Goal: Task Accomplishment & Management: Manage account settings

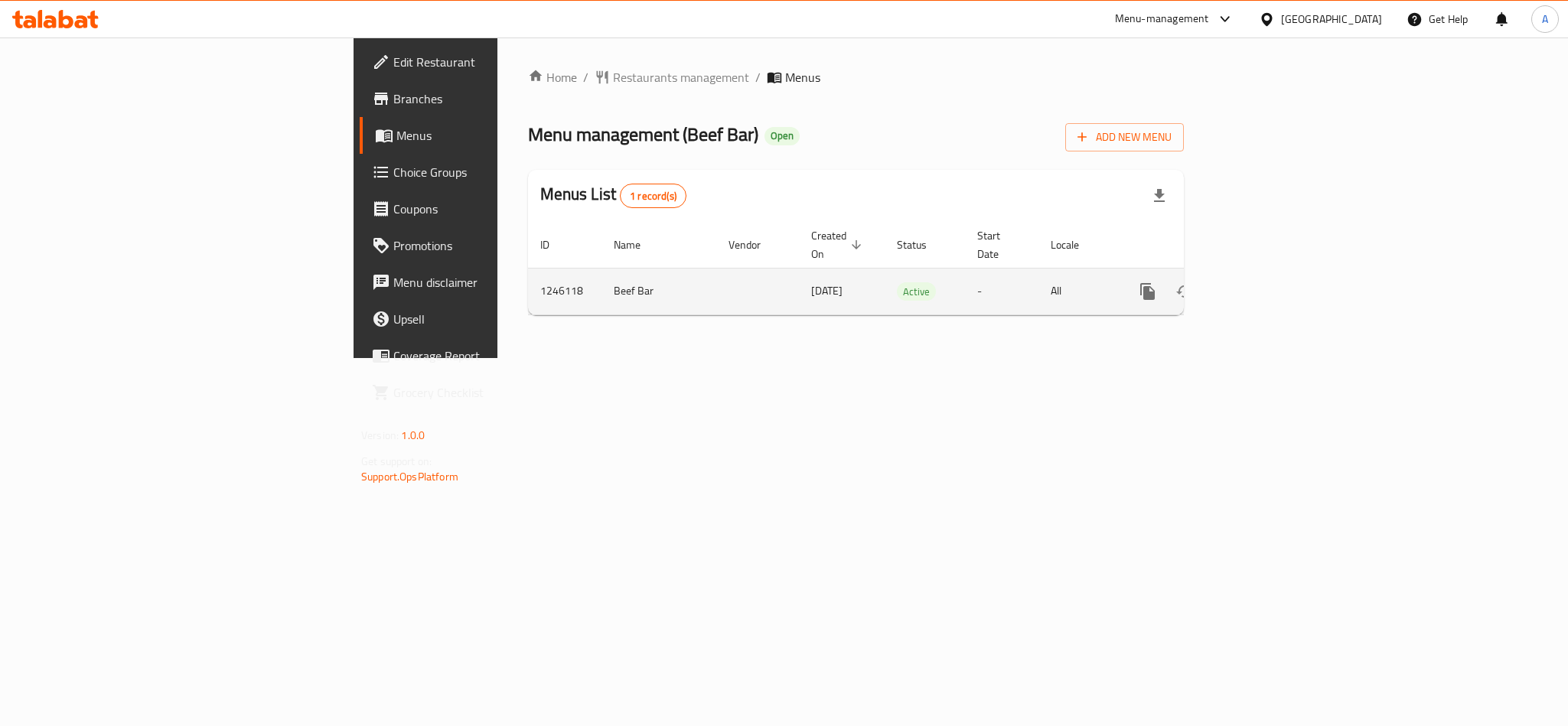
click at [1268, 283] on icon "enhanced table" at bounding box center [1258, 291] width 18 height 18
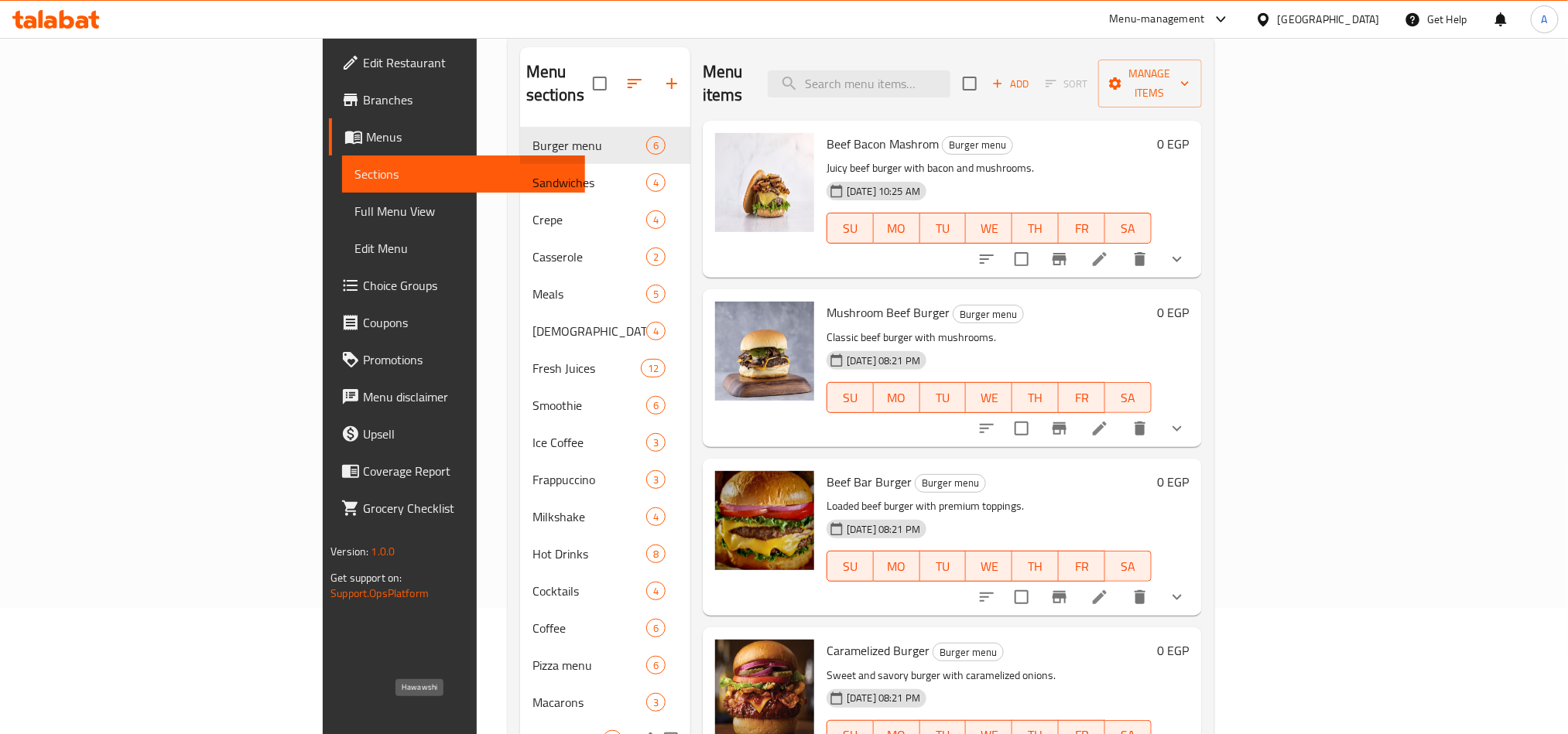
scroll to position [101, 0]
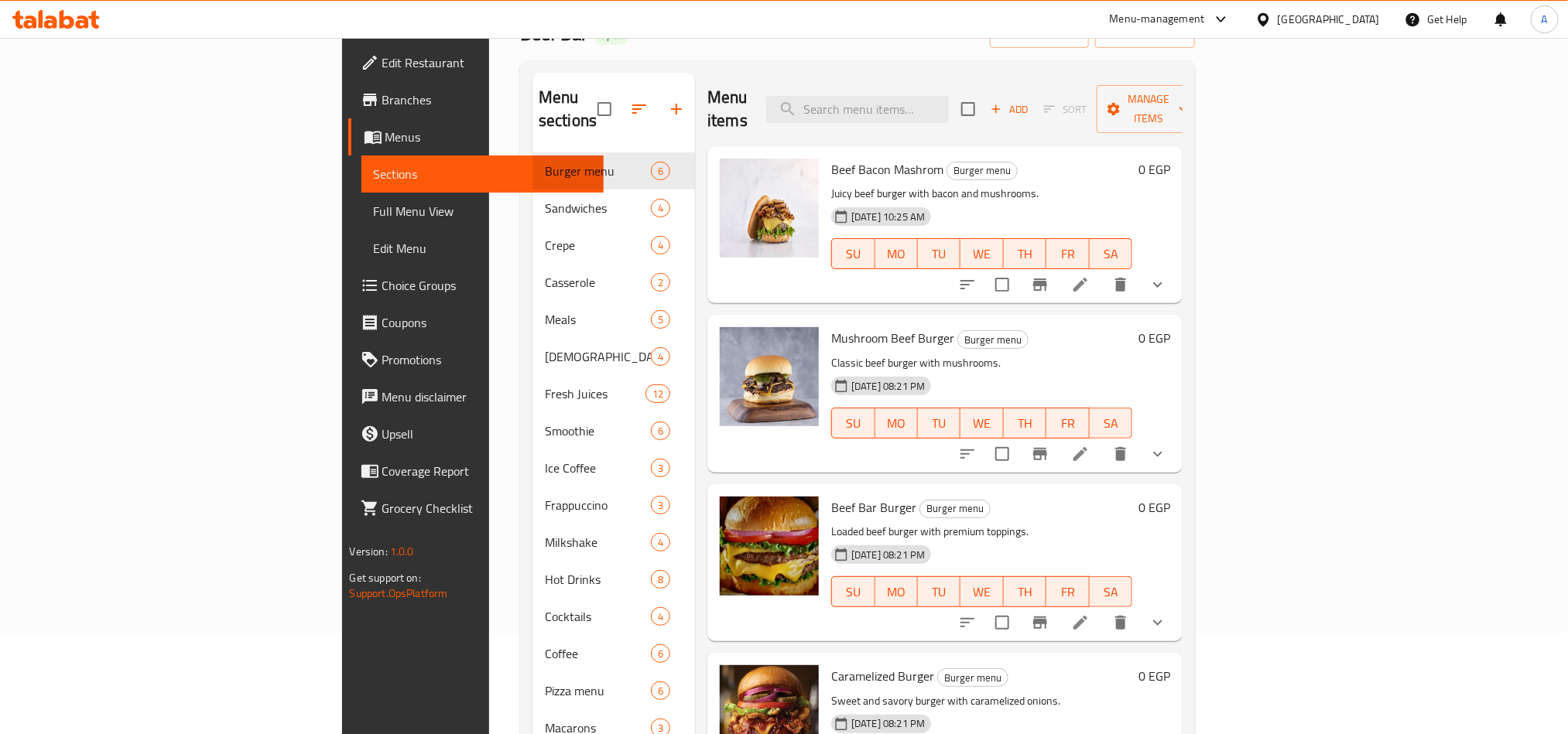
click at [1269, 15] on icon at bounding box center [1263, 19] width 11 height 13
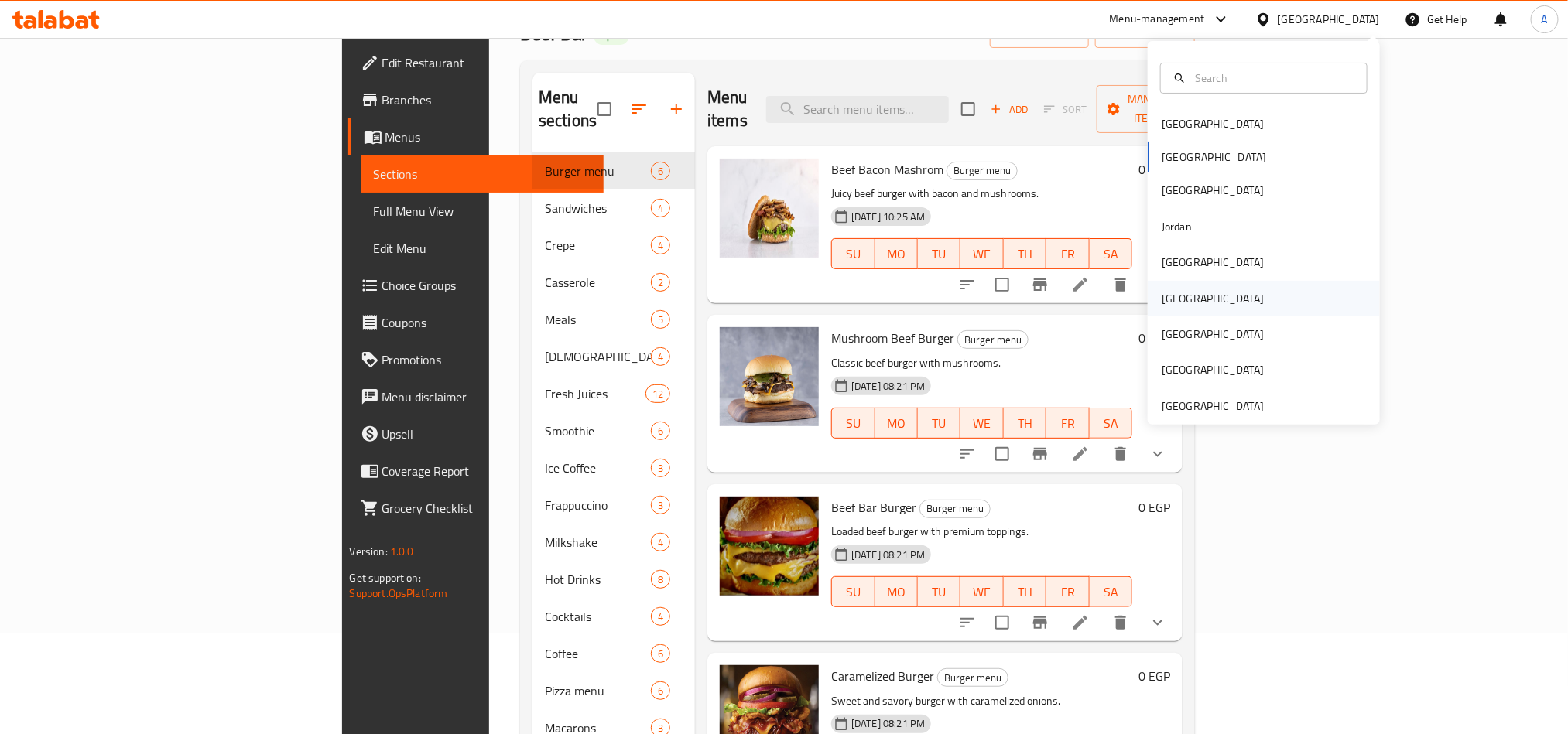
click at [1203, 295] on div "[GEOGRAPHIC_DATA]" at bounding box center [1264, 298] width 232 height 35
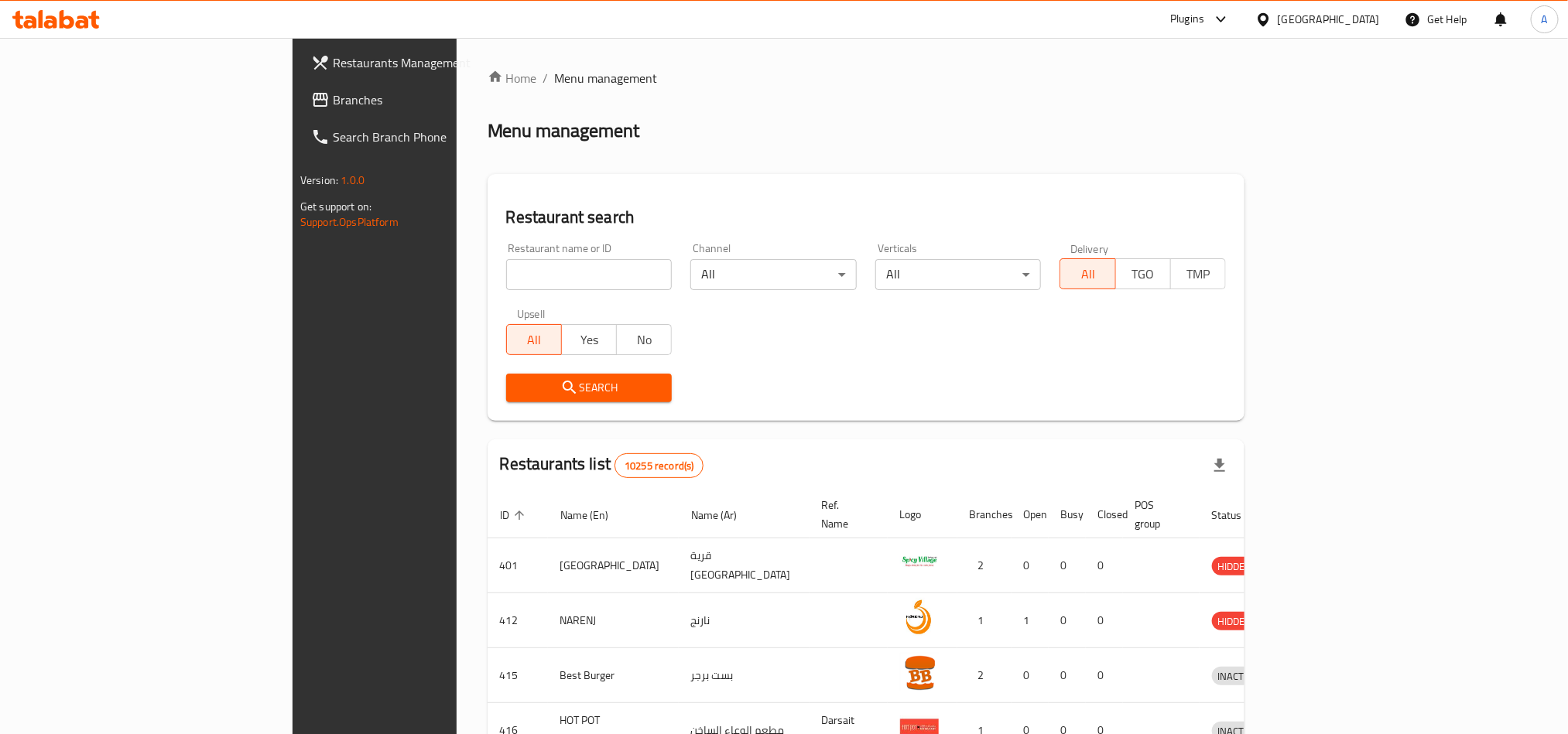
click at [506, 269] on input "search" at bounding box center [589, 274] width 167 height 31
paste input "724593"
type input "724593"
click button "Search" at bounding box center [589, 388] width 167 height 28
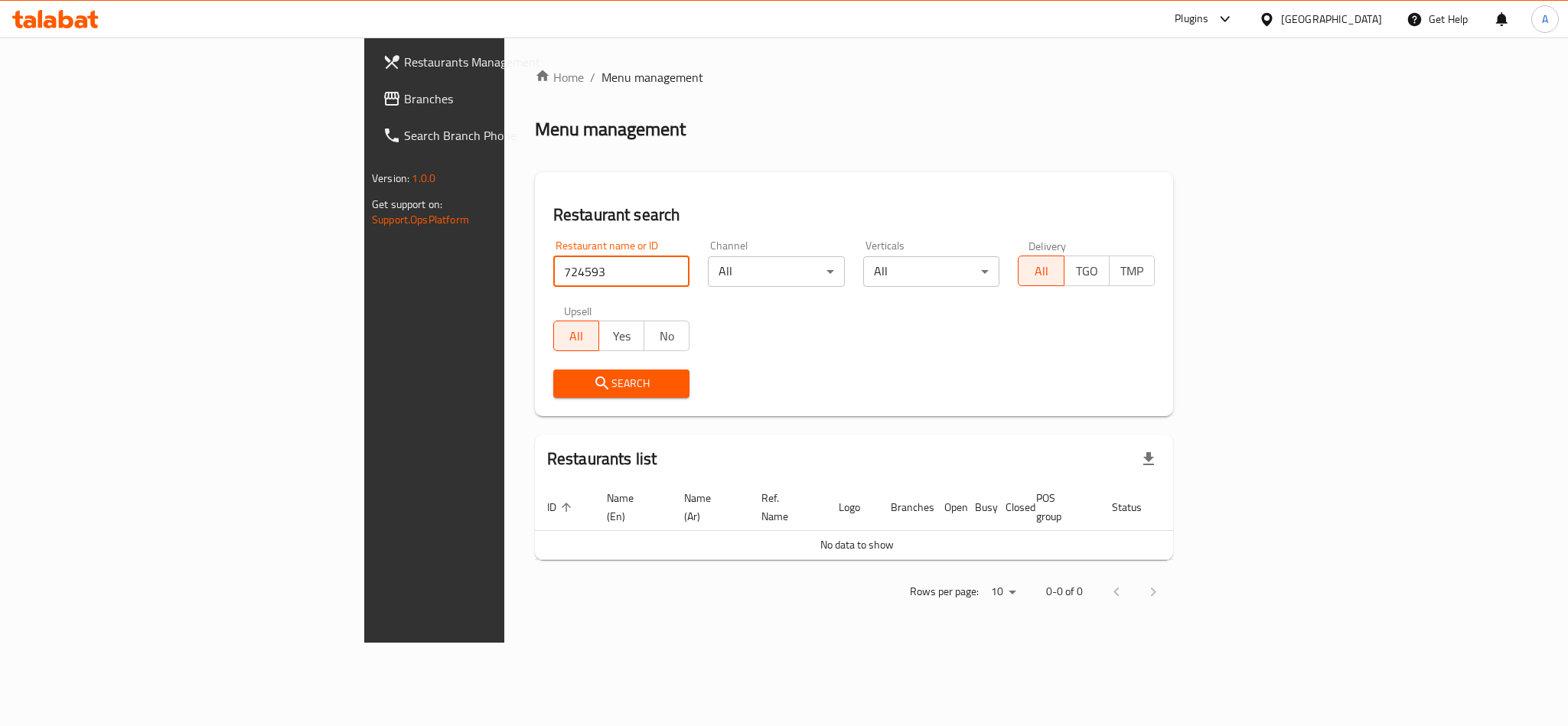
click at [404, 104] on span "Branches" at bounding box center [509, 99] width 209 height 18
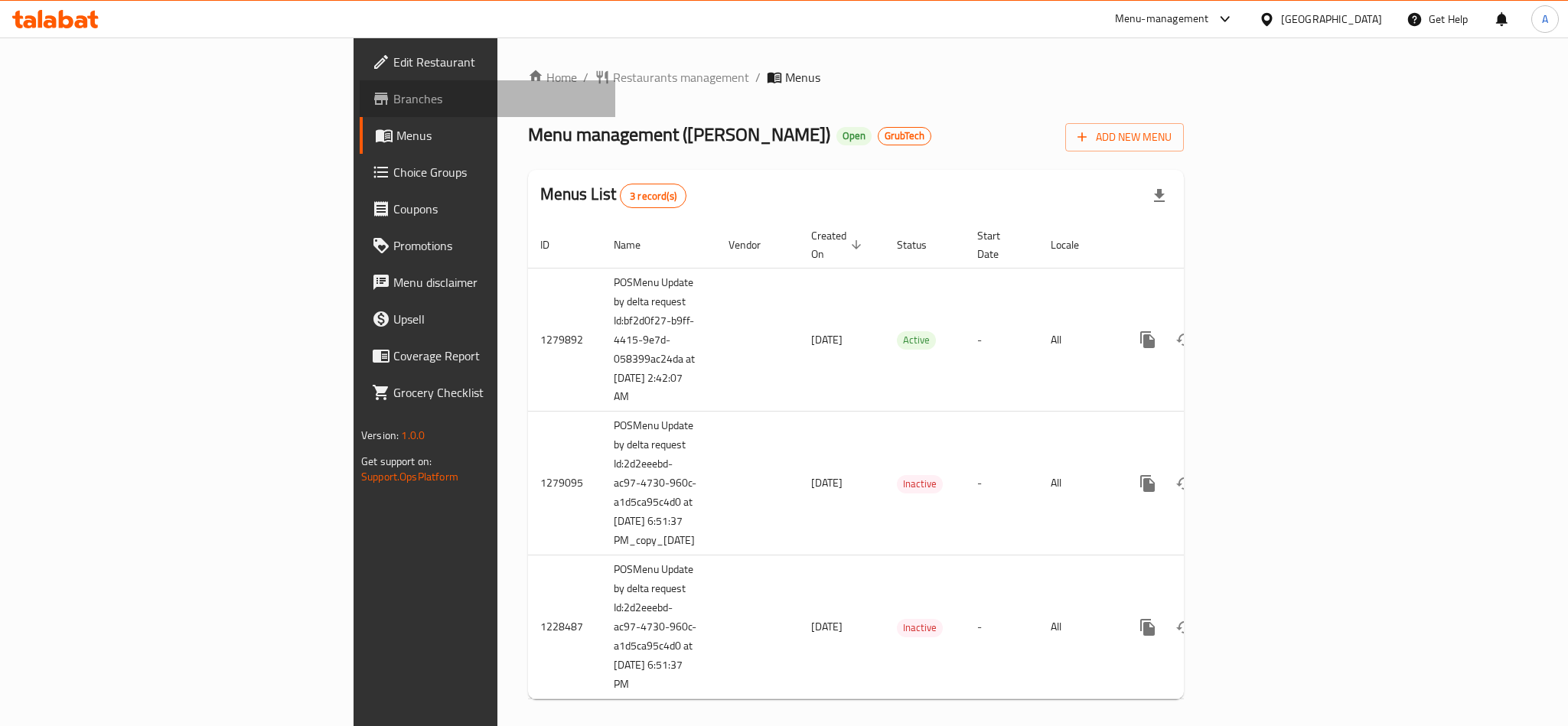
click at [394, 97] on span "Branches" at bounding box center [498, 99] width 209 height 18
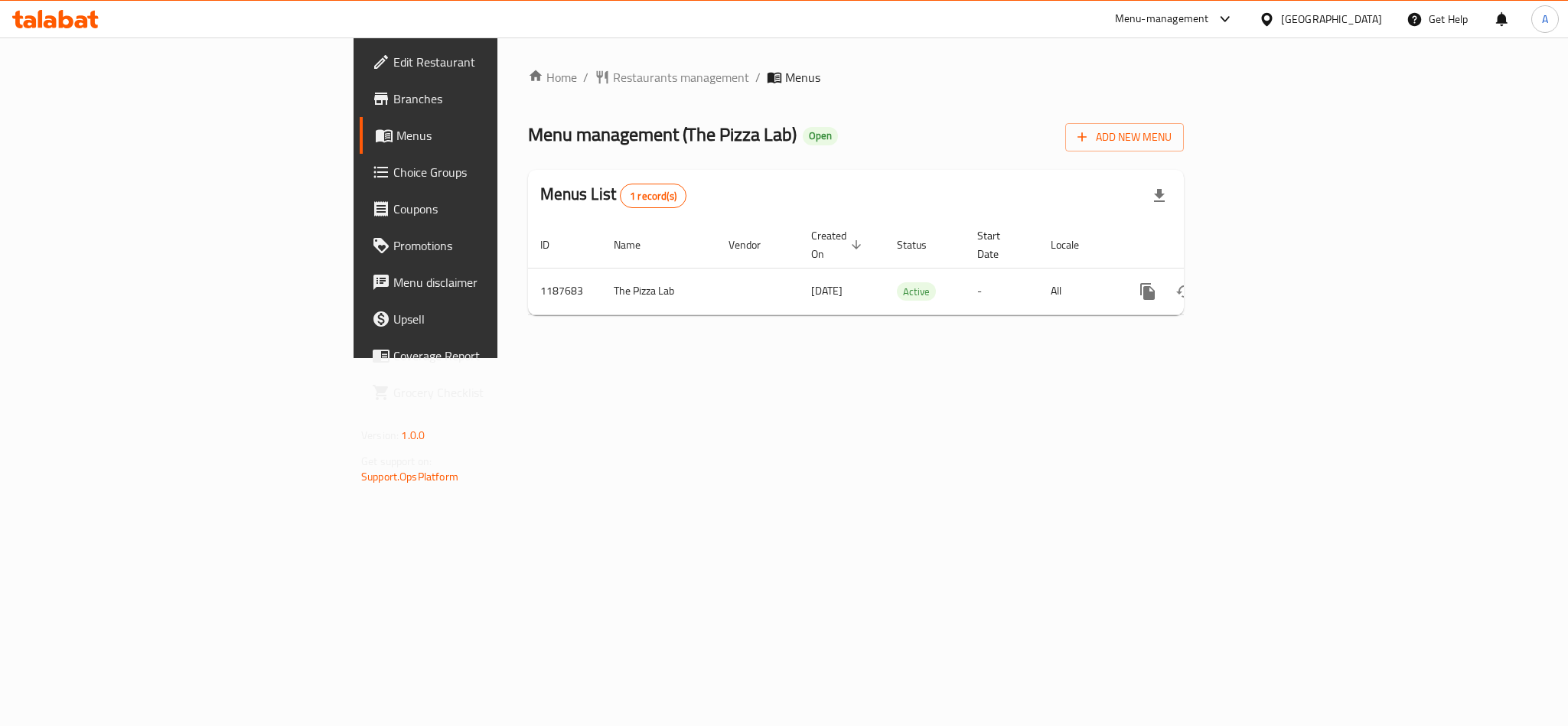
click at [1275, 19] on icon at bounding box center [1267, 19] width 16 height 16
click at [1275, 15] on icon at bounding box center [1267, 19] width 16 height 16
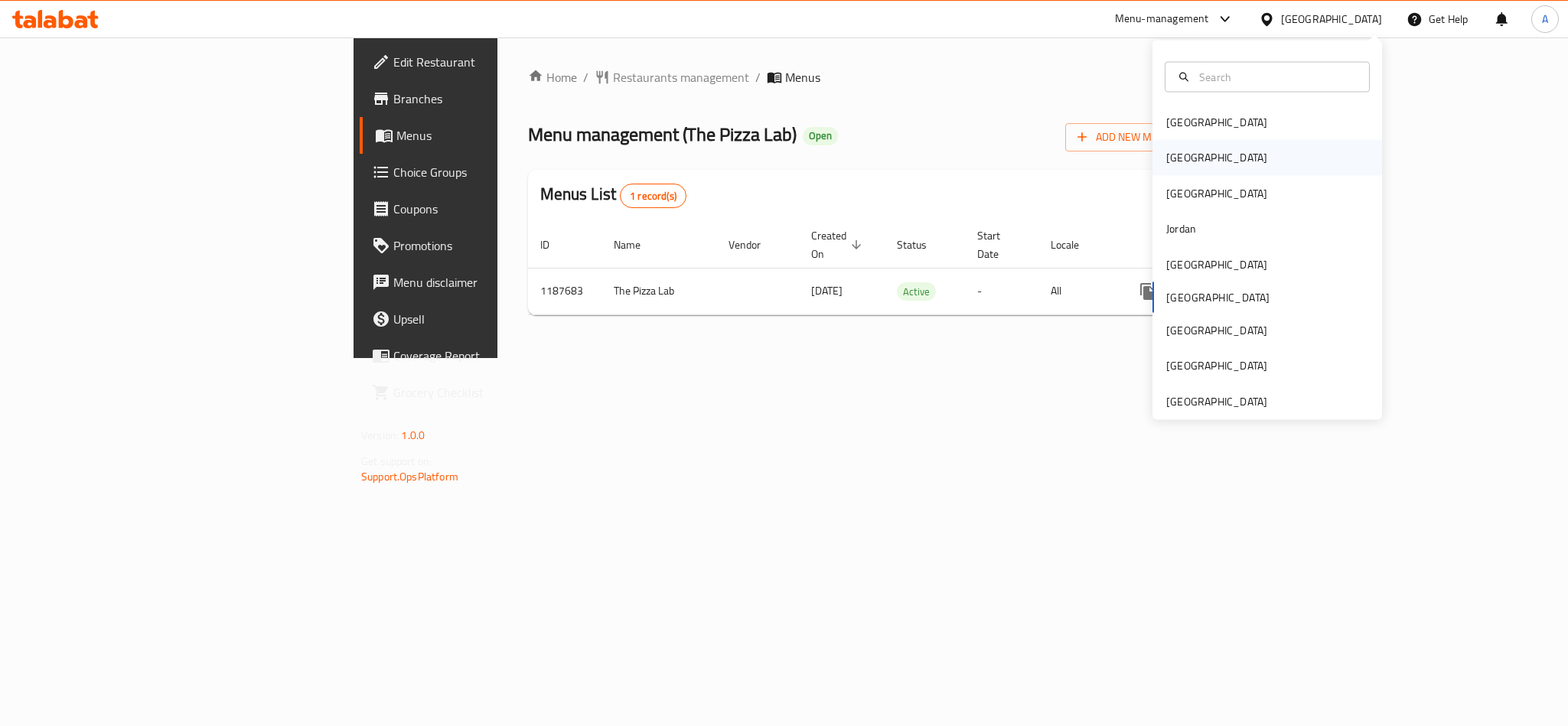
click at [1213, 166] on div "[GEOGRAPHIC_DATA]" at bounding box center [1267, 158] width 229 height 35
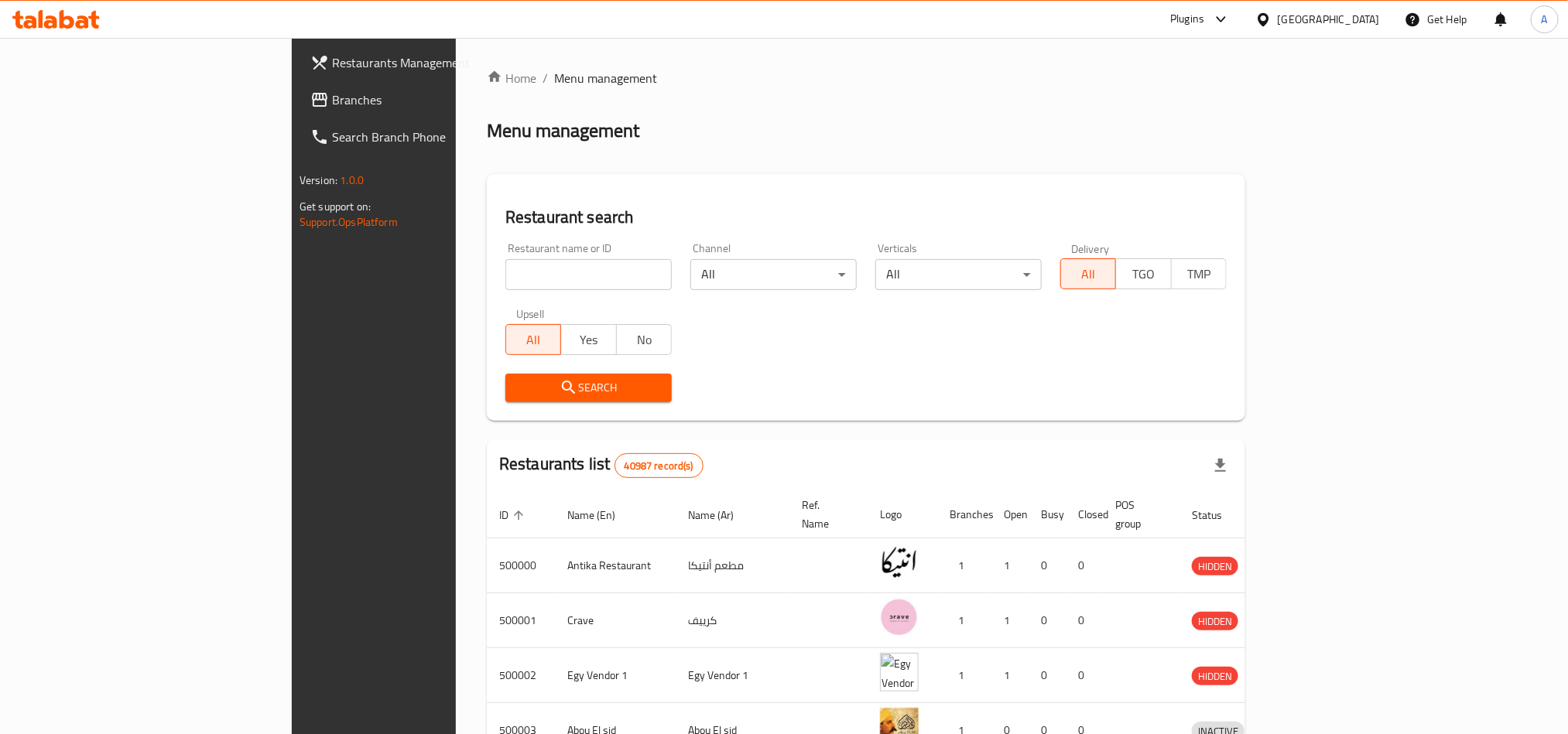
click at [490, 296] on div "Home / Menu management Menu management Restaurant search Restaurant name or ID …" at bounding box center [867, 604] width 759 height 1072
click at [506, 281] on input "search" at bounding box center [589, 274] width 167 height 31
paste input "660294"
type input "660294"
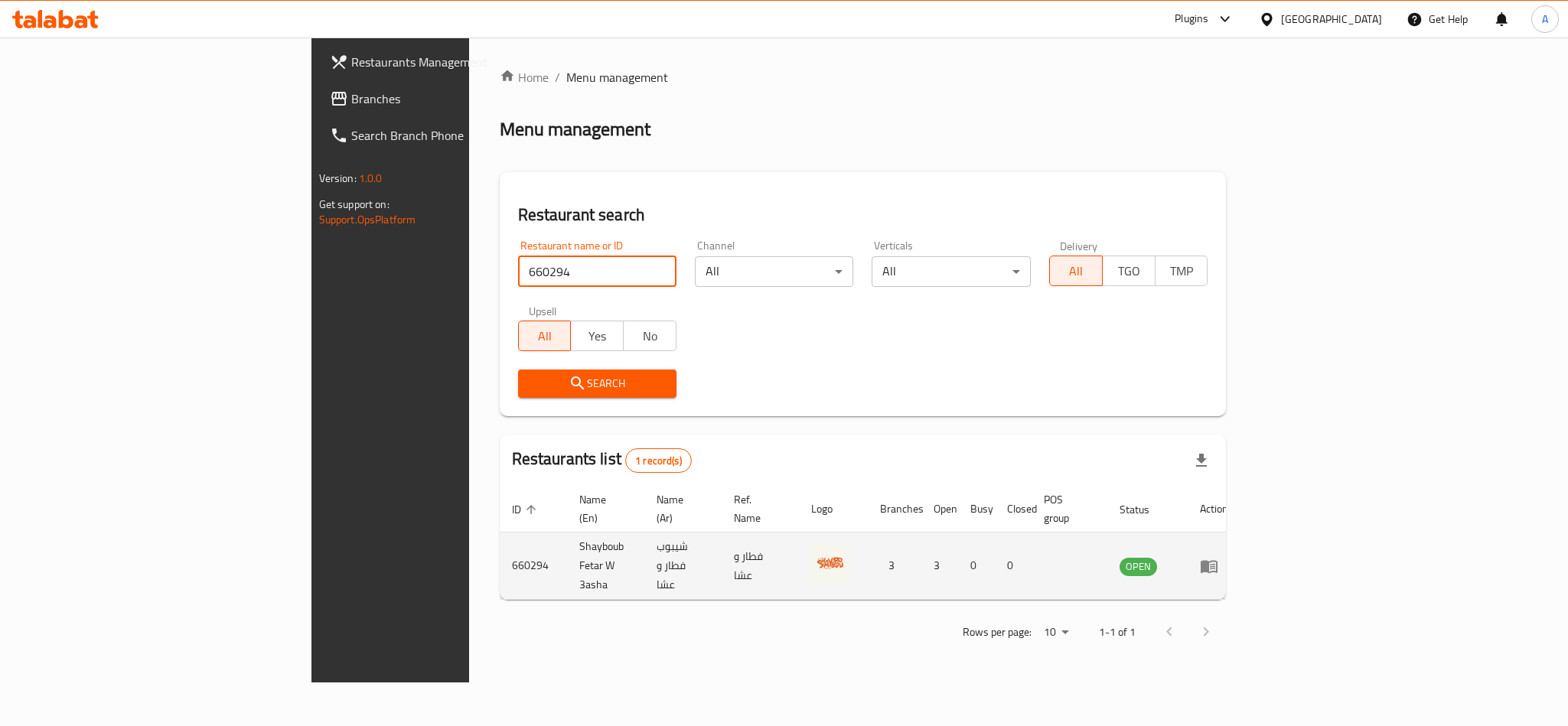
click at [1218, 560] on icon "enhanced table" at bounding box center [1209, 566] width 17 height 13
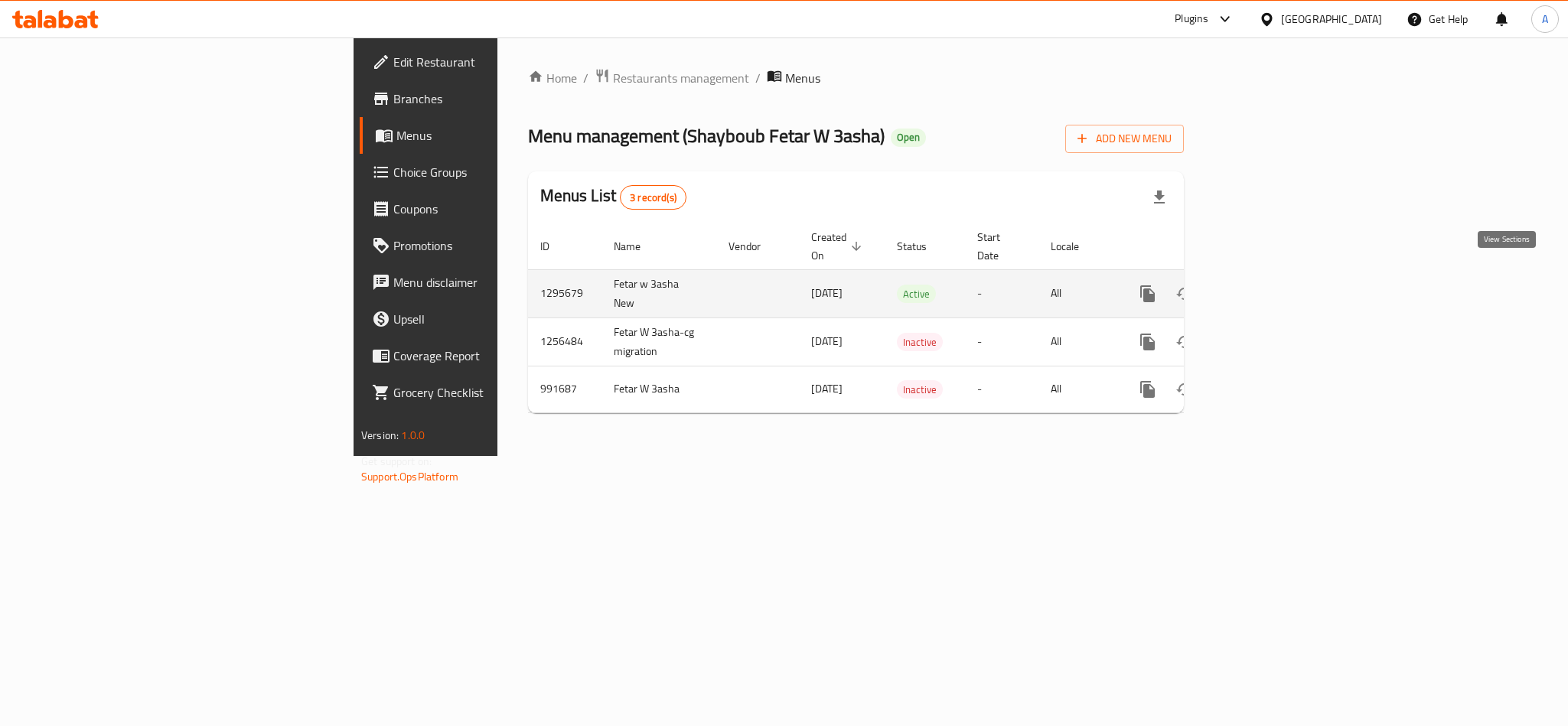
click at [1268, 284] on icon "enhanced table" at bounding box center [1258, 293] width 18 height 18
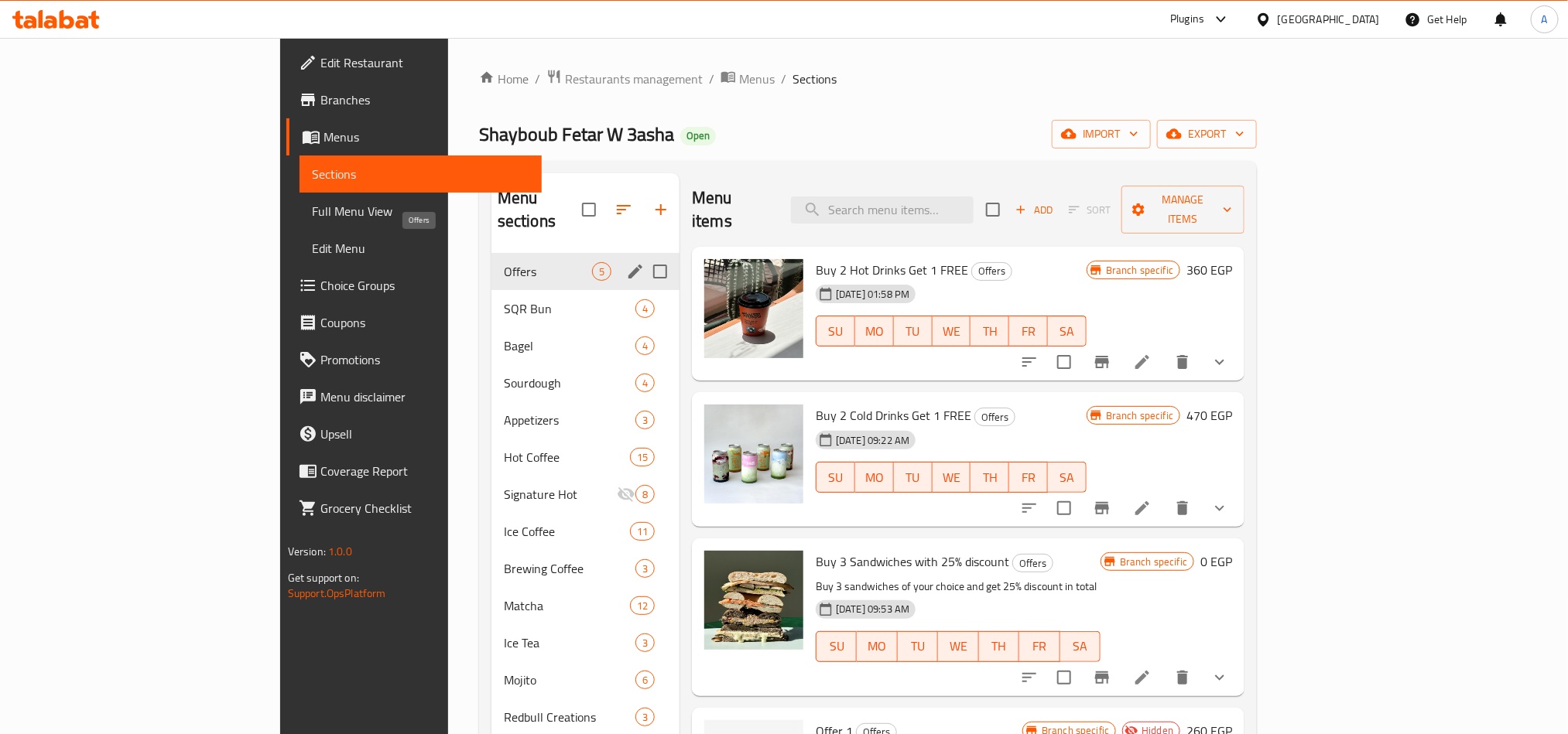
click at [504, 262] on span "Offers" at bounding box center [548, 271] width 88 height 19
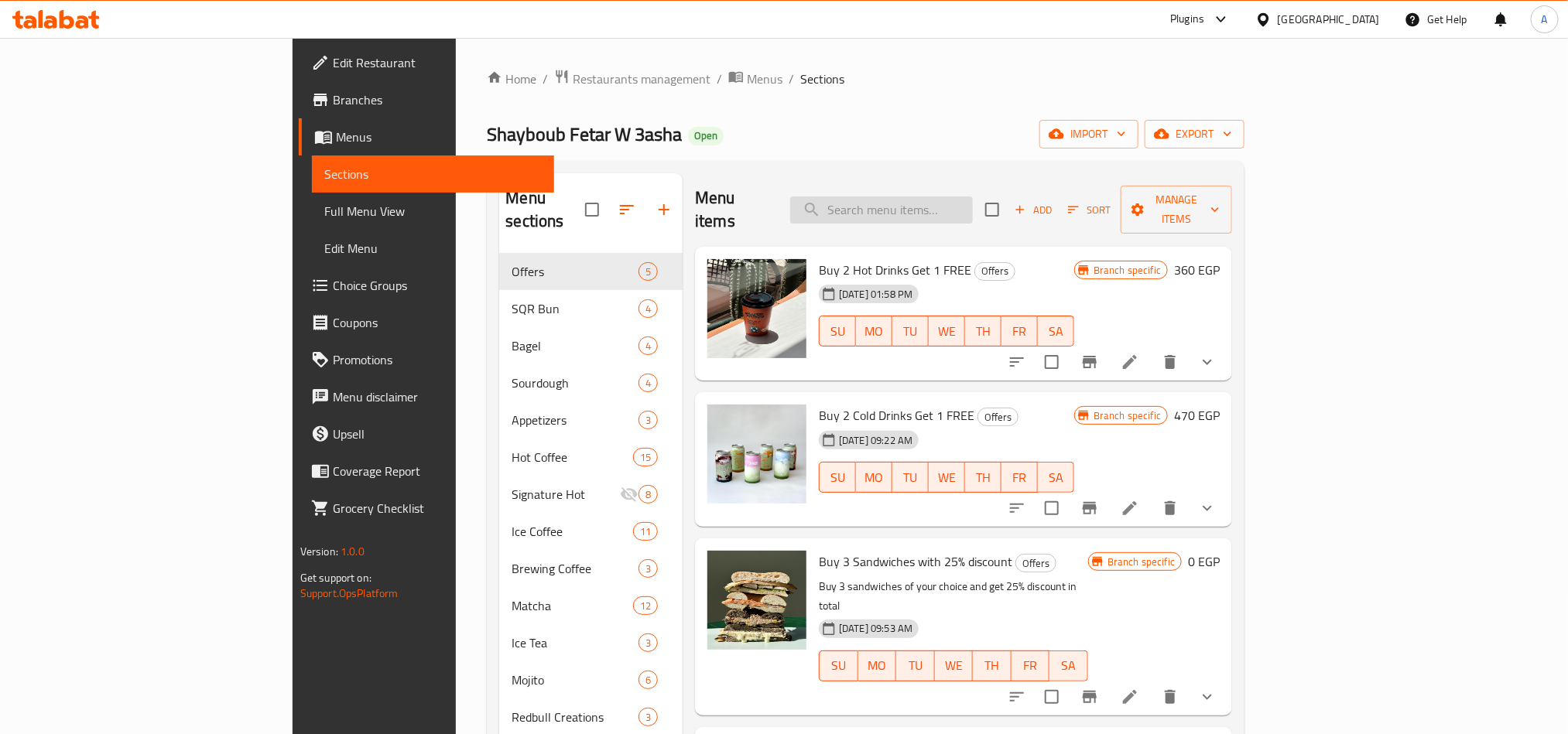
click at [985, 179] on div "Menu items Add Sort Manage items" at bounding box center [964, 209] width 537 height 73
click at [973, 197] on input "search" at bounding box center [882, 210] width 183 height 27
paste input "square"
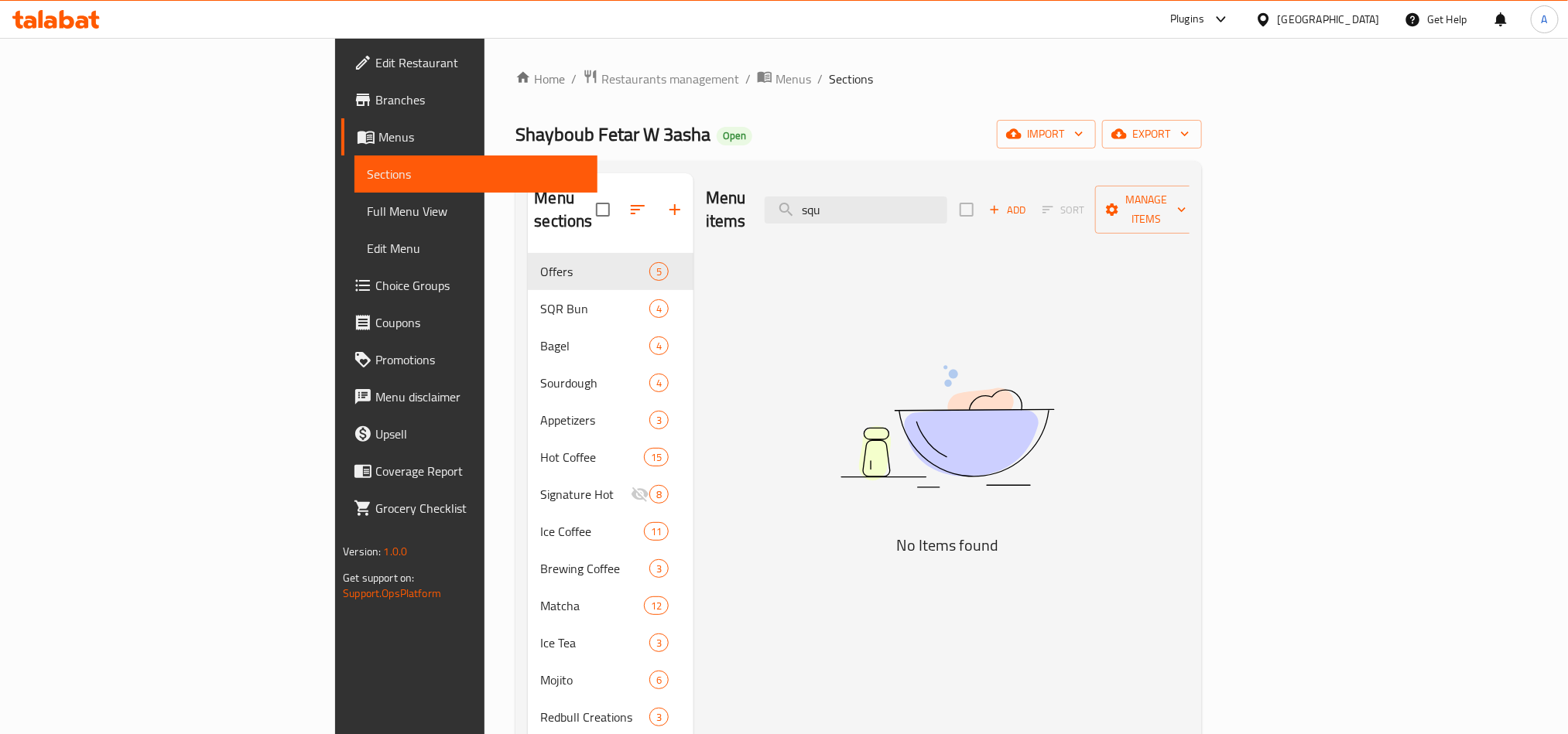
type input "squ"
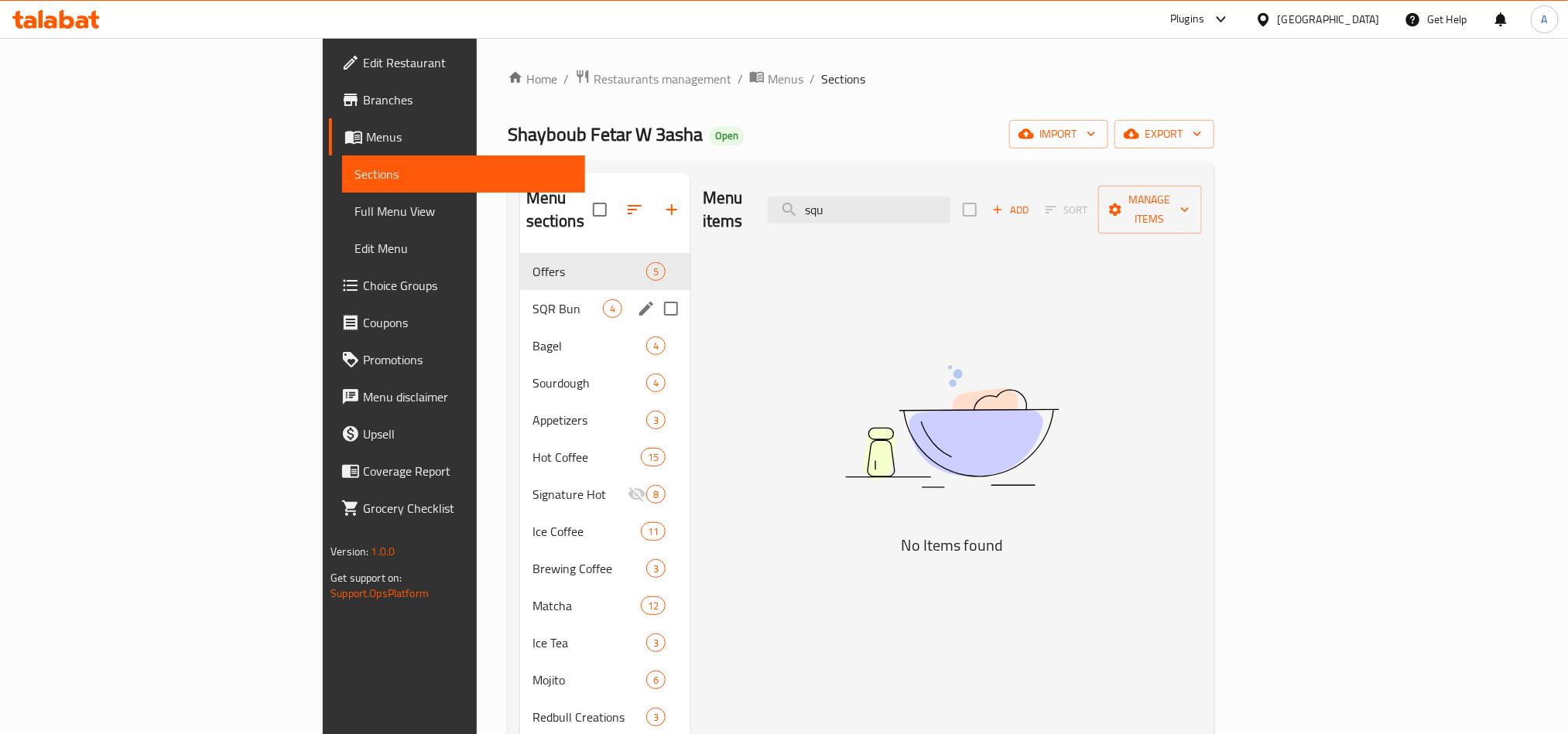
click at [520, 290] on div "SQR Bun 4" at bounding box center [604, 309] width 170 height 37
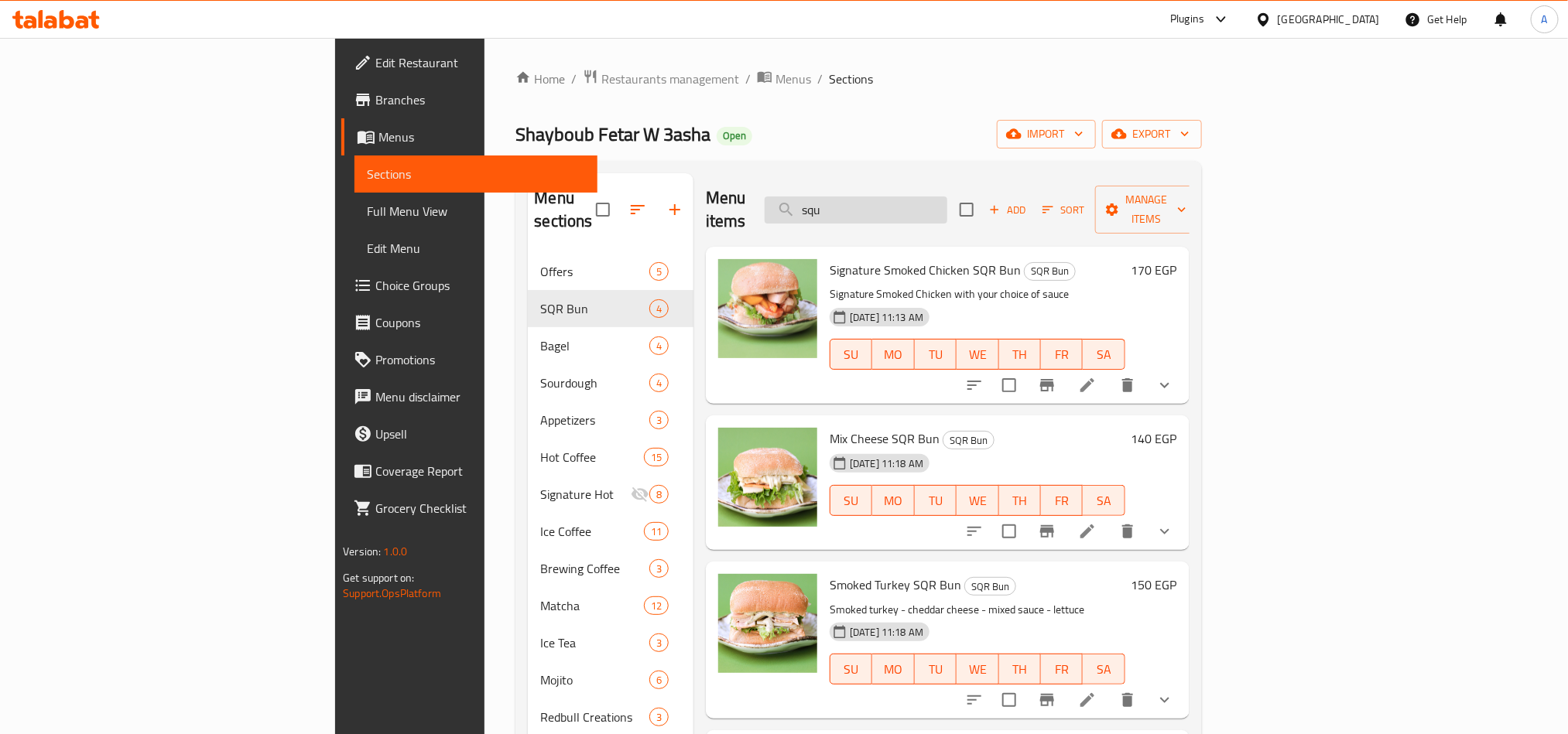
click at [948, 197] on input "squ" at bounding box center [856, 210] width 183 height 27
click at [865, 258] on span "Signature Smoked Chicken SQR Bun" at bounding box center [925, 270] width 191 height 23
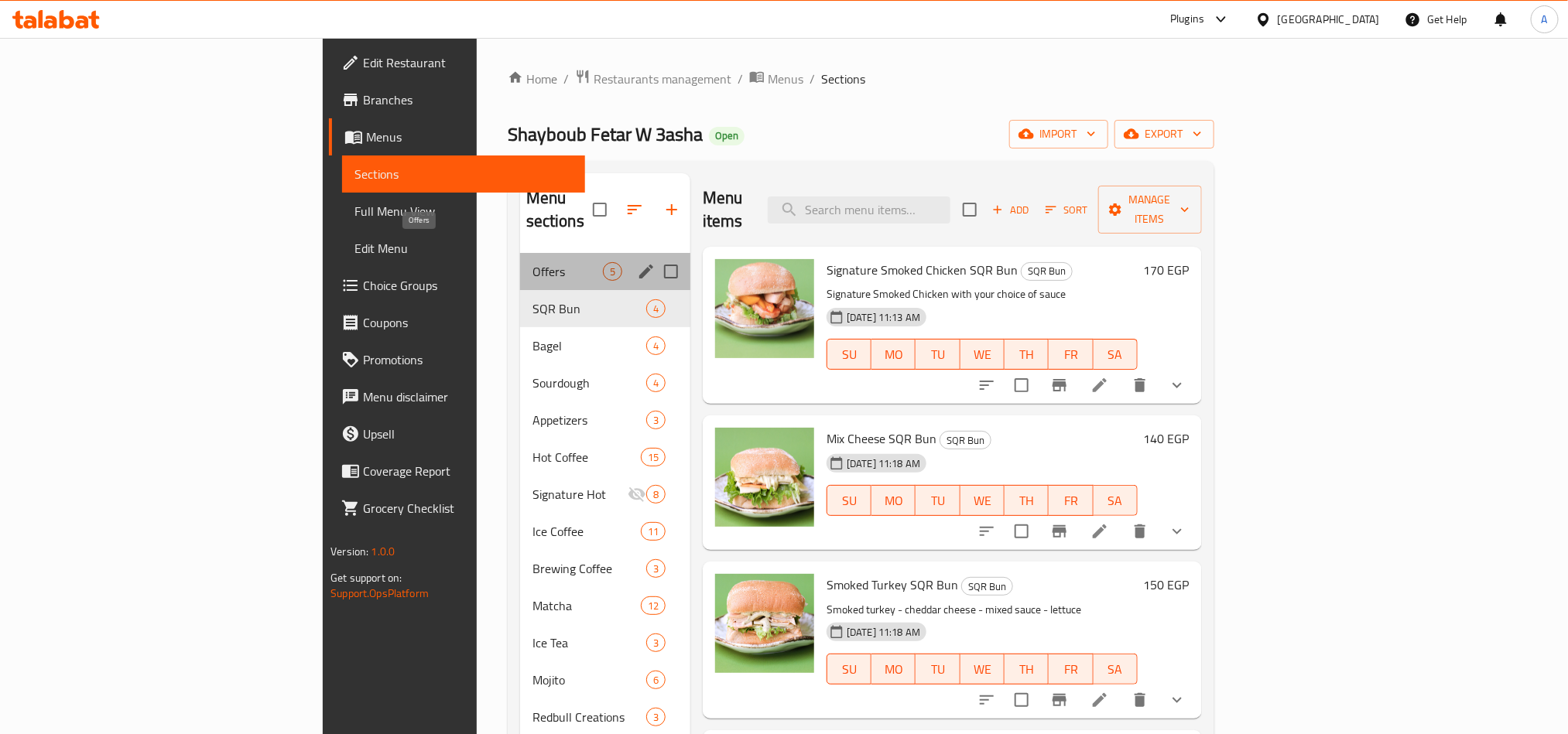
click at [532, 262] on span "Offers" at bounding box center [567, 271] width 71 height 19
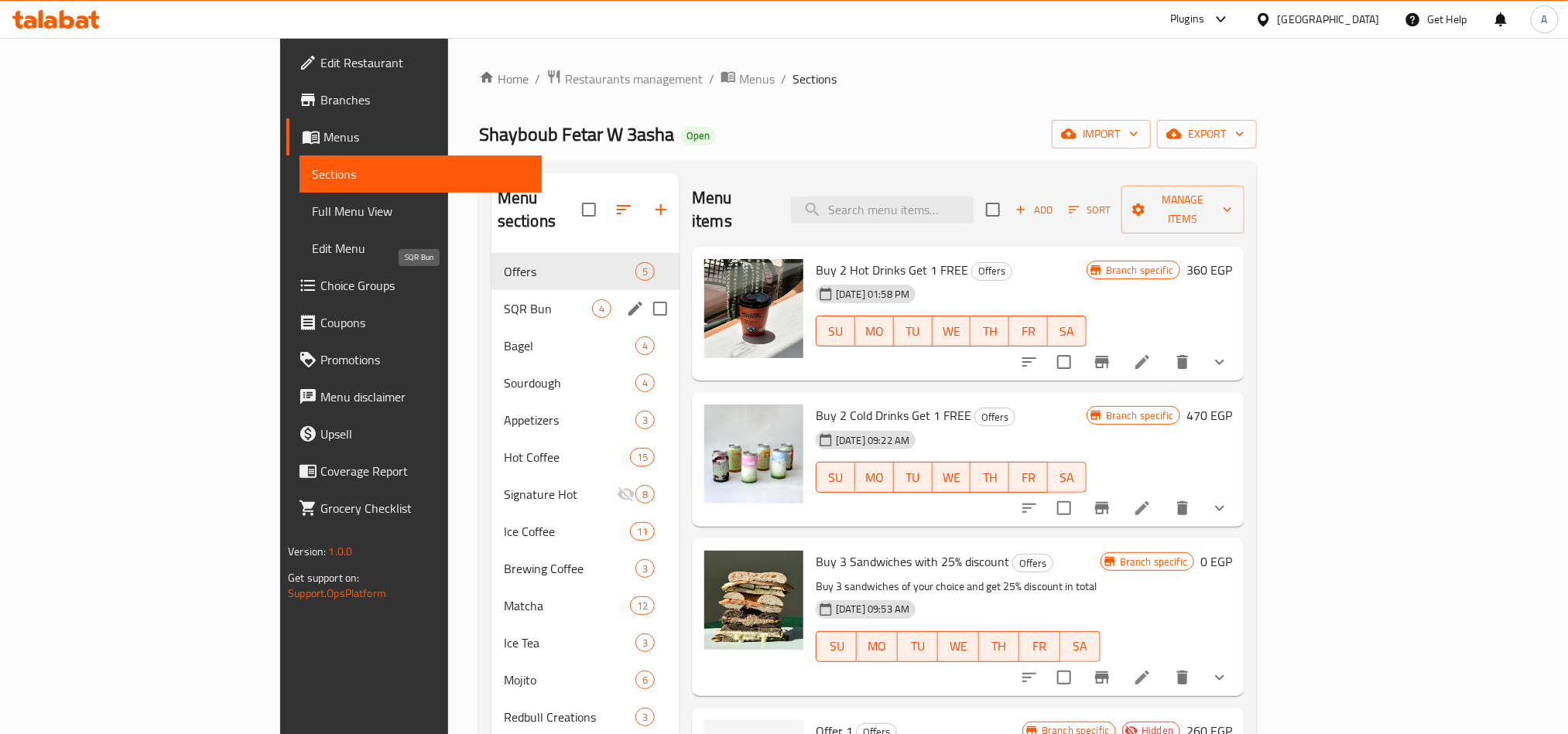
click at [504, 299] on span "SQR Bun" at bounding box center [548, 308] width 88 height 19
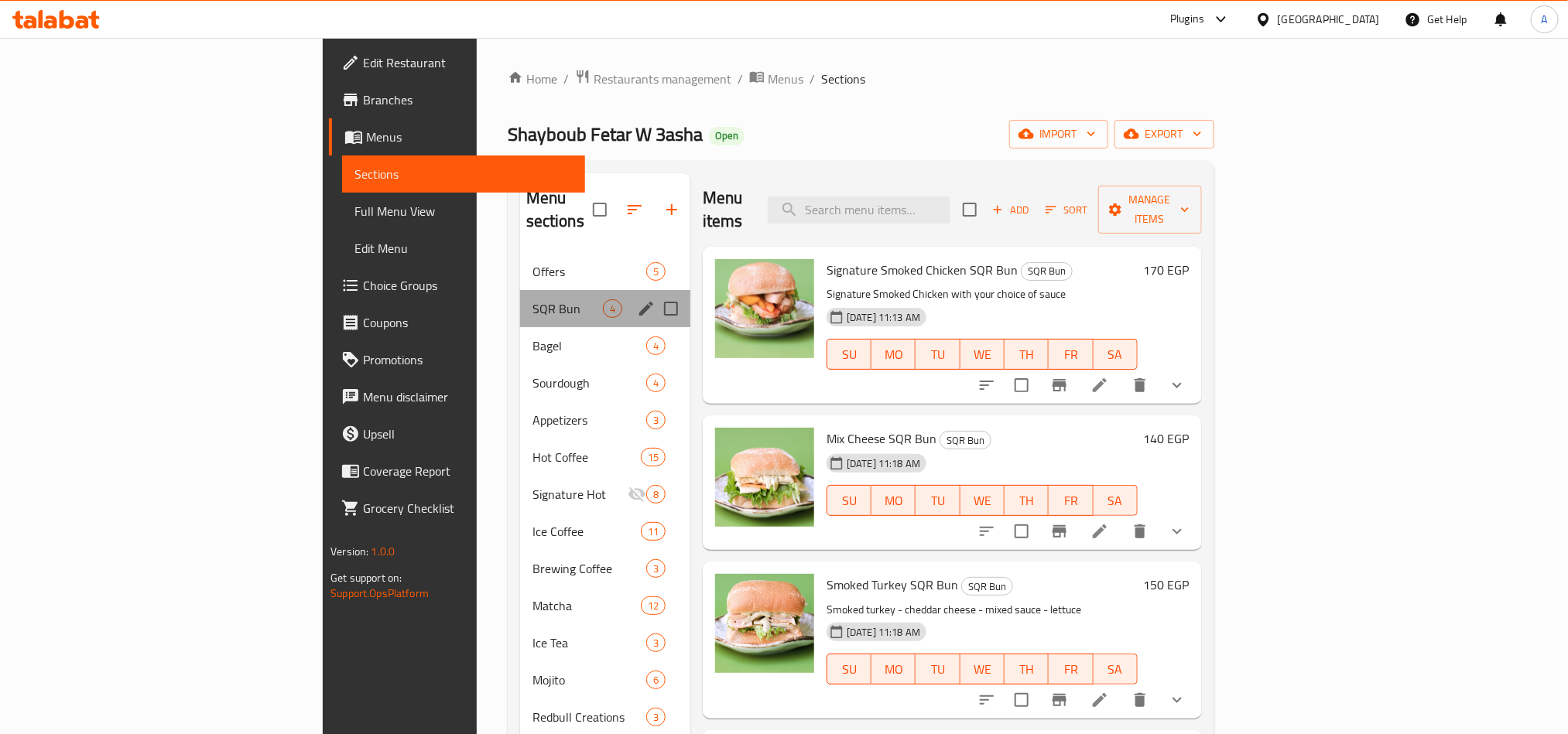
click at [520, 299] on div "SQR Bun 4" at bounding box center [604, 309] width 170 height 37
click at [520, 327] on div "Bagel 4" at bounding box center [604, 346] width 170 height 37
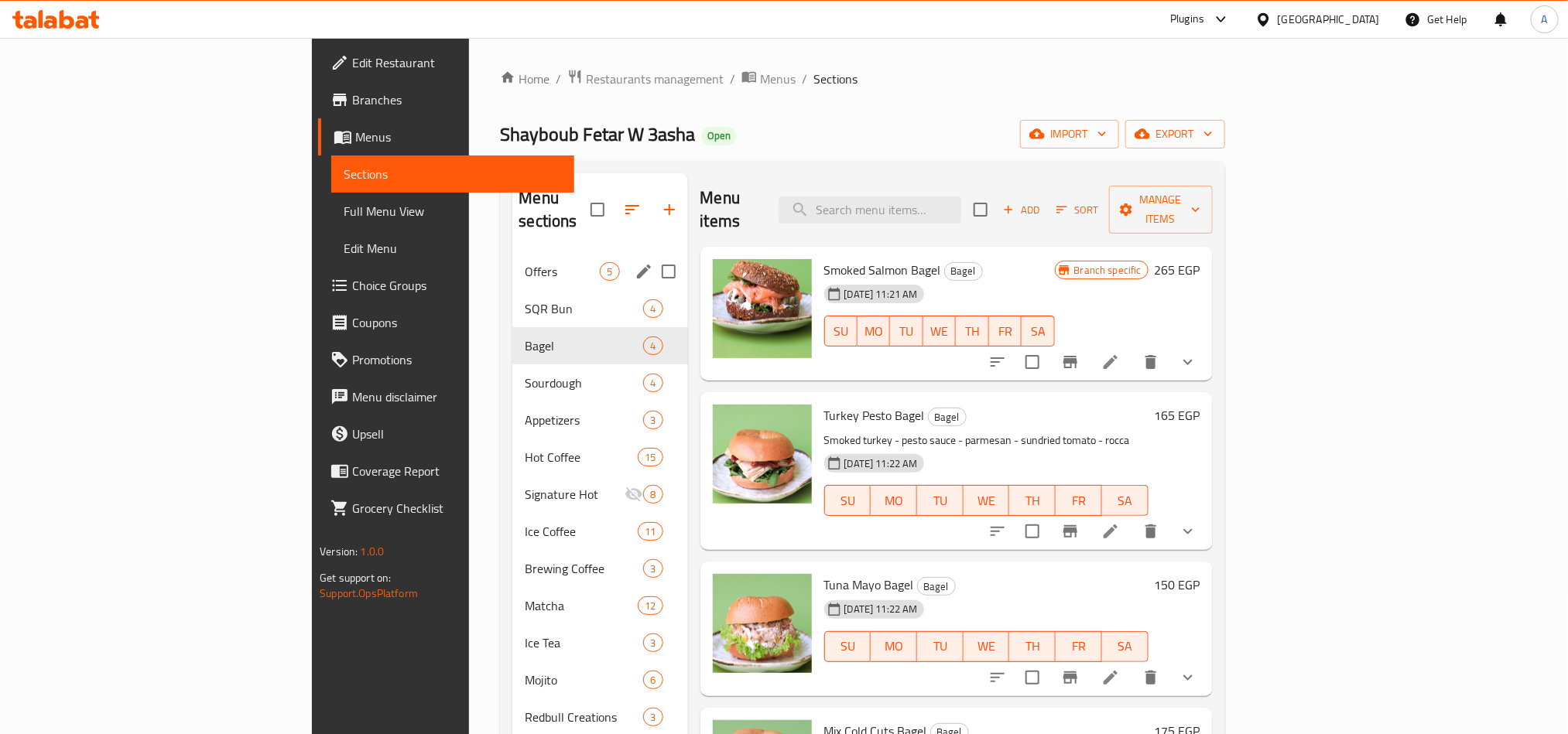
click at [525, 262] on span "Offers" at bounding box center [562, 271] width 75 height 19
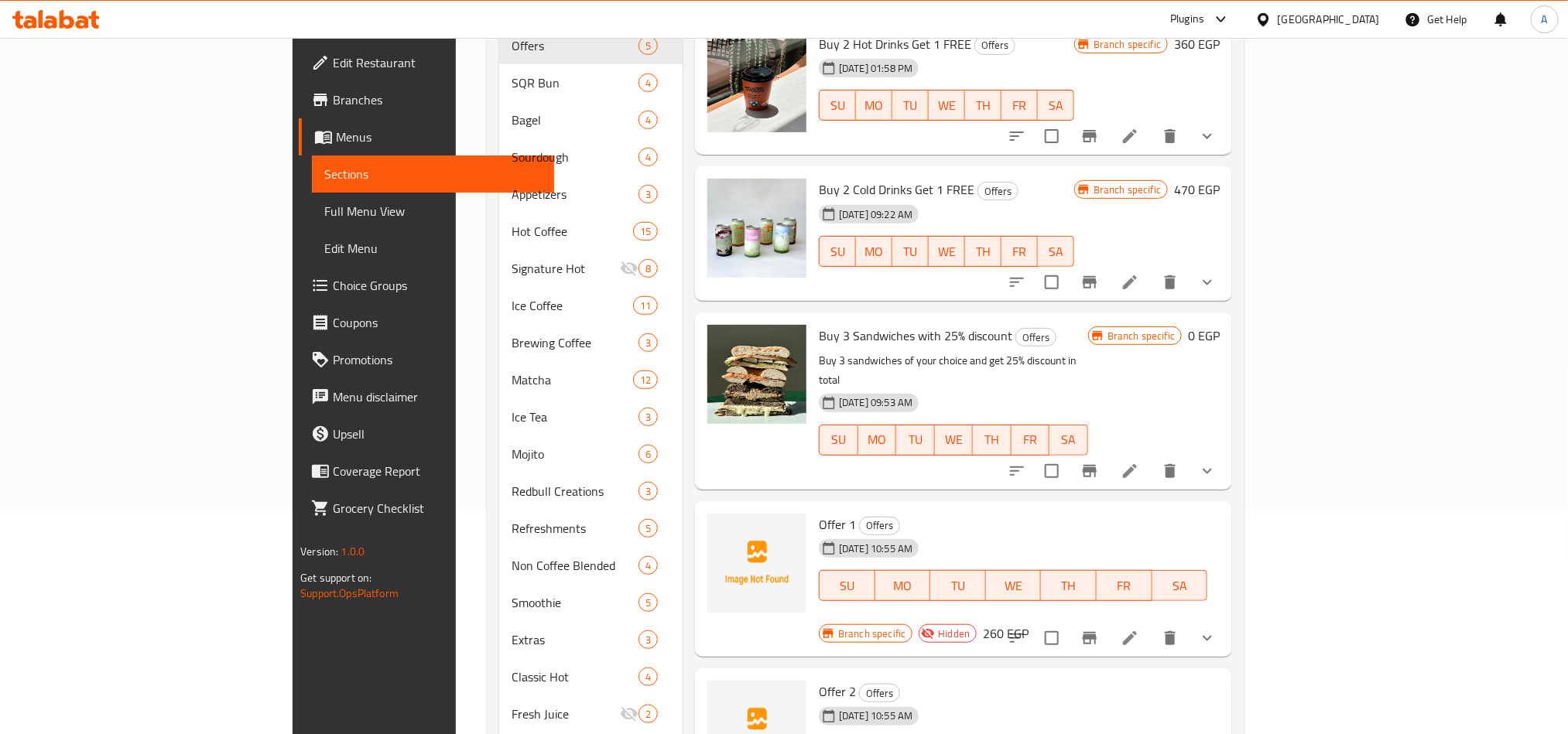
scroll to position [398, 0]
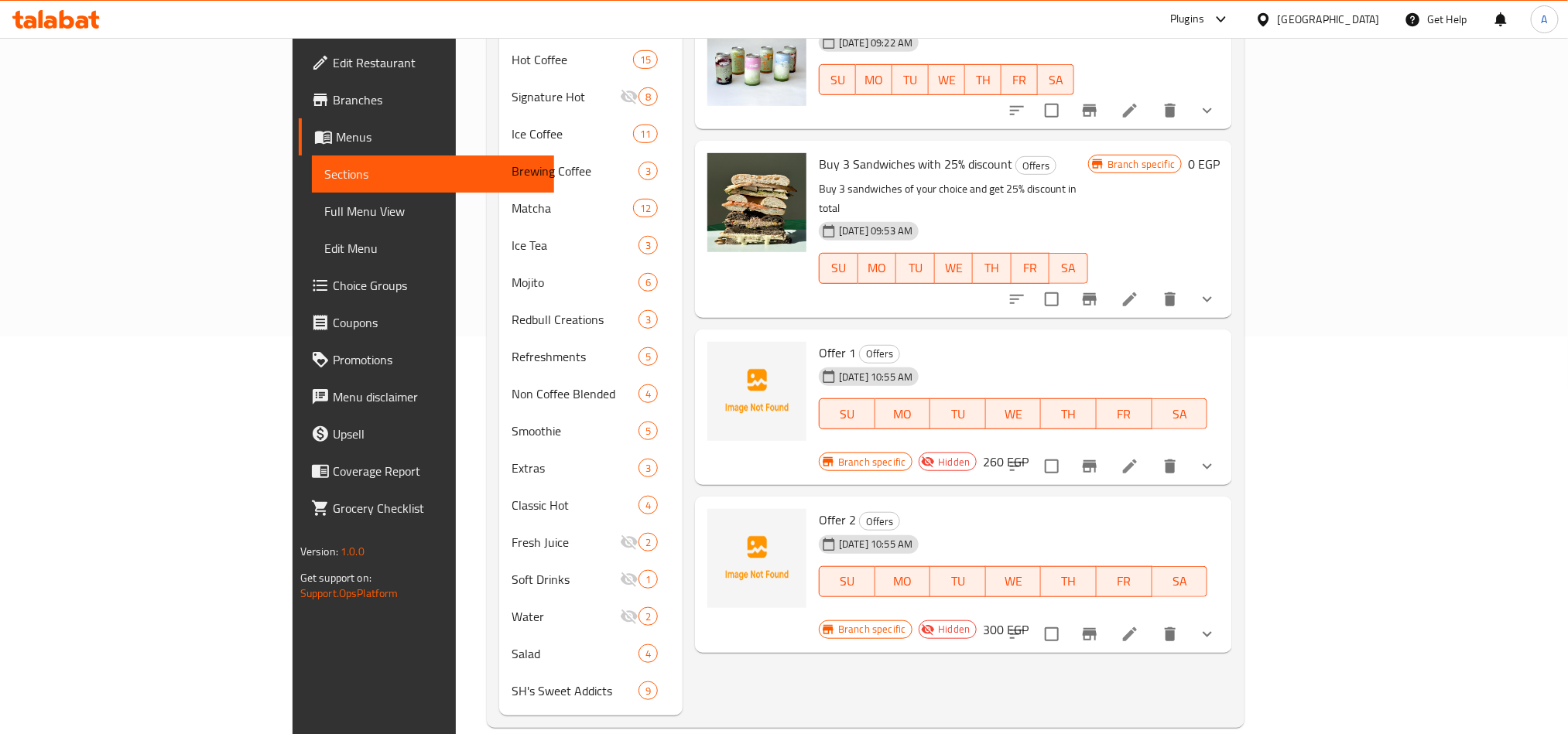
click at [1217, 457] on icon "show more" at bounding box center [1207, 466] width 19 height 19
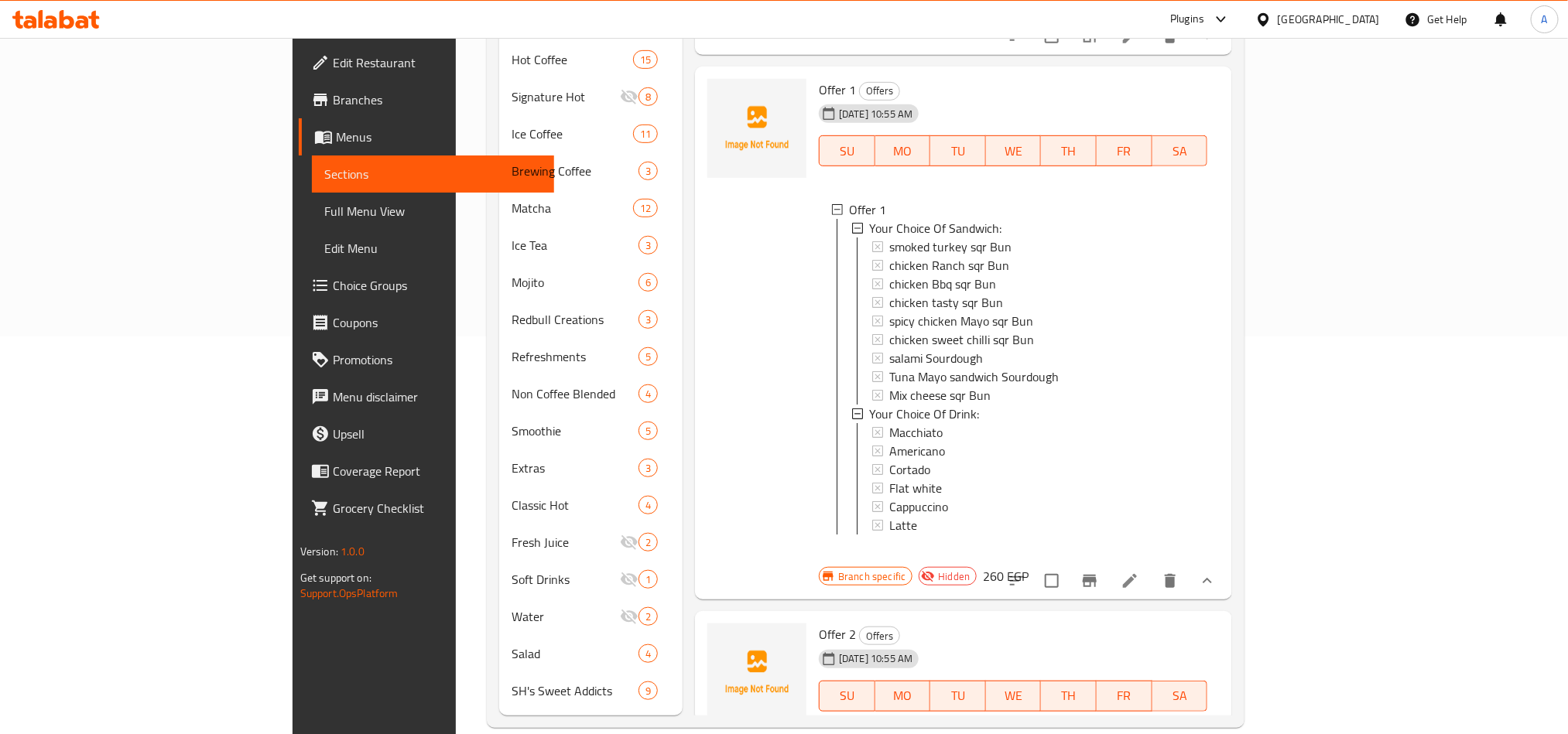
scroll to position [270, 0]
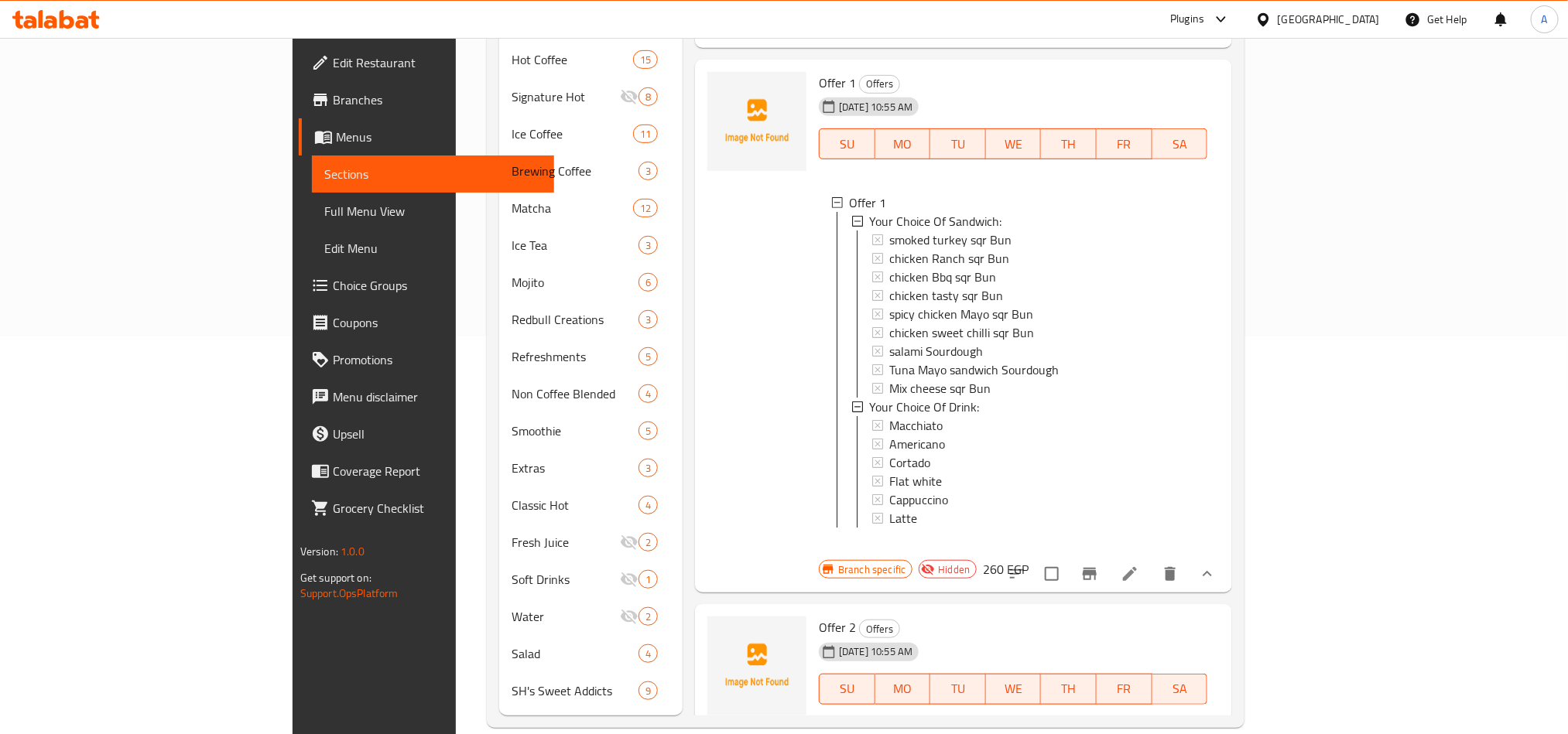
click at [1217, 733] on icon "show more" at bounding box center [1207, 742] width 19 height 19
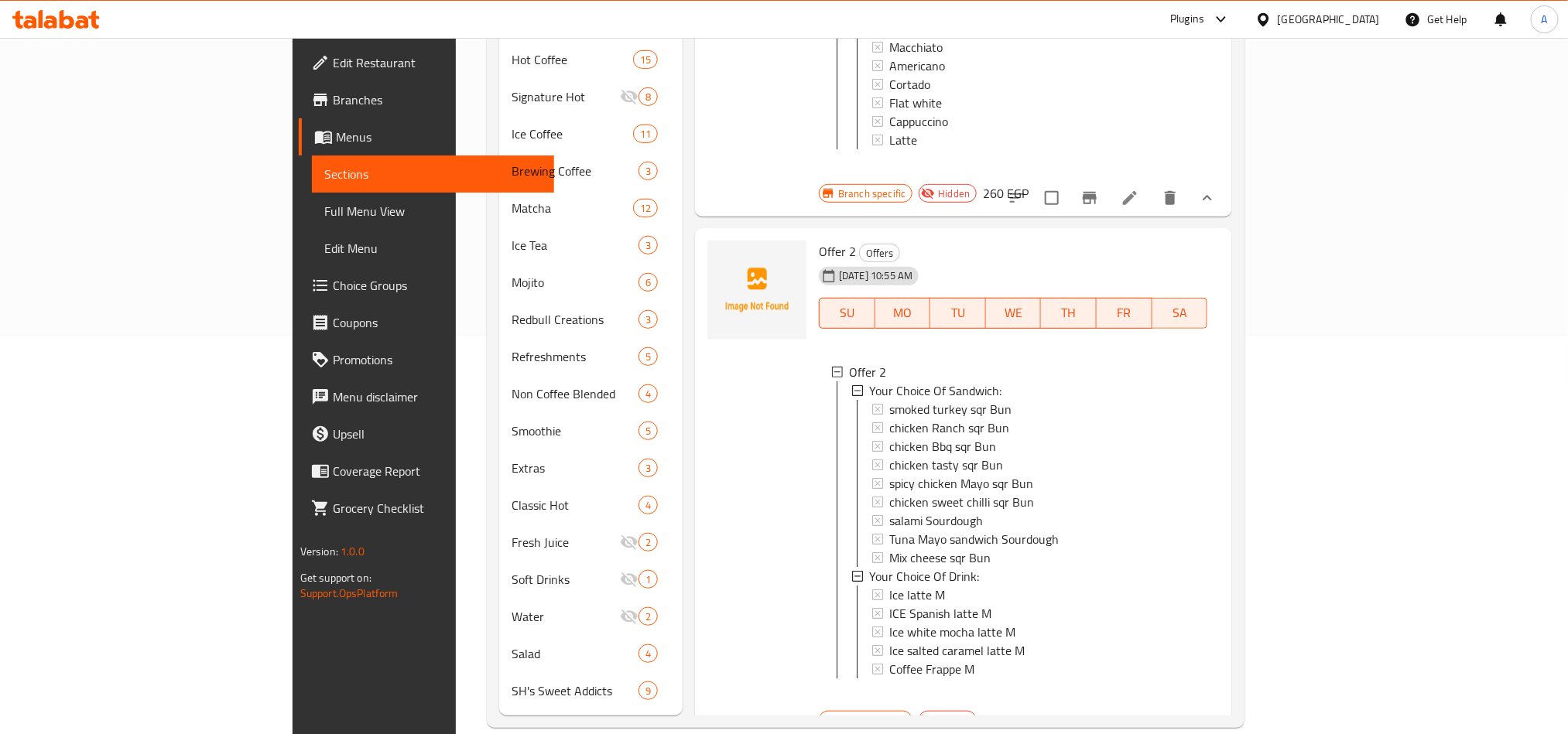
scroll to position [3, 0]
click at [1139, 715] on icon at bounding box center [1129, 724] width 19 height 19
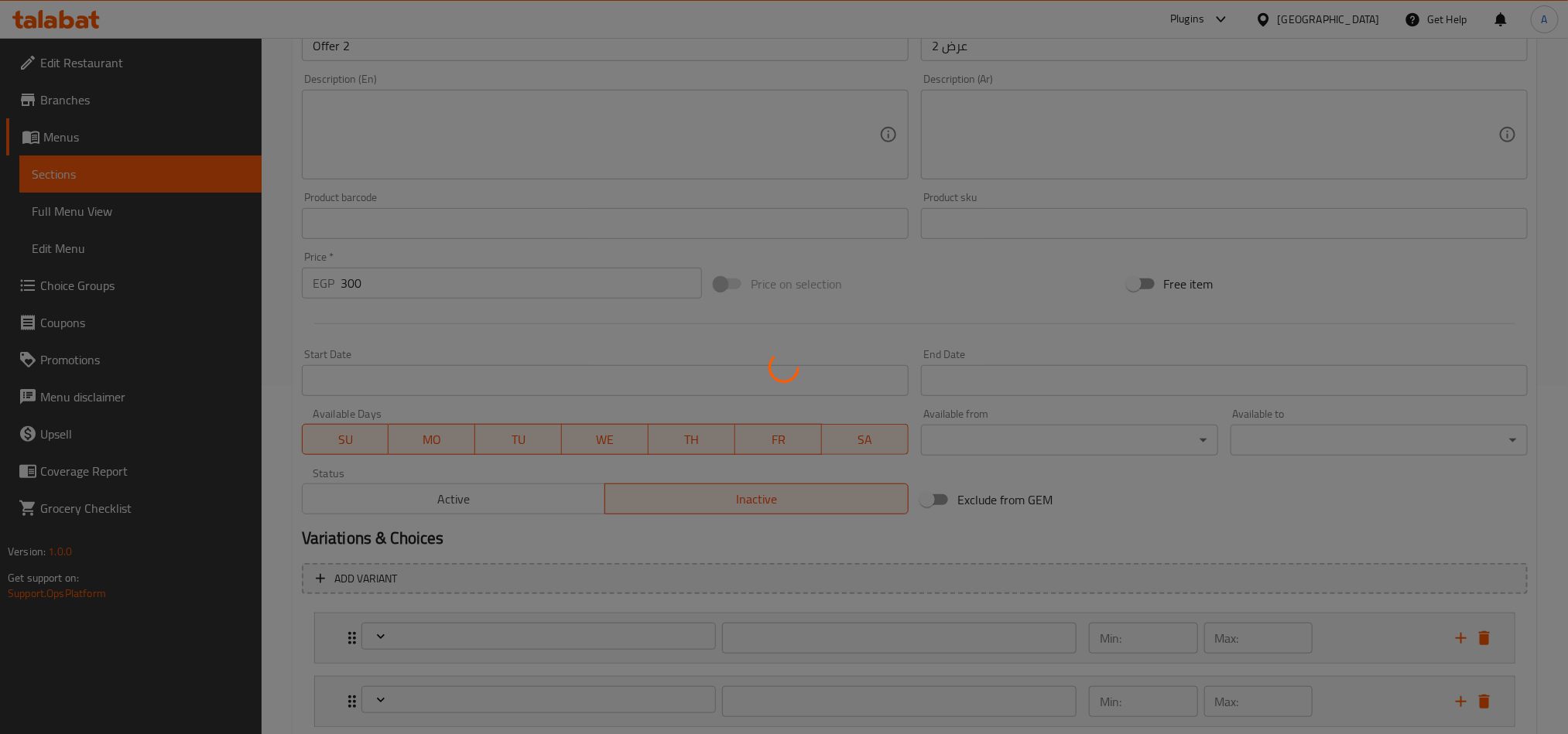
type input "اختيارك من الساندويتش:"
type input "1"
type input "اختيارك من المشروب:"
type input "1"
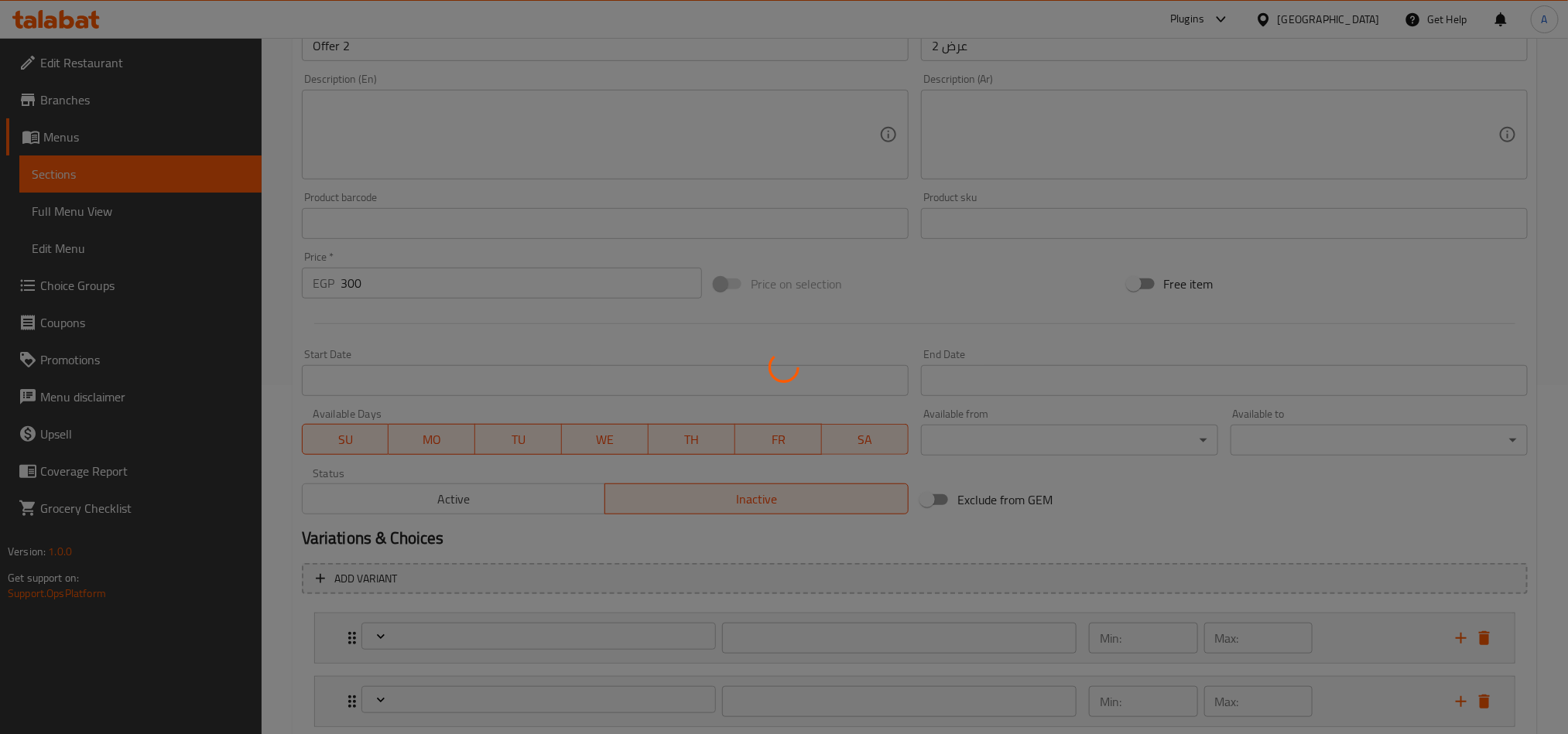
type input "1"
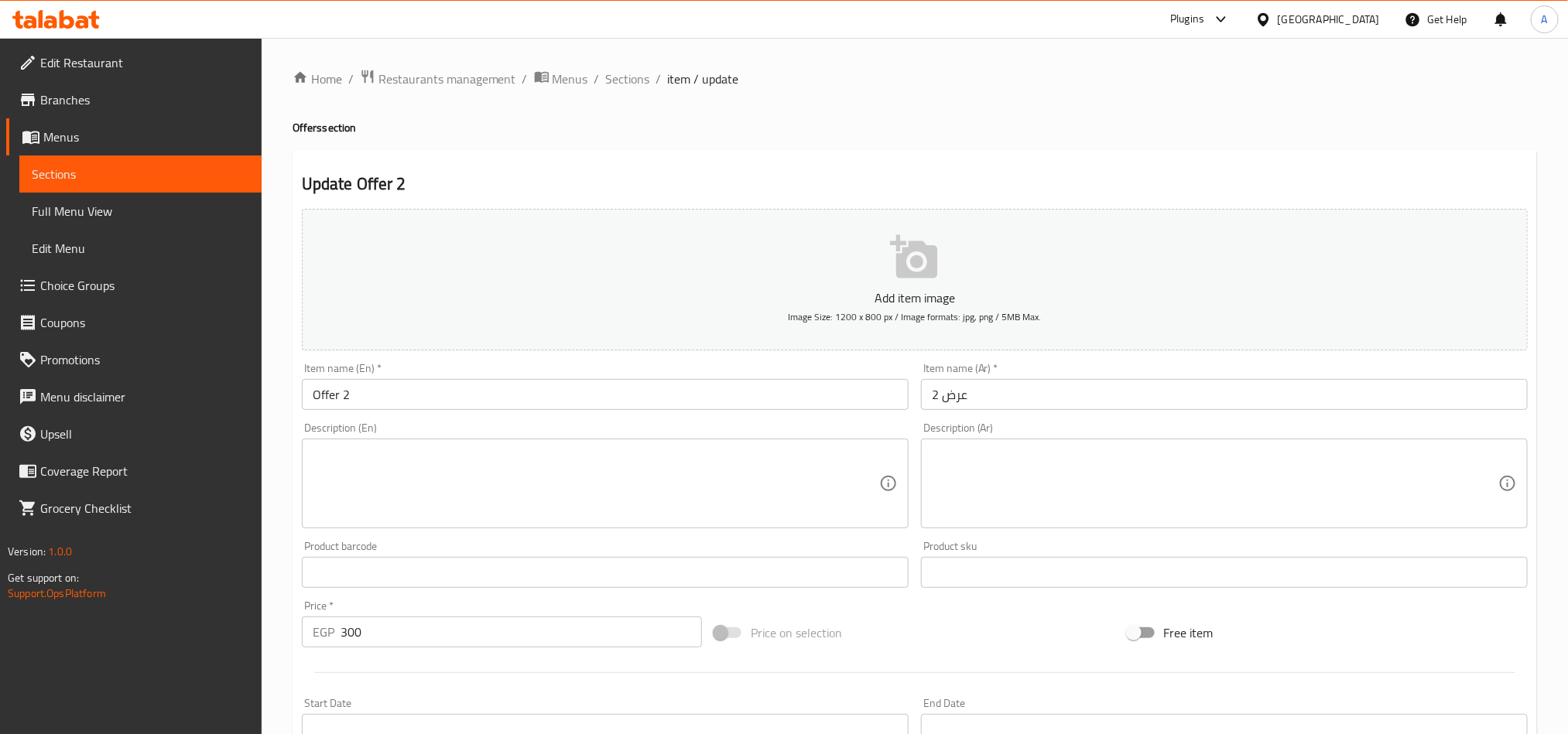
click at [650, 71] on ol "Home / Restaurants management / Menus / Sections / item / update" at bounding box center [915, 79] width 1244 height 20
click at [641, 74] on span "Sections" at bounding box center [628, 79] width 44 height 19
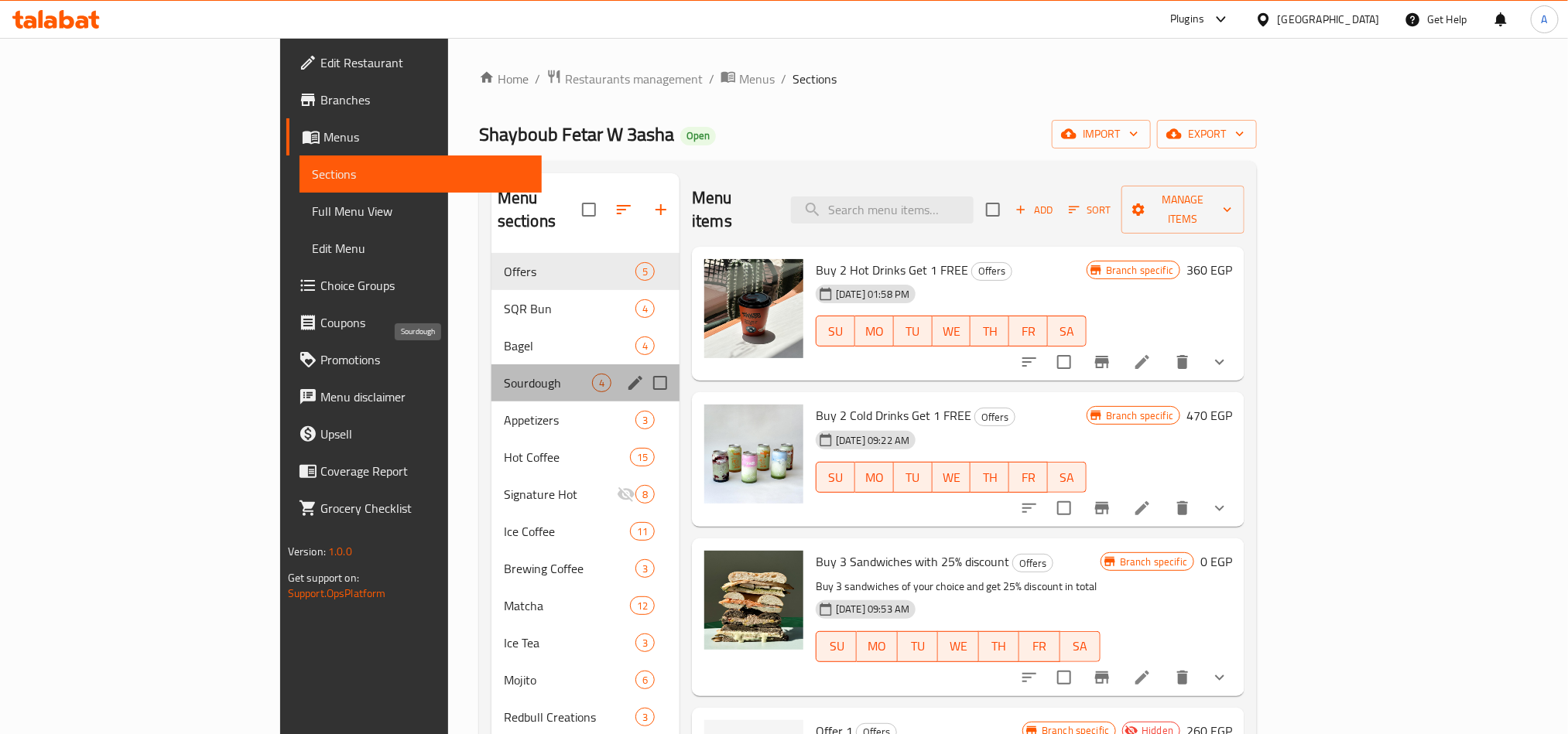
click at [504, 374] on span "Sourdough" at bounding box center [548, 383] width 88 height 19
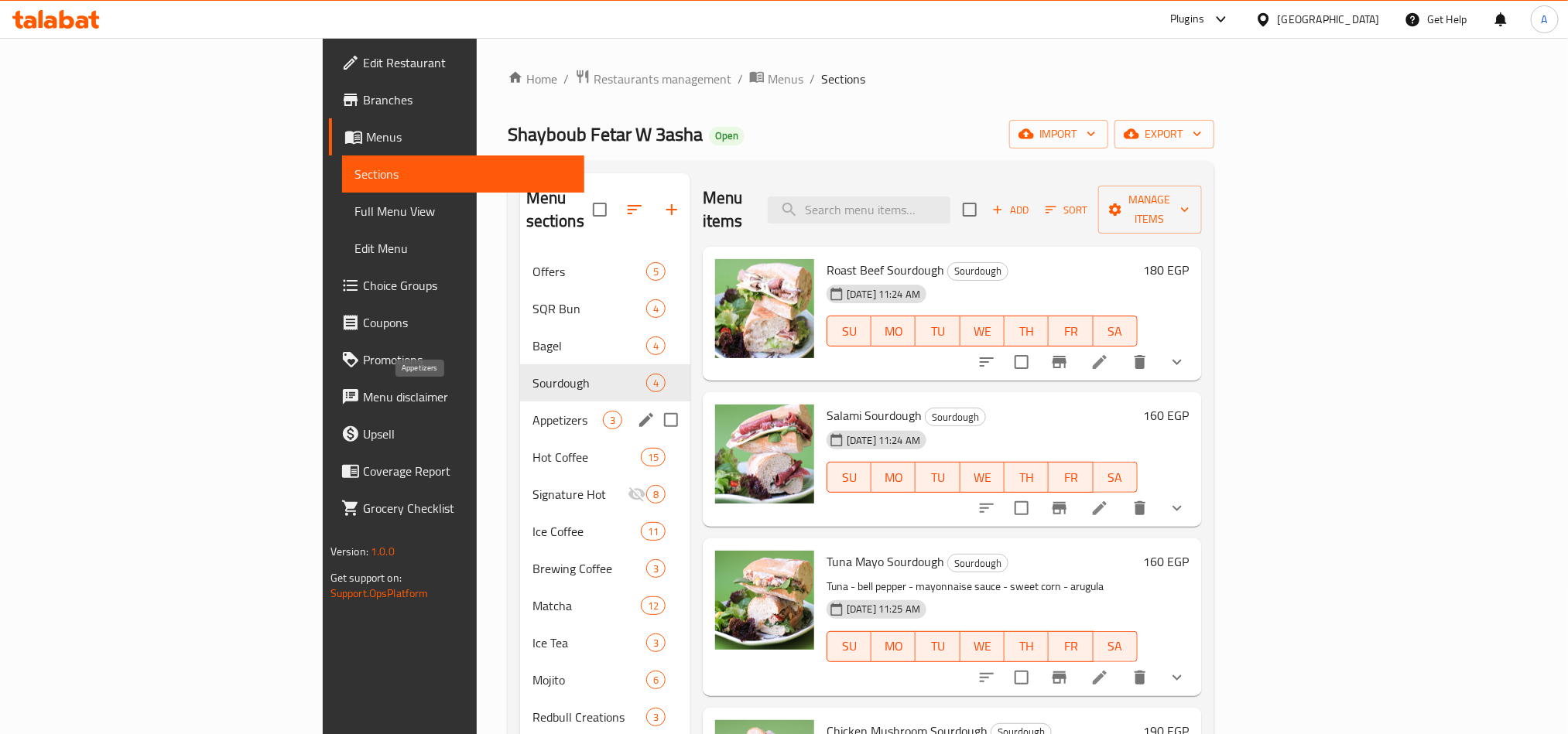
click at [532, 411] on span "Appetizers" at bounding box center [567, 420] width 71 height 19
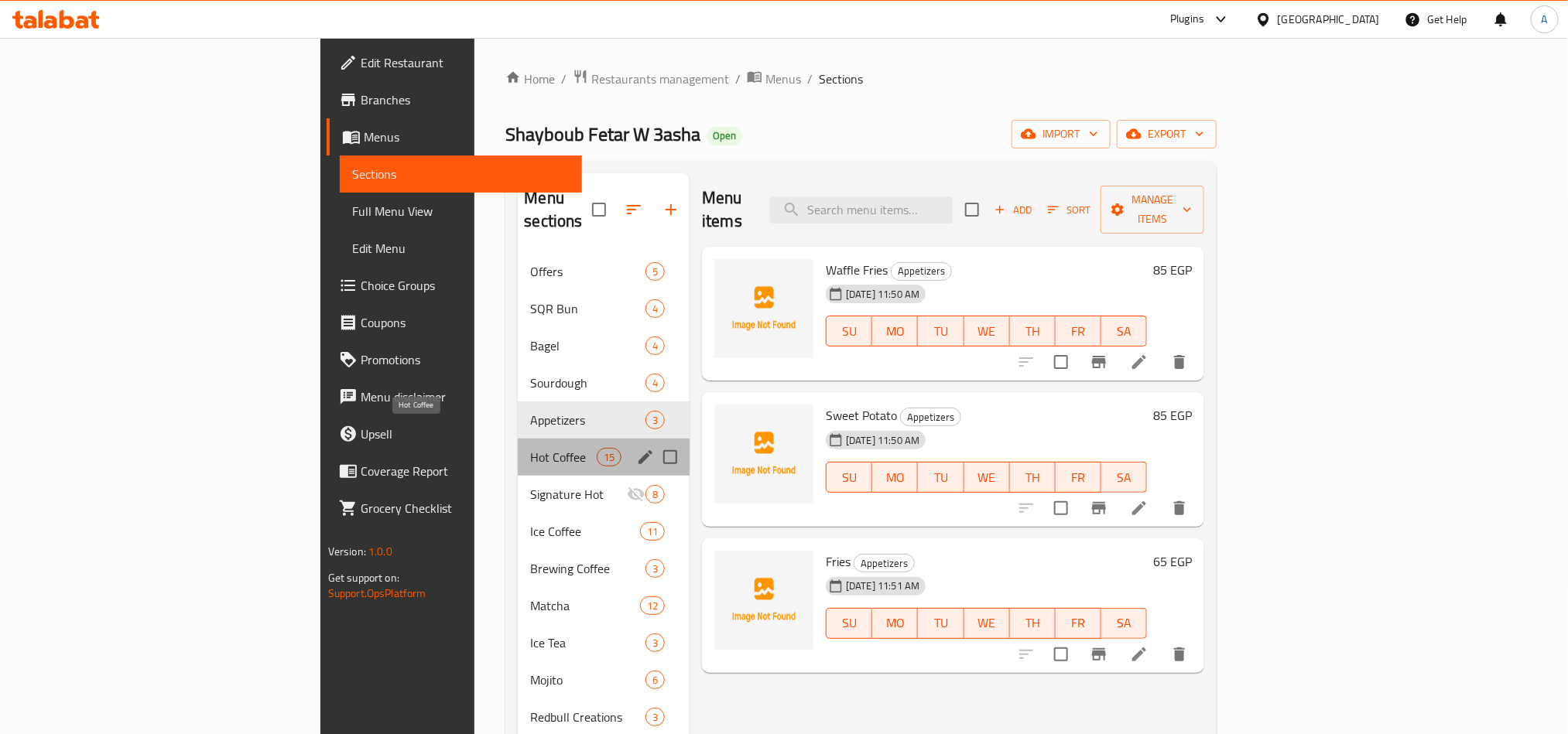
click at [530, 448] on span "Hot Coffee" at bounding box center [563, 457] width 66 height 19
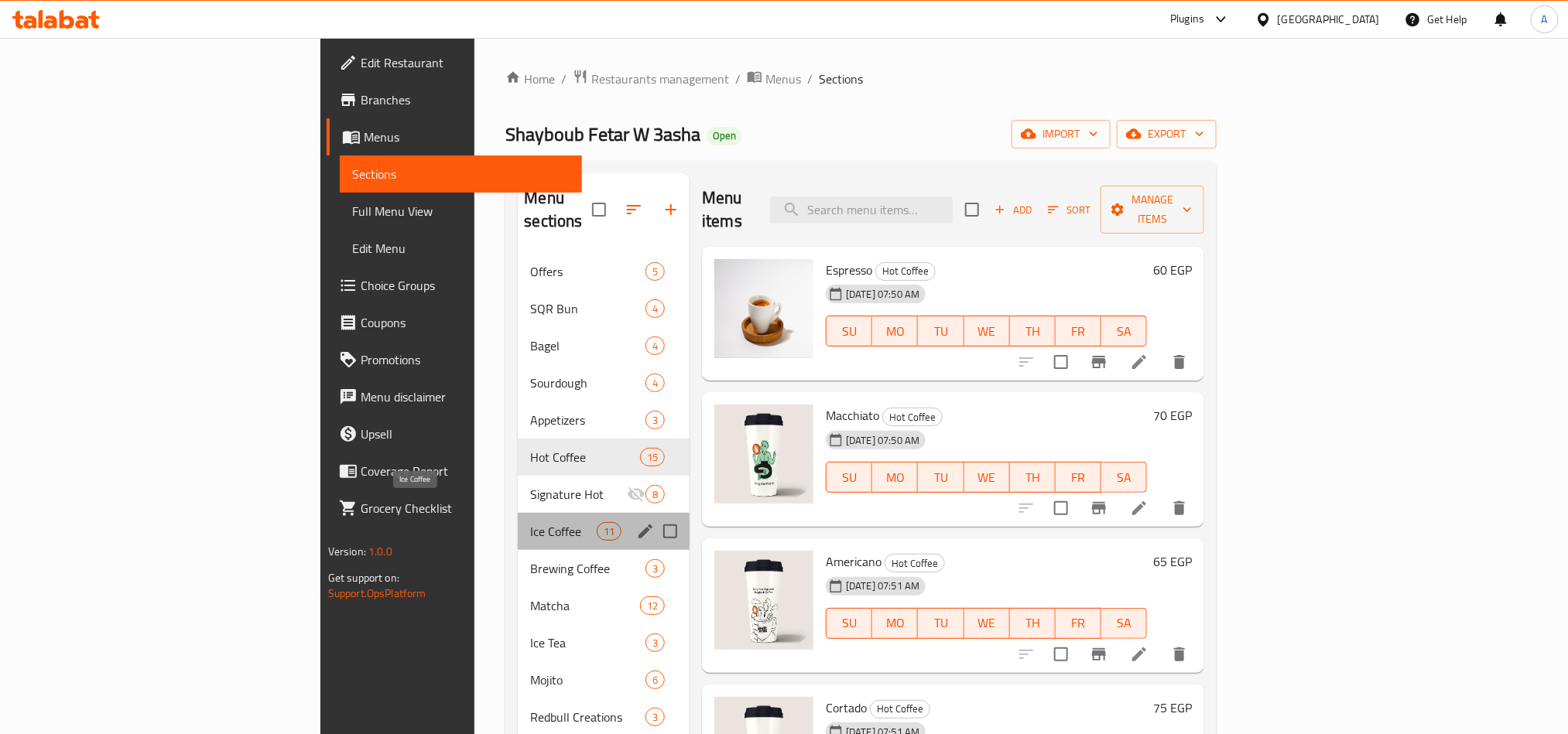
click at [530, 522] on span "Ice Coffee" at bounding box center [563, 531] width 66 height 19
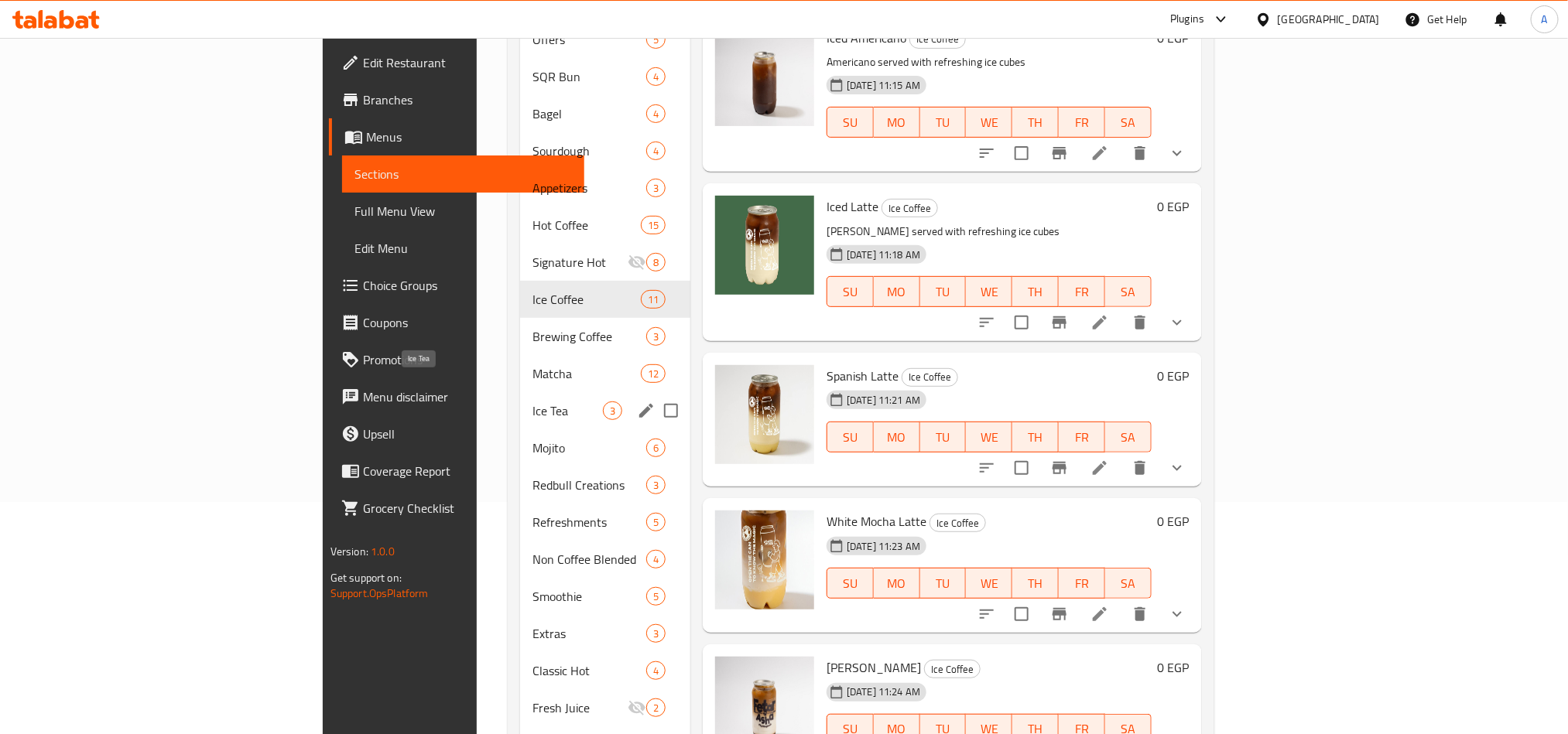
click at [532, 401] on span "Ice Tea" at bounding box center [567, 410] width 71 height 19
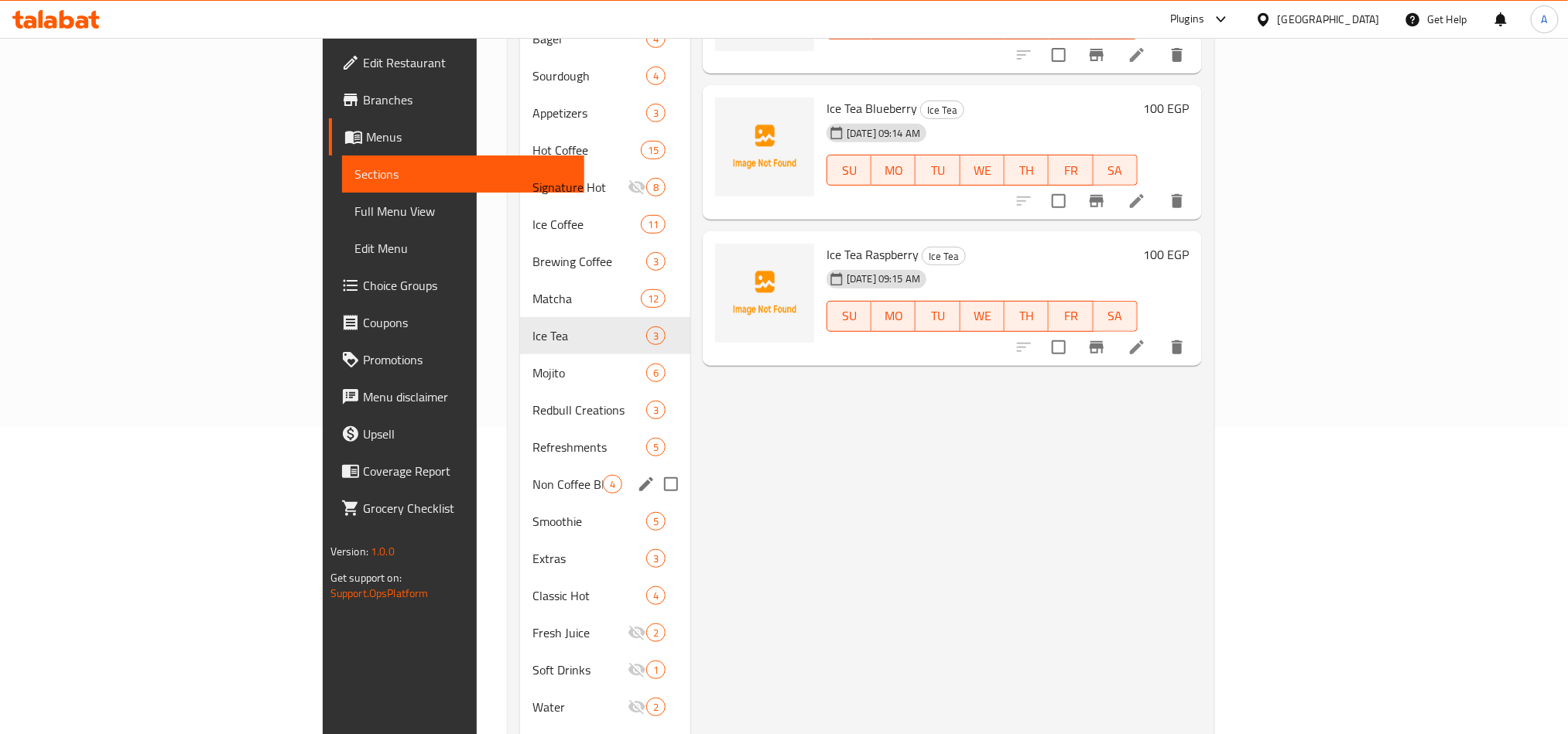
scroll to position [348, 0]
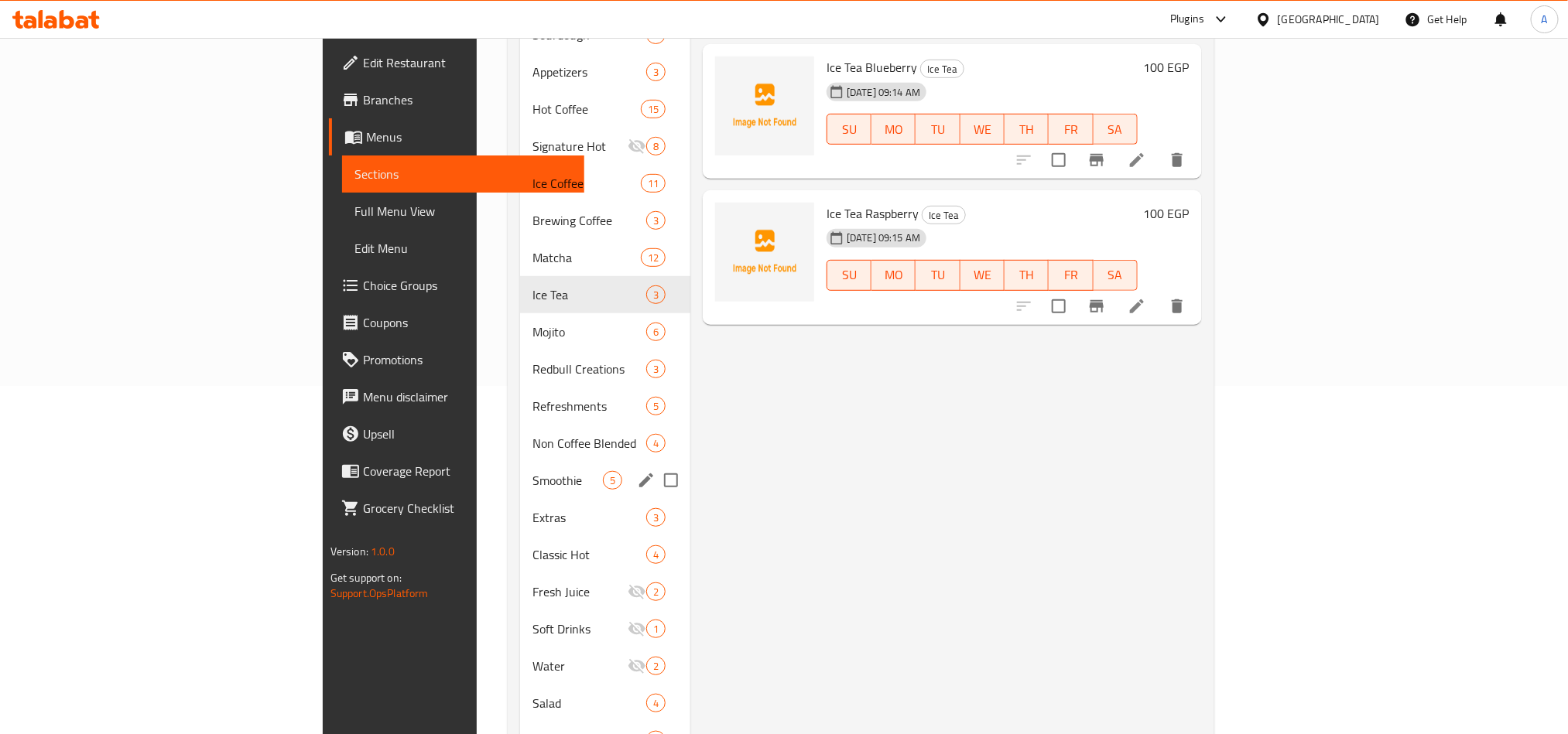
click at [520, 462] on div "Smoothie 5" at bounding box center [604, 481] width 170 height 37
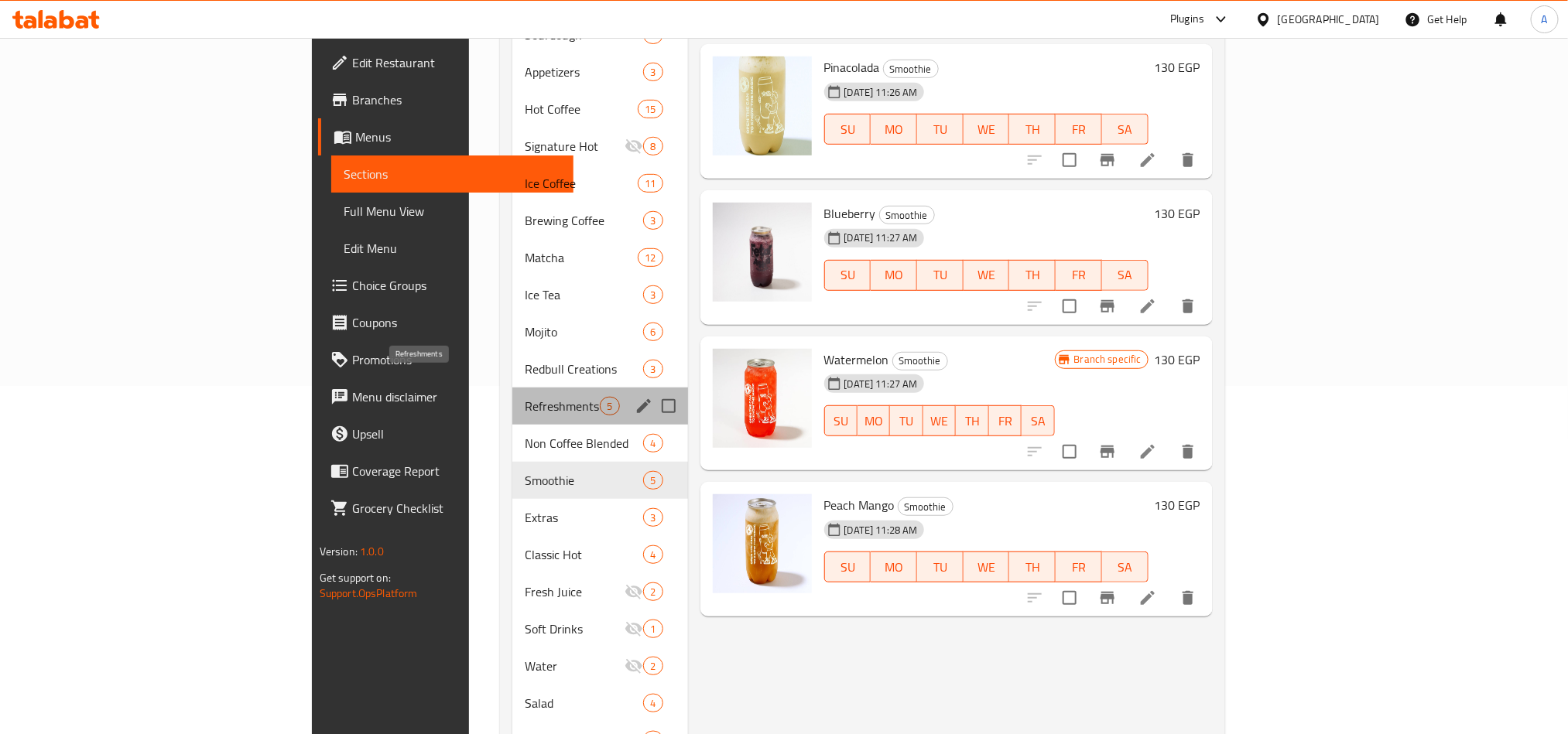
click at [525, 397] on span "Refreshments" at bounding box center [562, 406] width 75 height 19
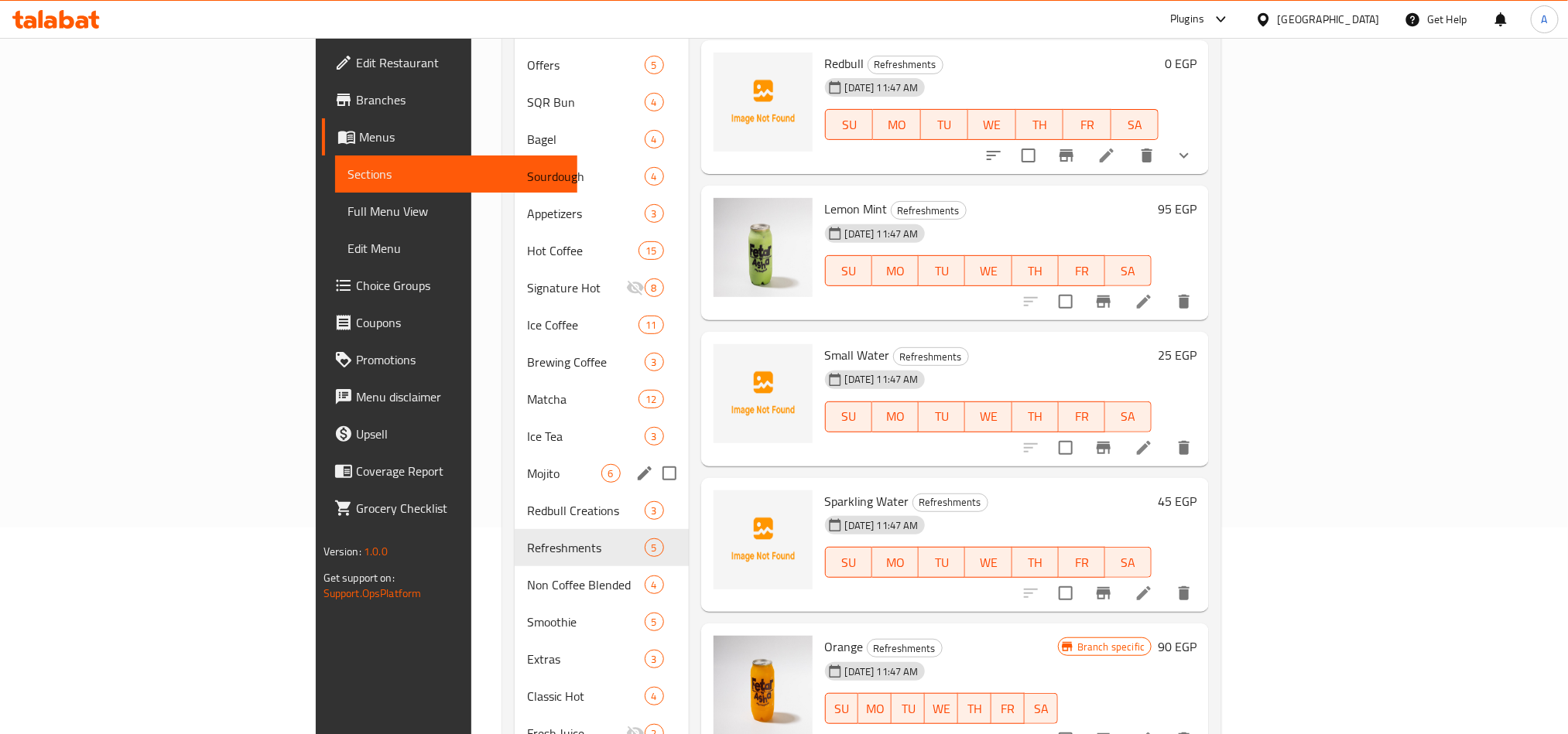
scroll to position [166, 0]
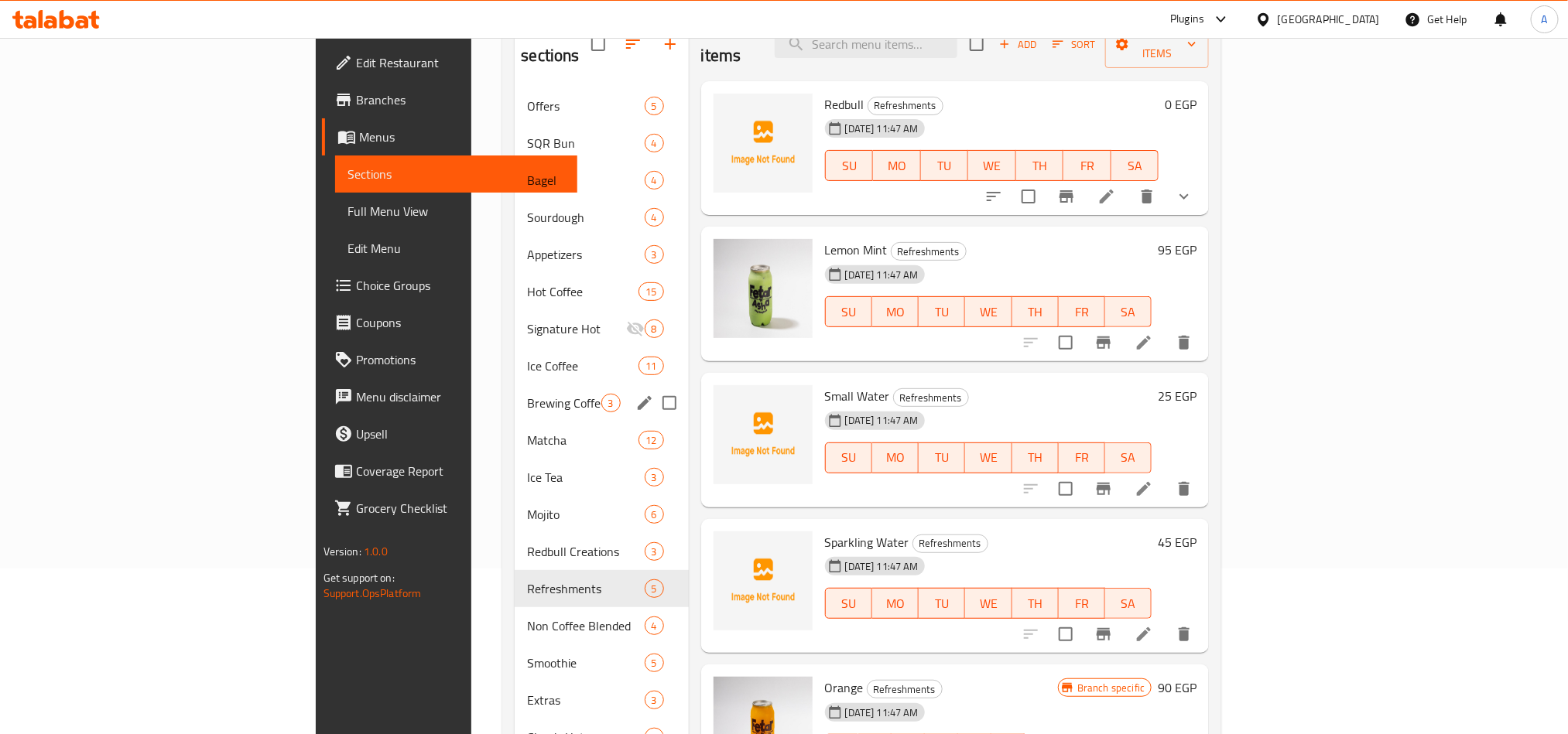
click at [527, 393] on span "Brewing Coffee" at bounding box center [563, 402] width 73 height 19
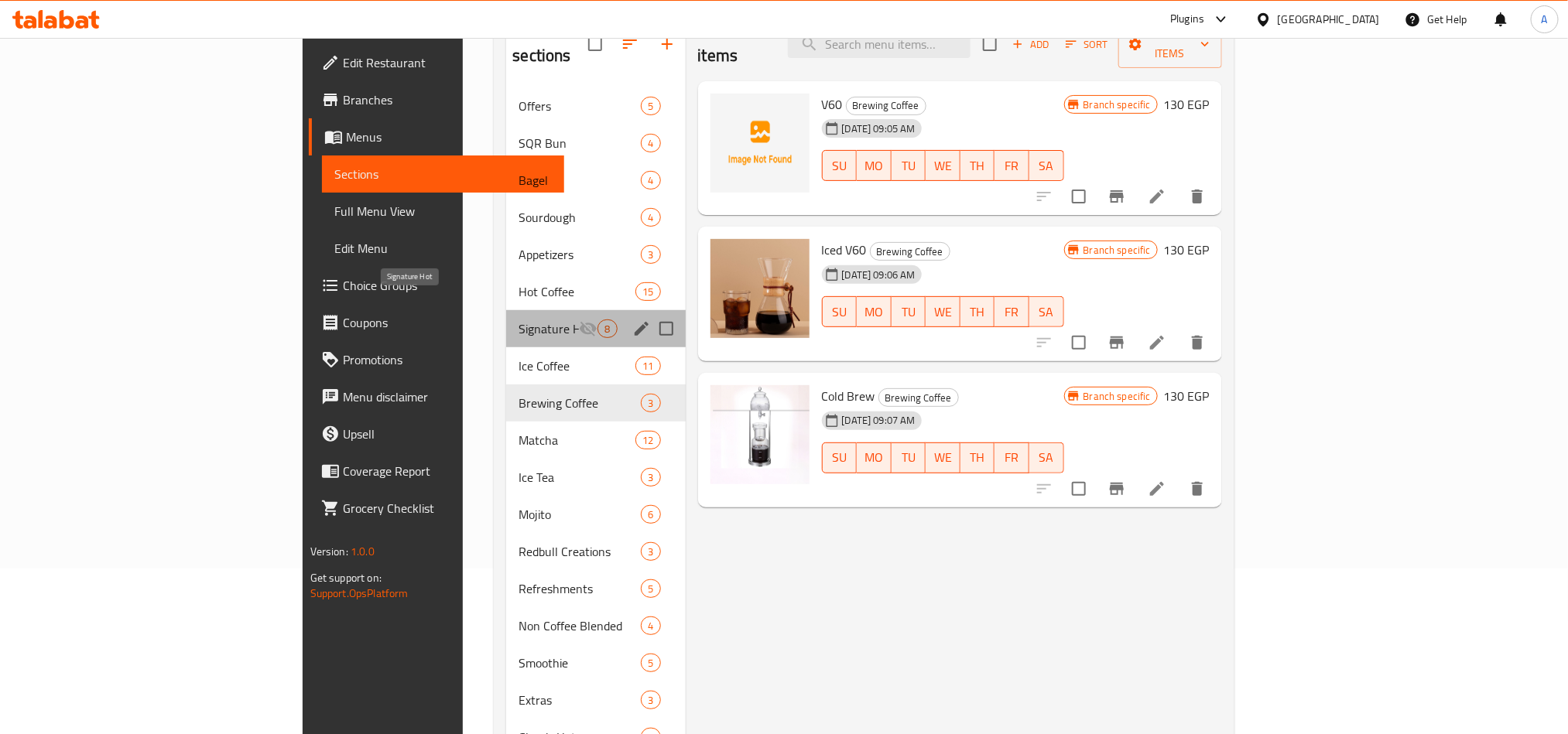
click at [519, 319] on span "Signature Hot" at bounding box center [549, 328] width 60 height 19
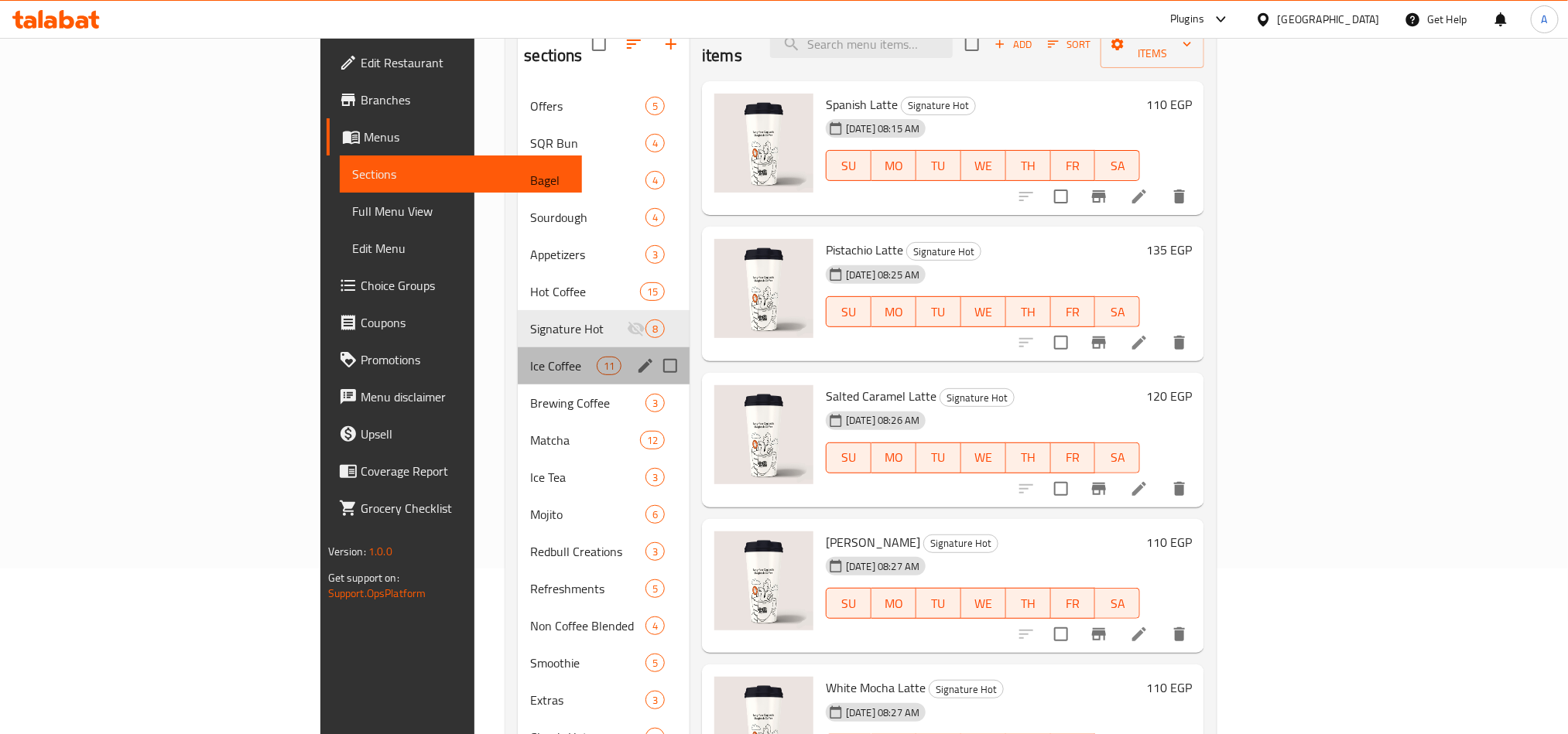
click at [518, 348] on div "Ice Coffee 11" at bounding box center [604, 366] width 172 height 37
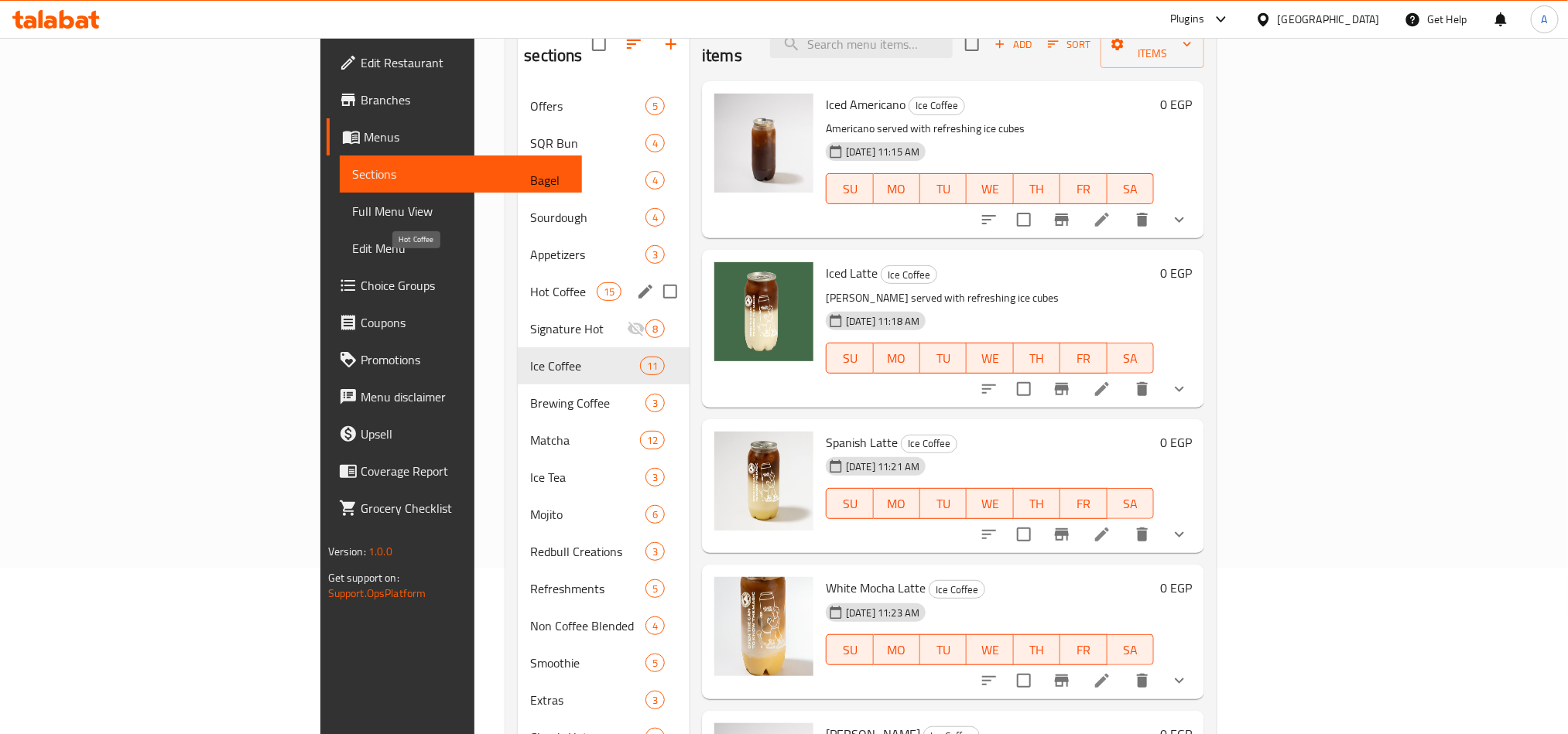
click at [518, 249] on div "Appetizers 3" at bounding box center [604, 255] width 172 height 37
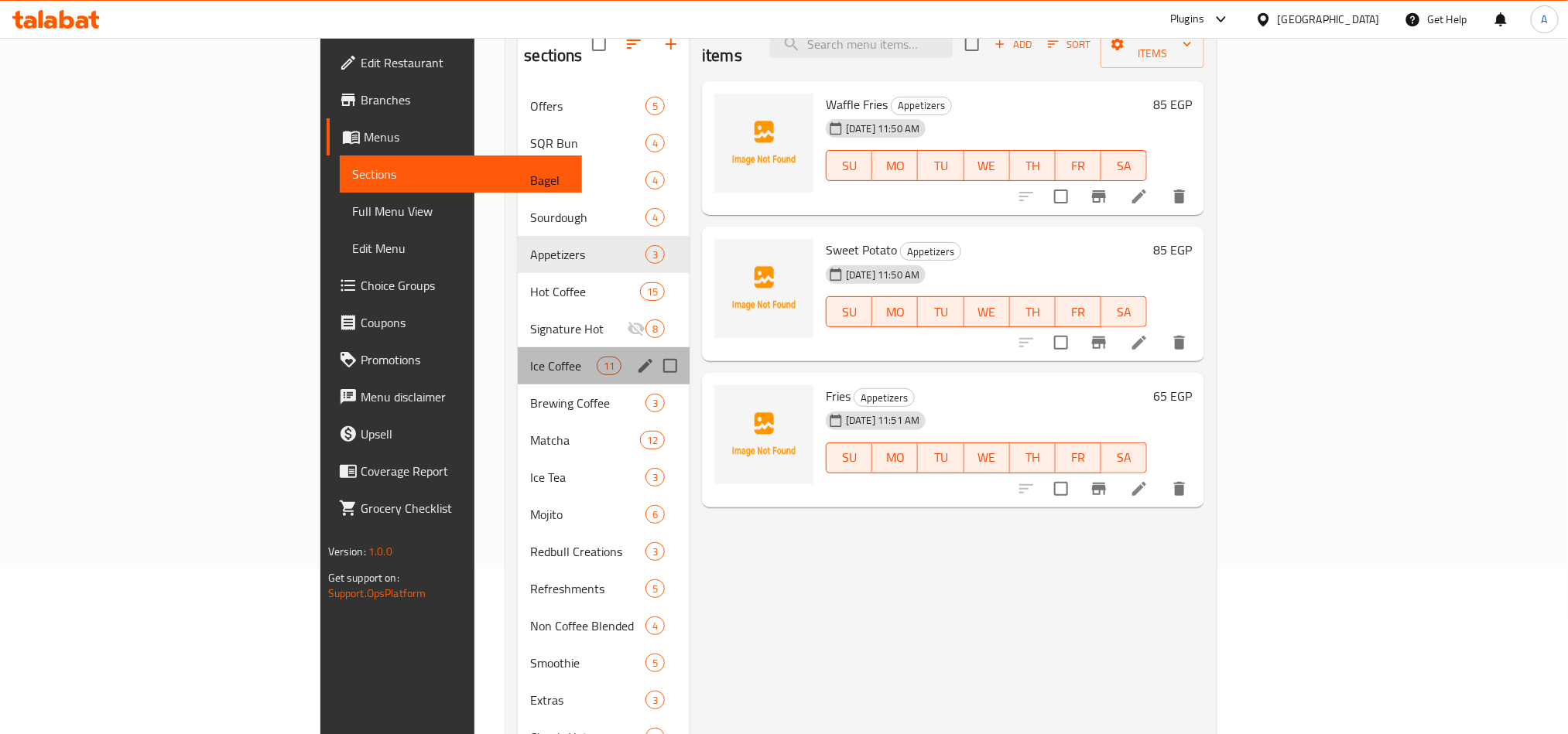
click at [518, 358] on div "Ice Coffee 11" at bounding box center [604, 366] width 172 height 37
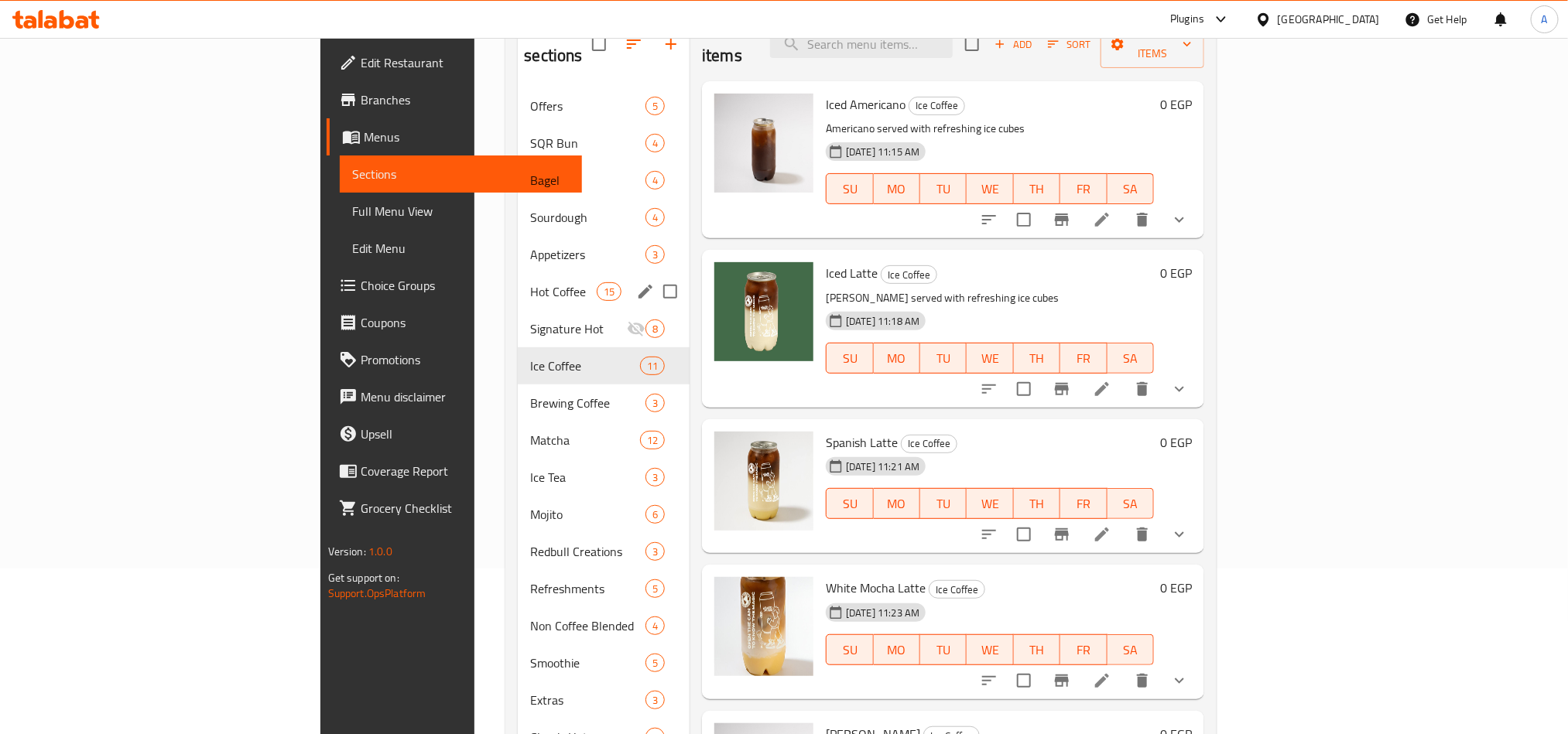
click at [530, 282] on span "Hot Coffee" at bounding box center [563, 291] width 66 height 19
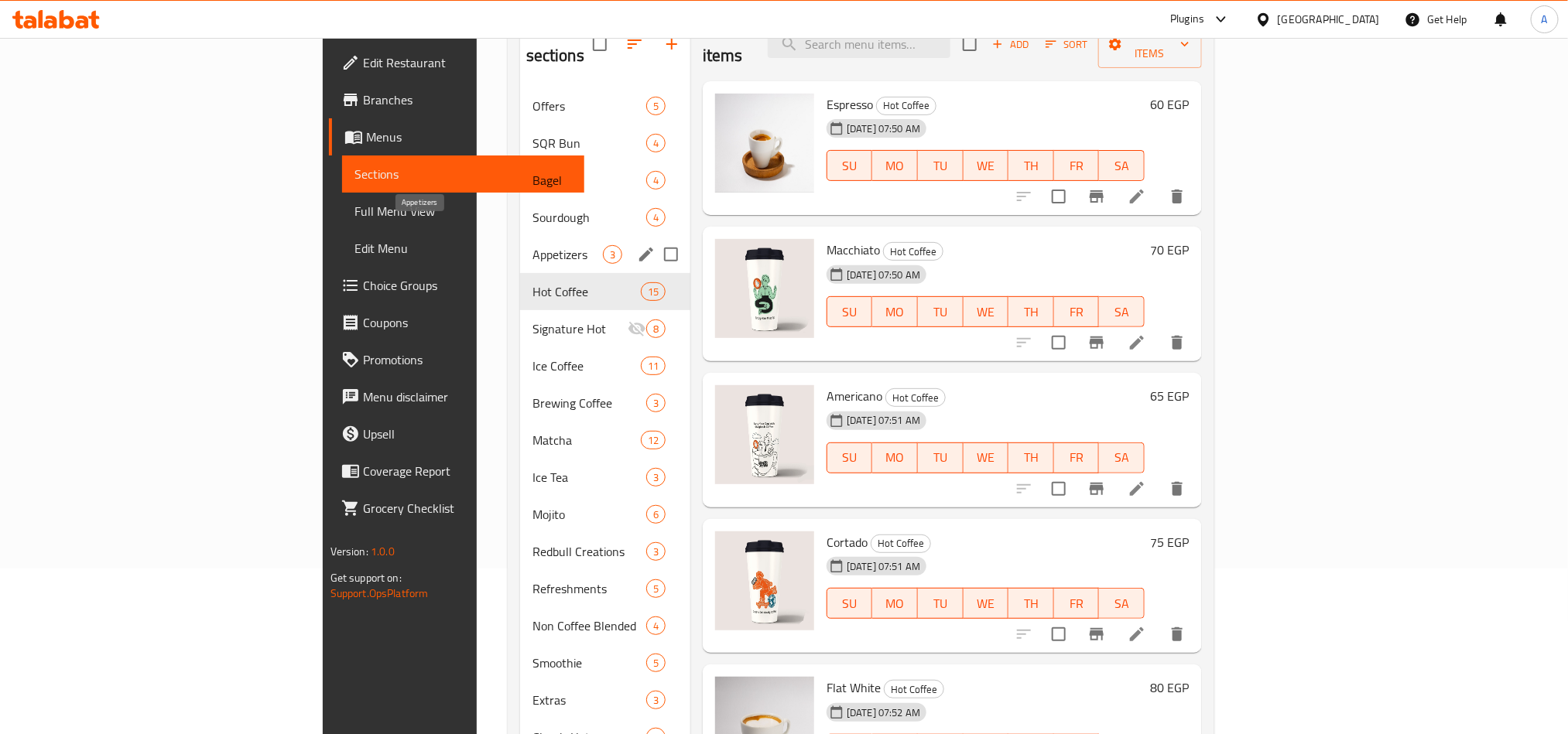
click at [532, 245] on span "Appetizers" at bounding box center [567, 254] width 71 height 19
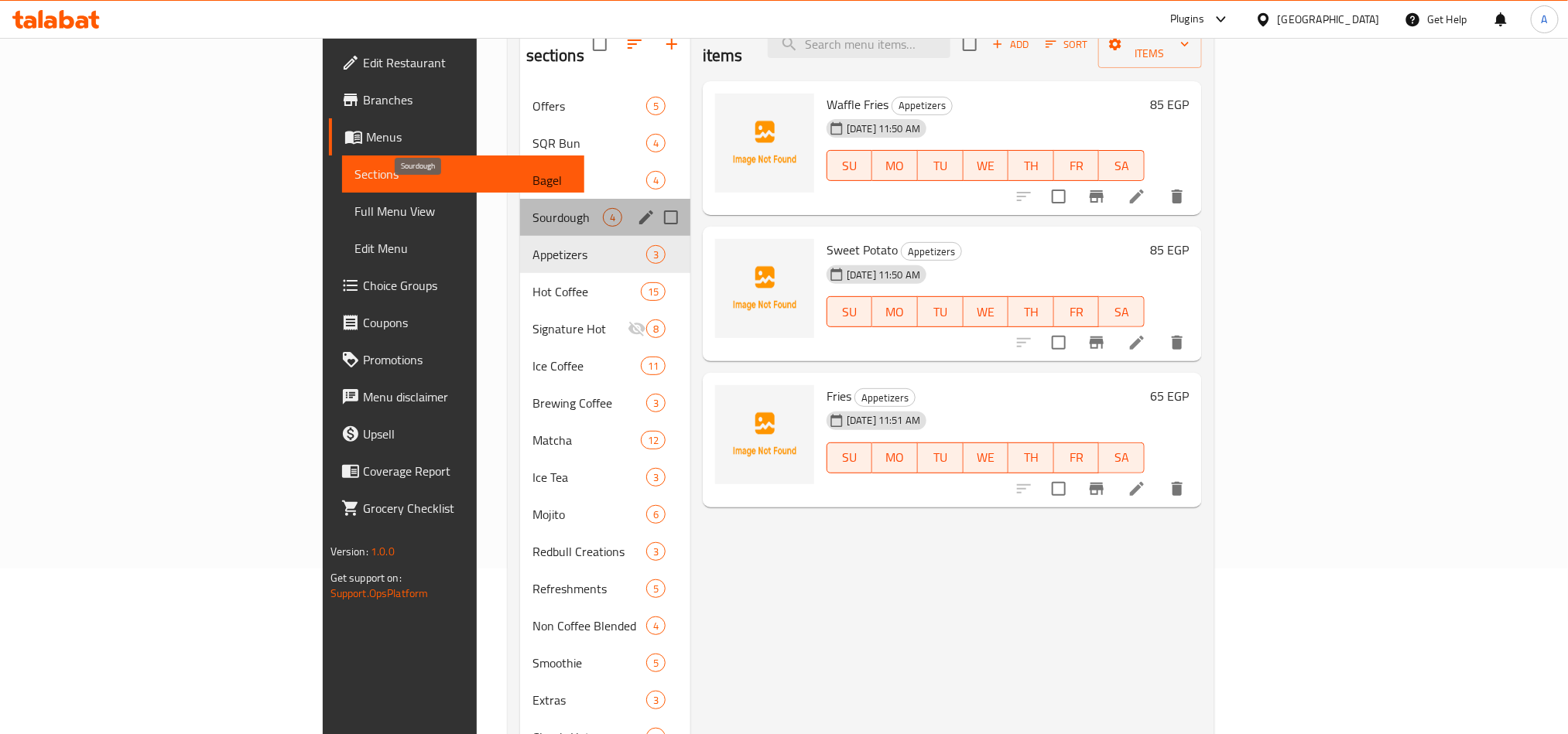
click at [532, 208] on span "Sourdough" at bounding box center [567, 217] width 71 height 19
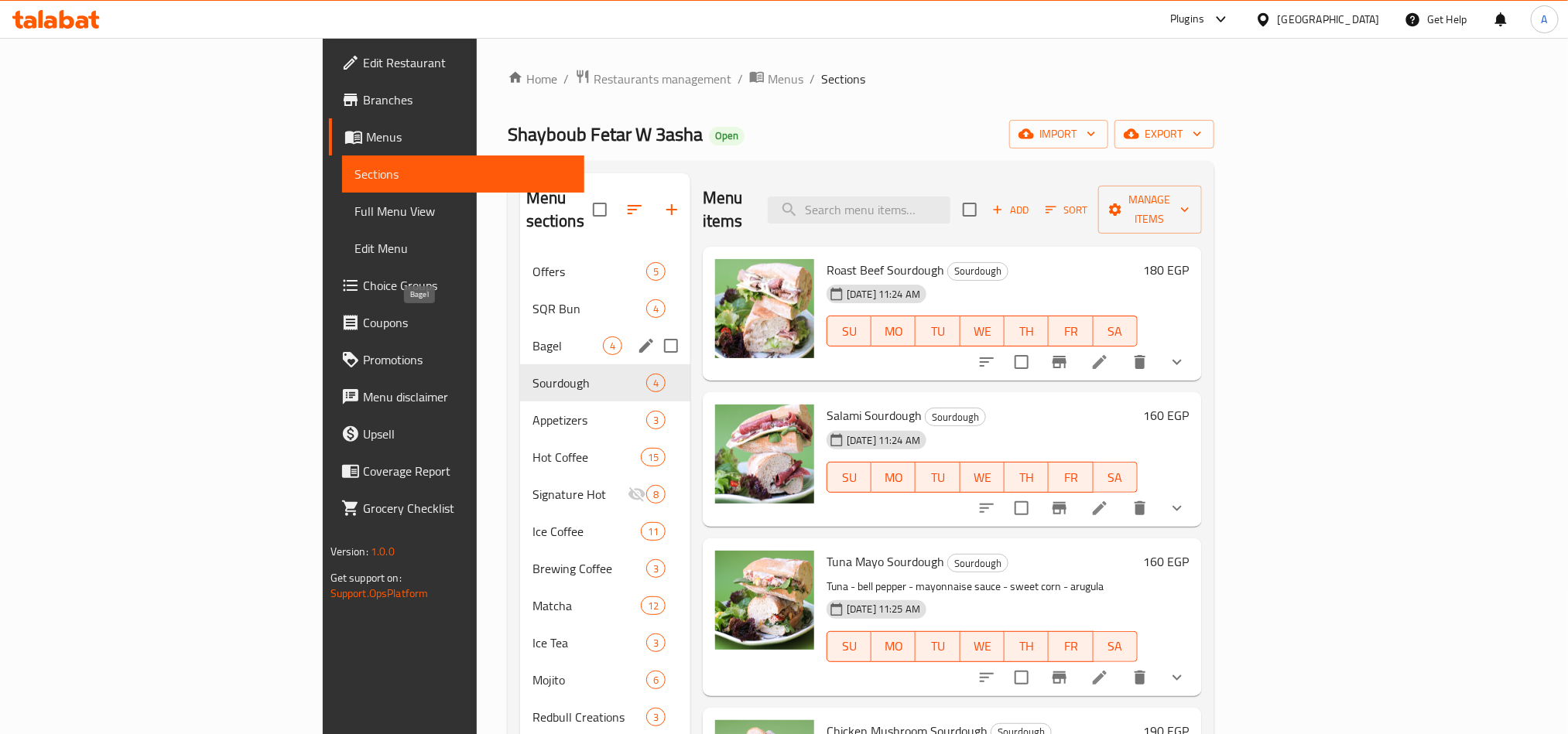
click at [532, 337] on span "Bagel" at bounding box center [567, 346] width 71 height 19
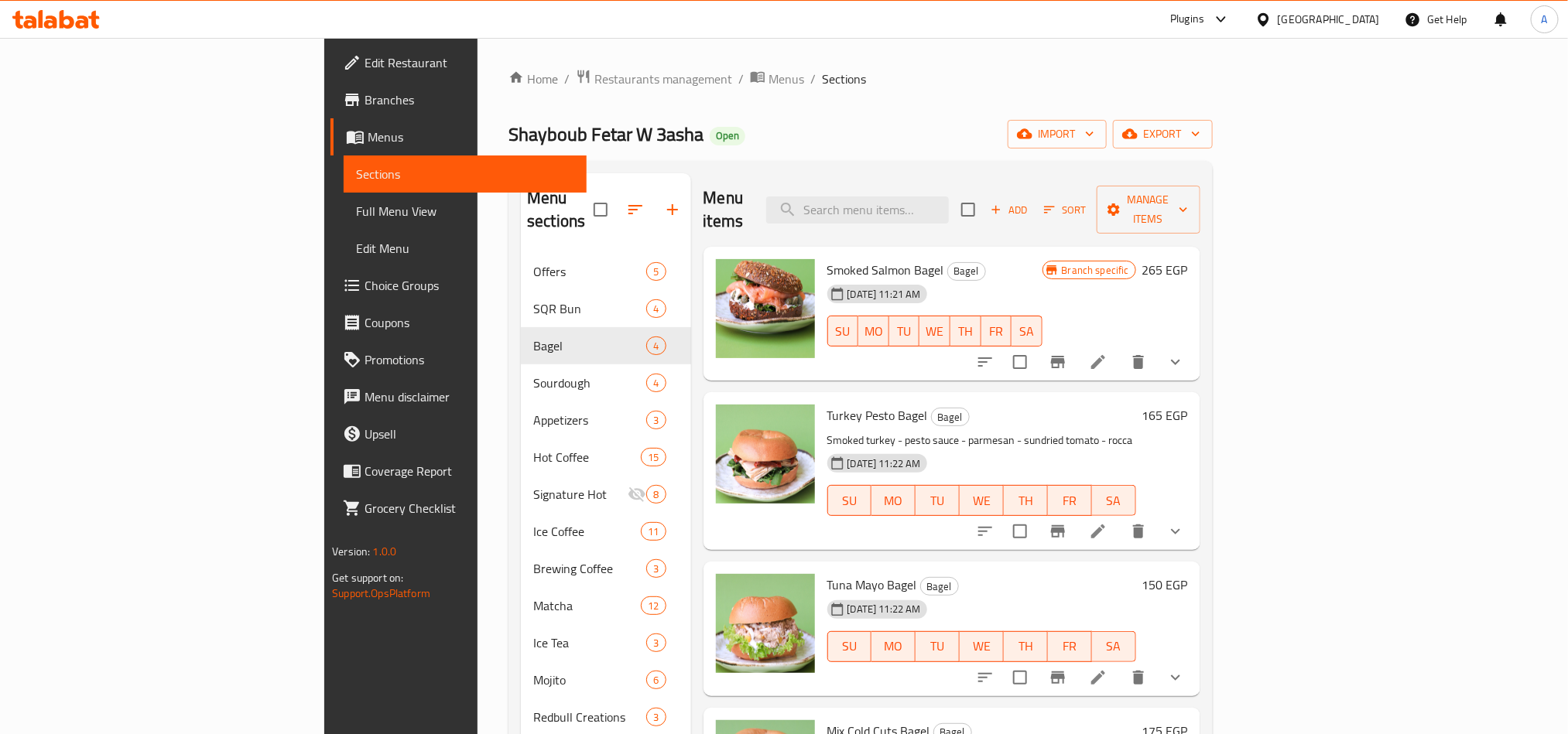
click at [1185, 353] on icon "show more" at bounding box center [1175, 362] width 19 height 19
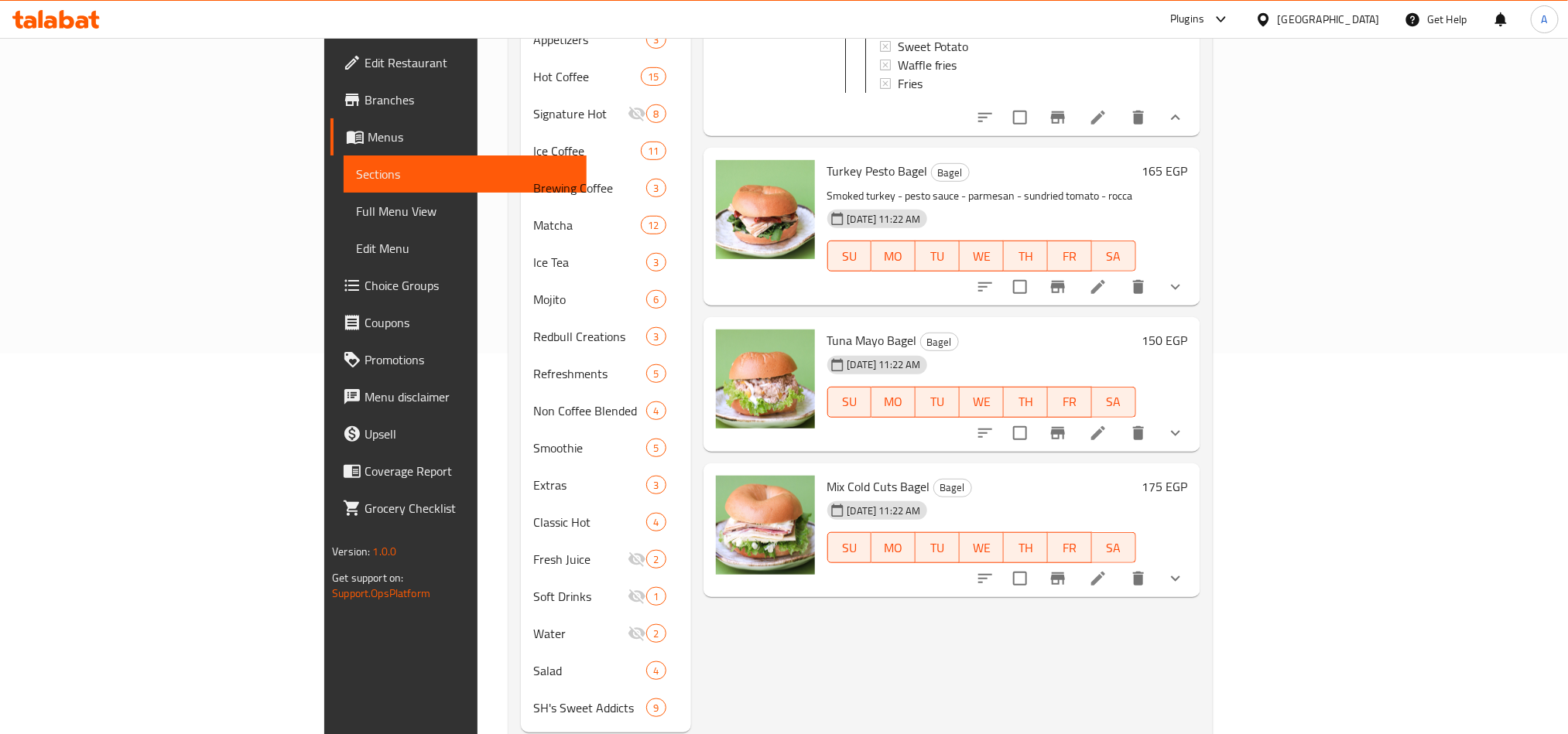
scroll to position [398, 0]
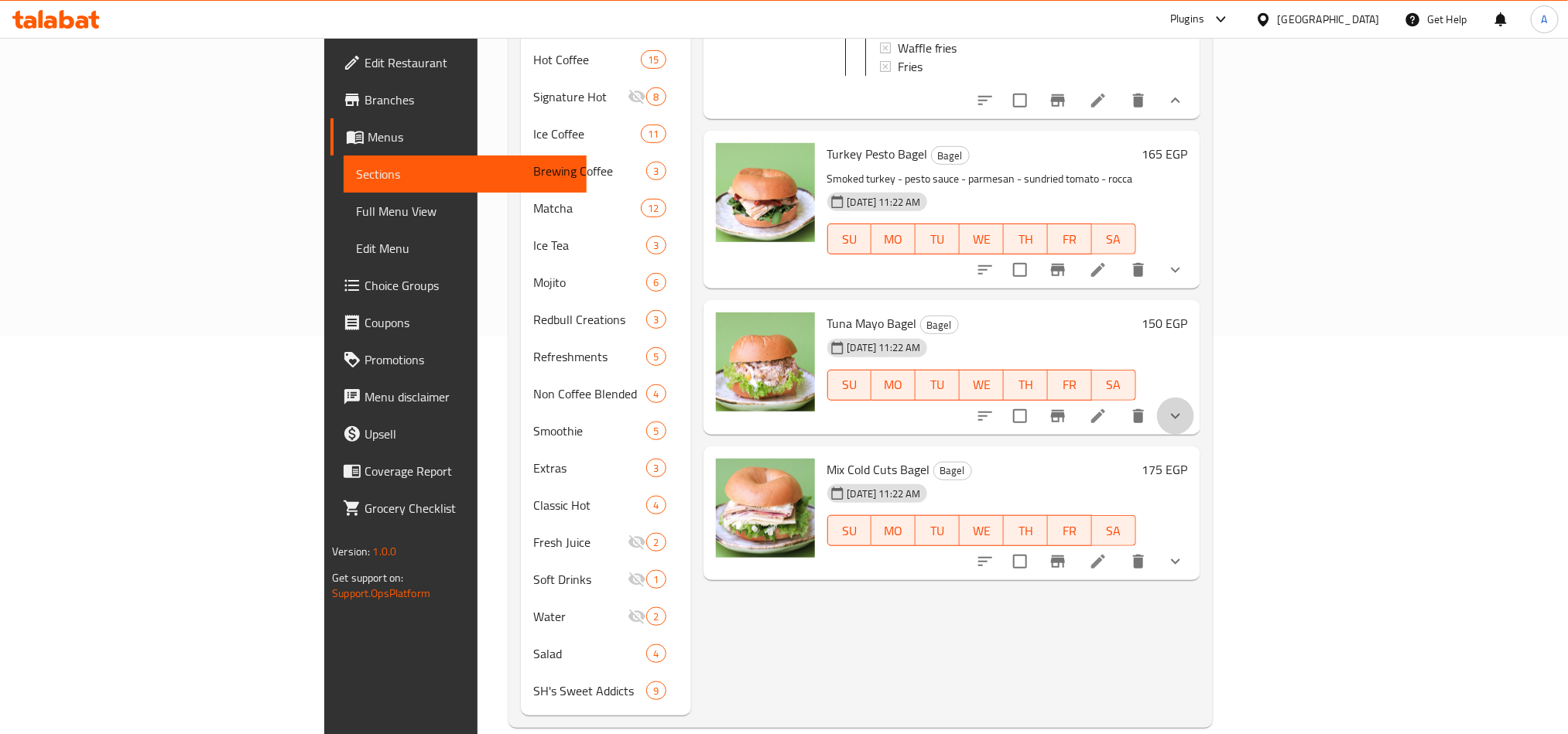
click at [1181, 413] on icon "show more" at bounding box center [1175, 416] width 10 height 5
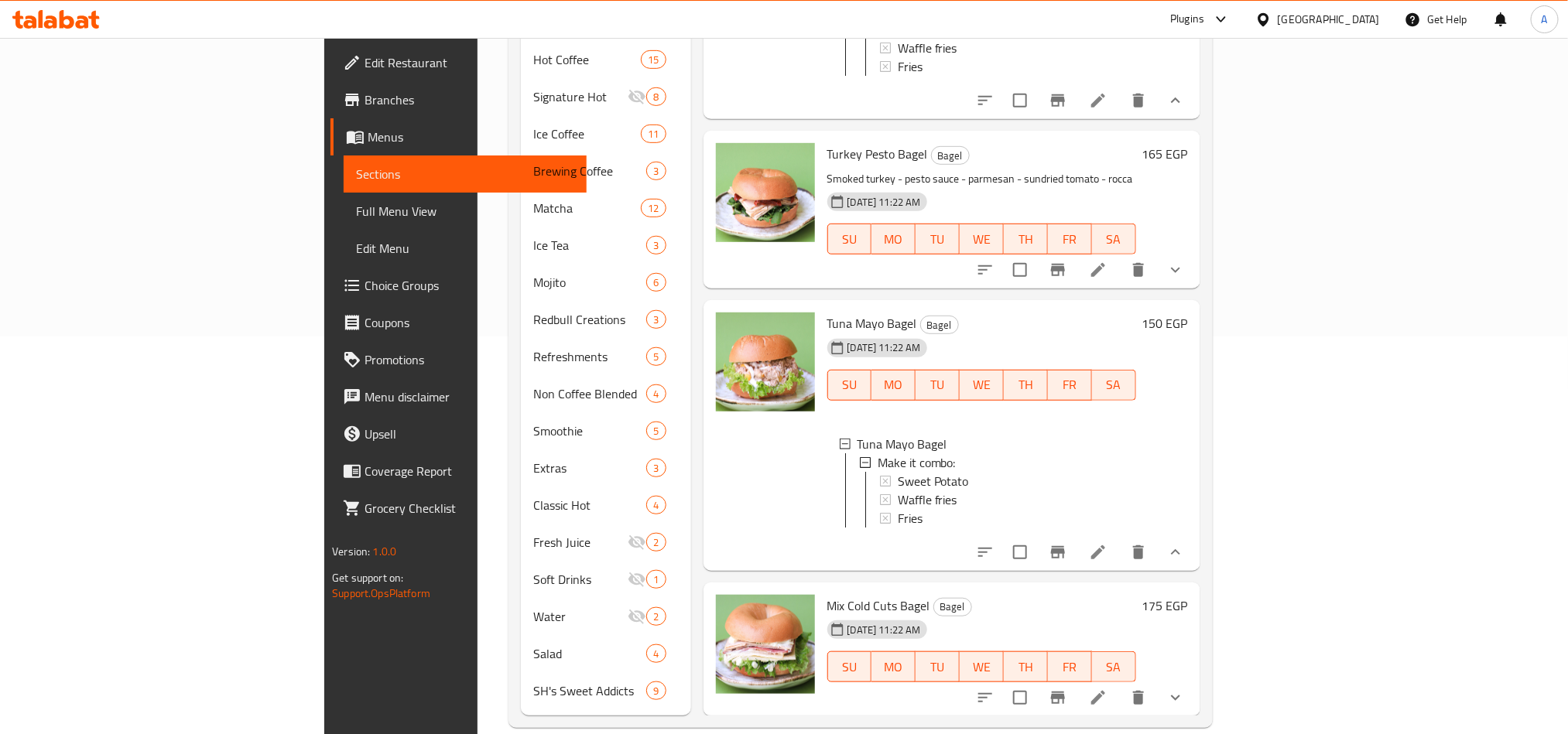
drag, startPoint x: 790, startPoint y: 304, endPoint x: 778, endPoint y: 323, distance: 22.5
click at [822, 313] on div "Tuna Mayo Bagel Bagel [DATE] 11:22 AM SU MO TU WE TH FR SA Tuna Mayo Bagel Make…" at bounding box center [982, 435] width 321 height 258
click at [828, 324] on span "Tuna Mayo Bagel" at bounding box center [873, 323] width 90 height 23
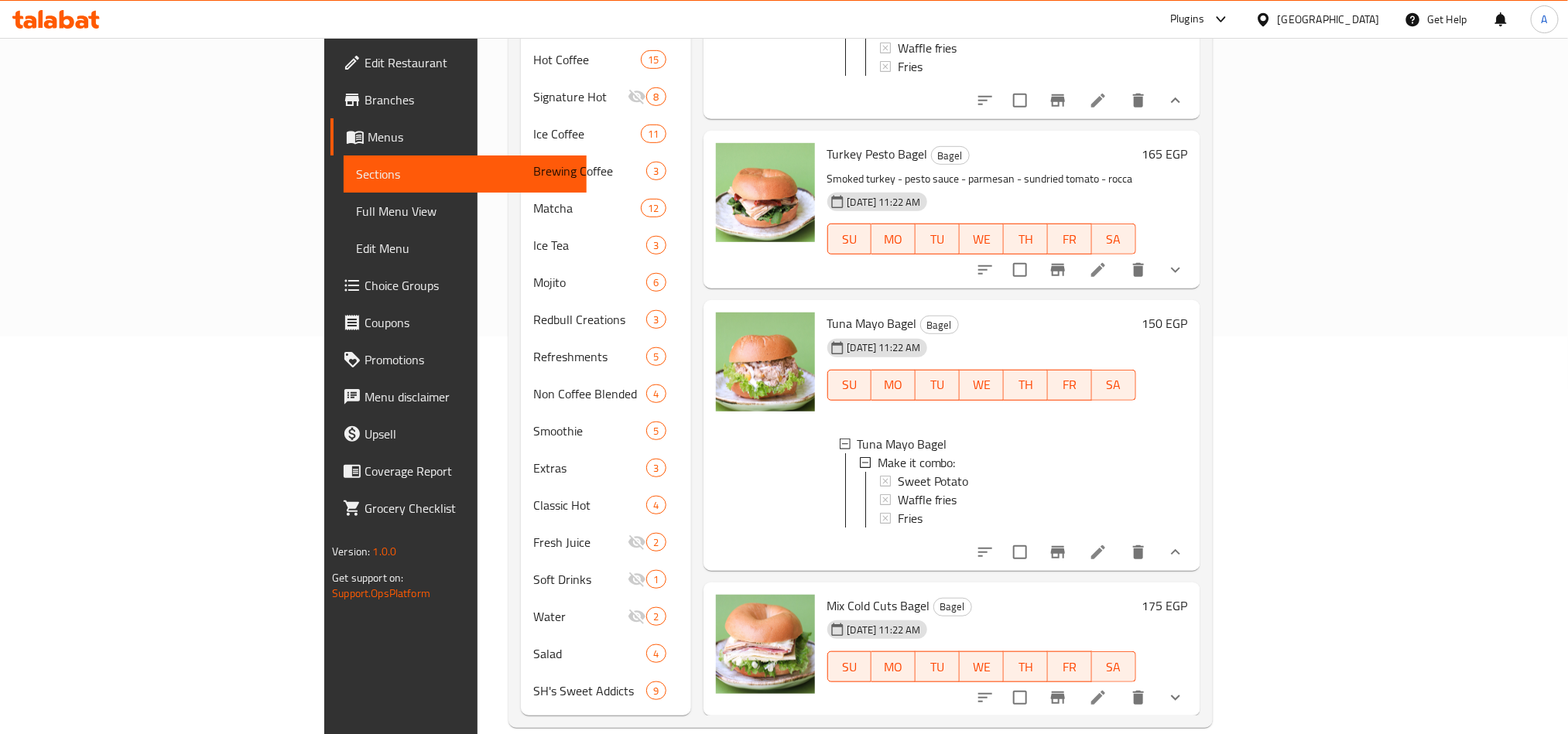
click at [822, 333] on div "[DATE] 11:22 AM" at bounding box center [861, 348] width 80 height 31
click at [828, 318] on span "Tuna Mayo Bagel" at bounding box center [873, 323] width 90 height 23
drag, startPoint x: 757, startPoint y: 318, endPoint x: 825, endPoint y: 321, distance: 68.1
click at [828, 321] on span "Tuna Mayo Bagel" at bounding box center [873, 323] width 90 height 23
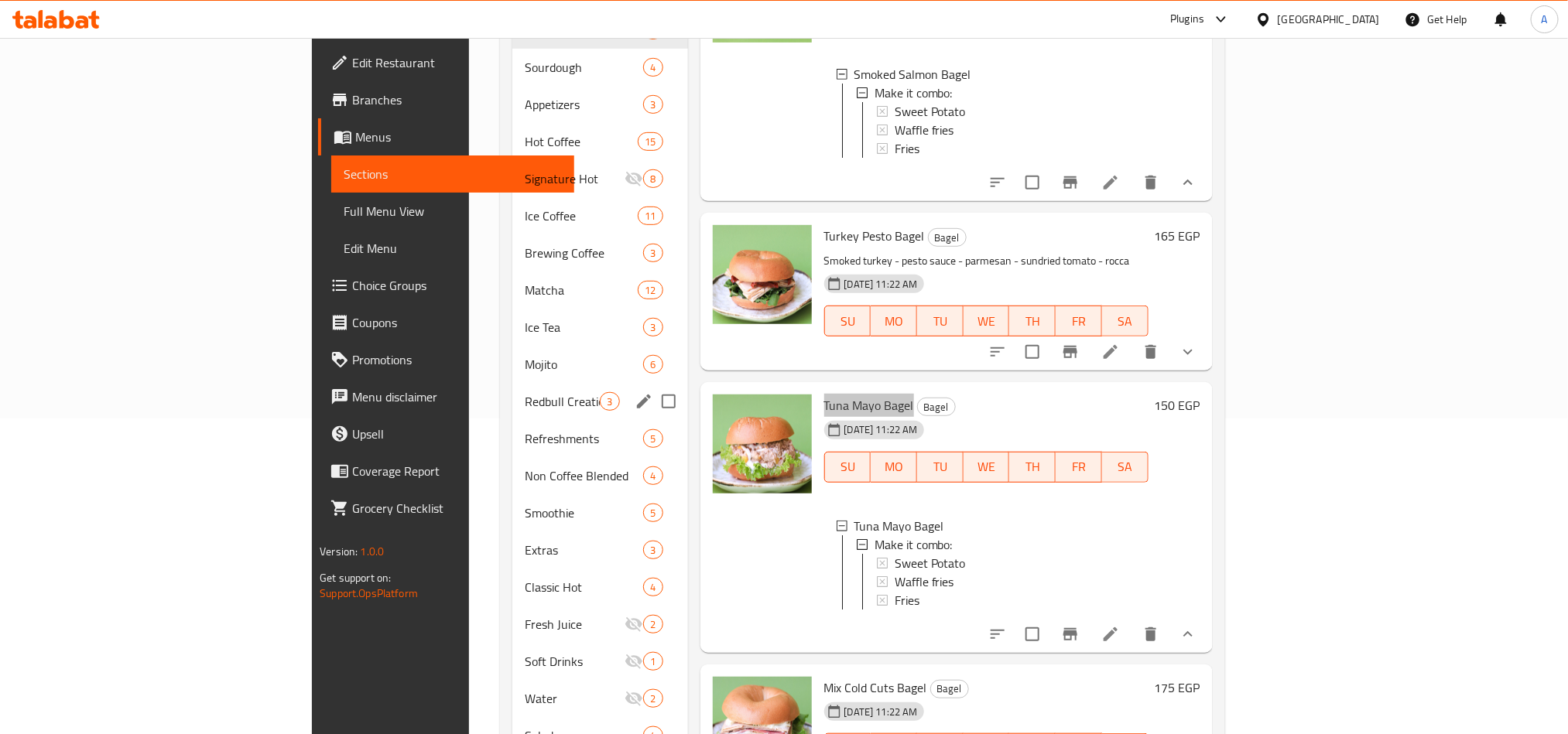
scroll to position [49, 0]
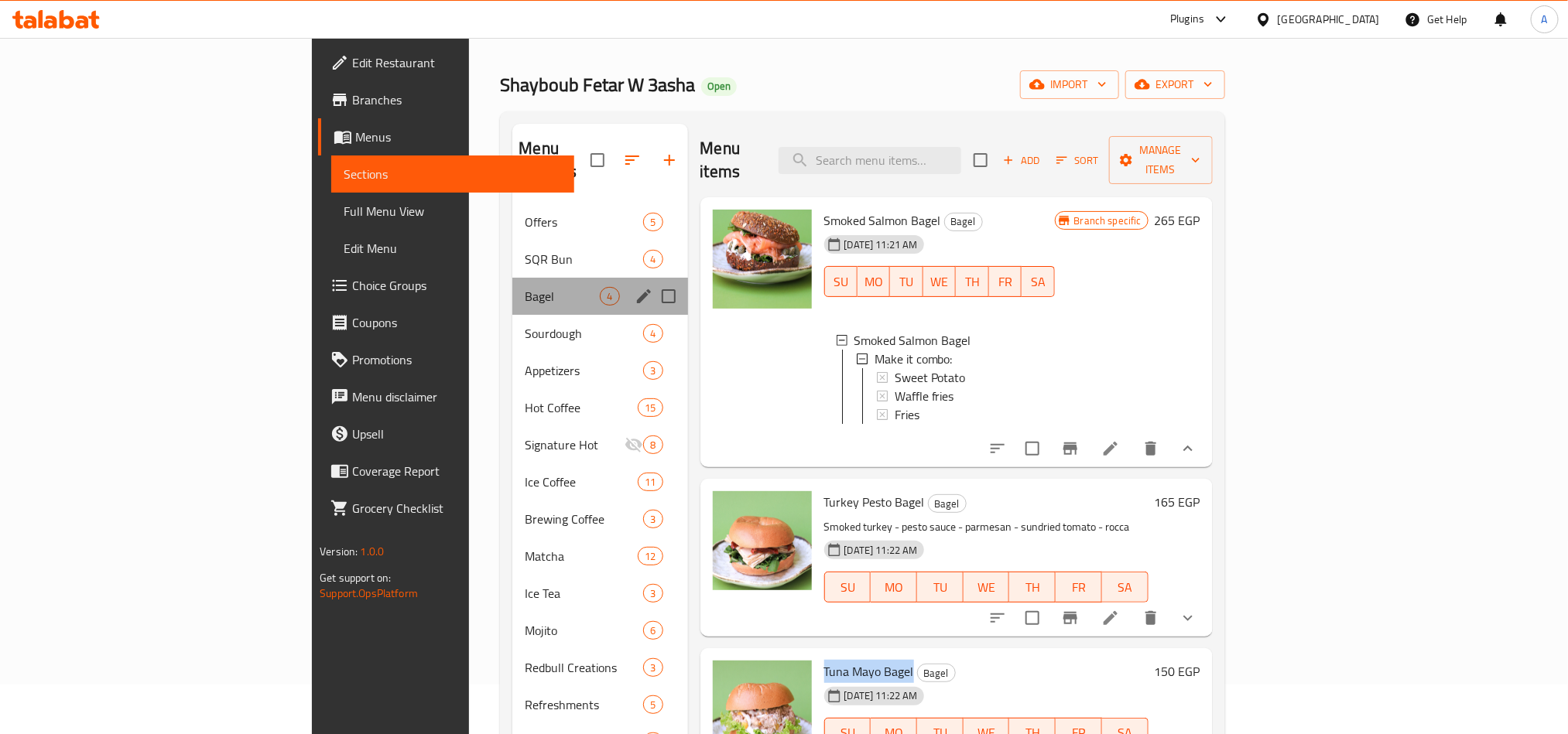
click at [513, 278] on div "Bagel 4" at bounding box center [600, 296] width 175 height 37
click at [525, 250] on span "SQR Bun" at bounding box center [562, 258] width 75 height 19
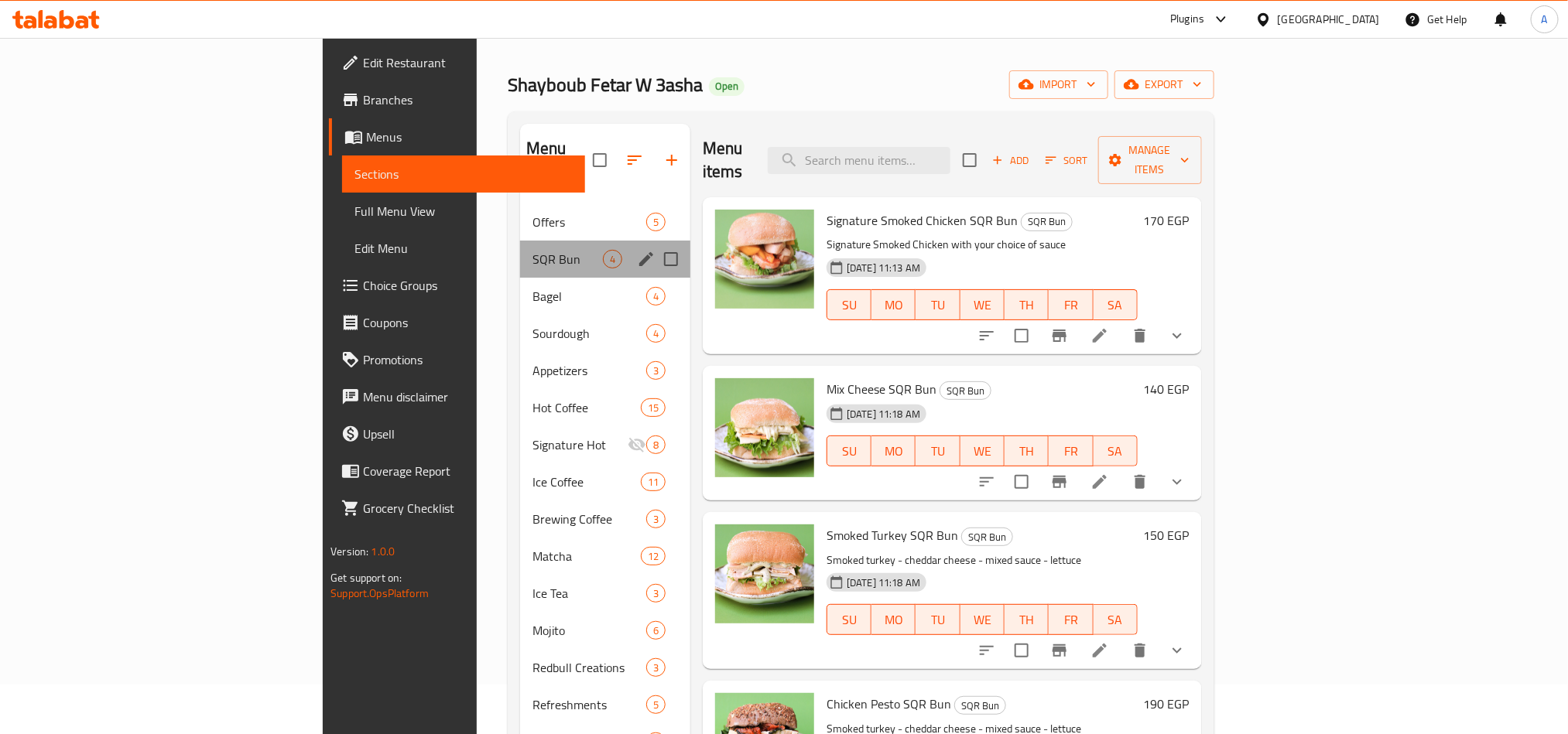
click at [520, 241] on div "SQR Bun 4" at bounding box center [604, 259] width 170 height 37
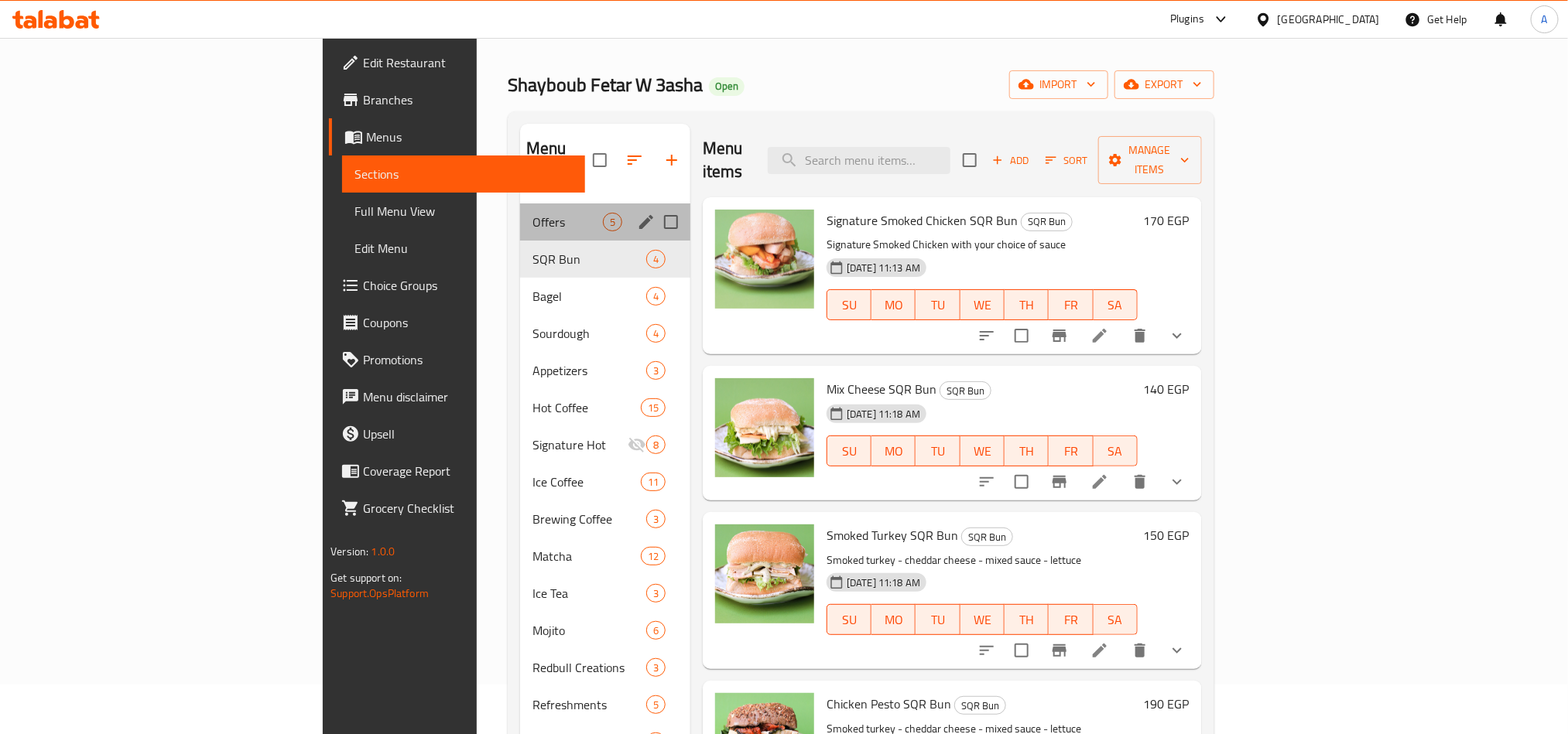
click at [520, 209] on div "Offers 5" at bounding box center [604, 222] width 170 height 37
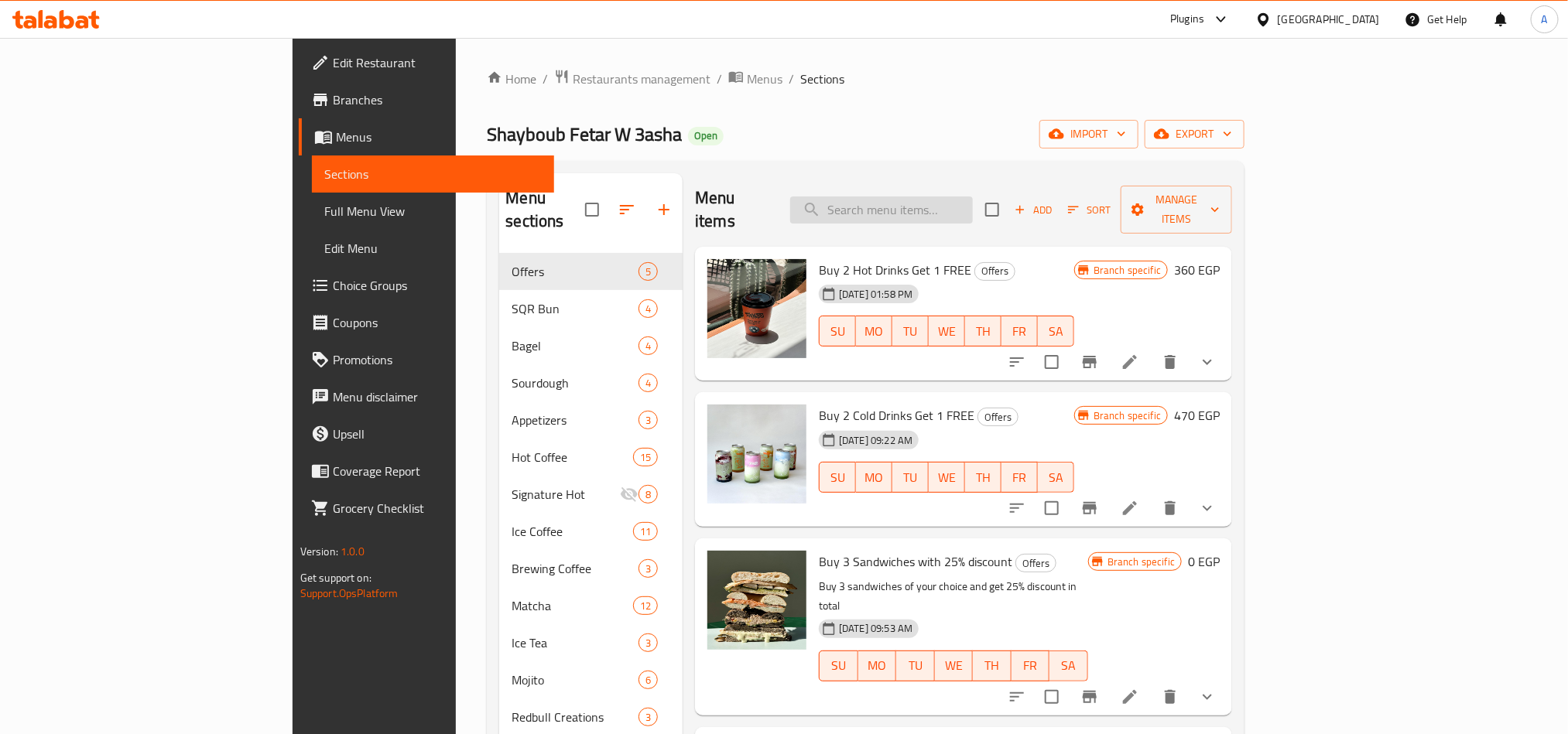
click at [973, 211] on input "search" at bounding box center [882, 210] width 183 height 27
paste input "smoked turkey sqr Bun"
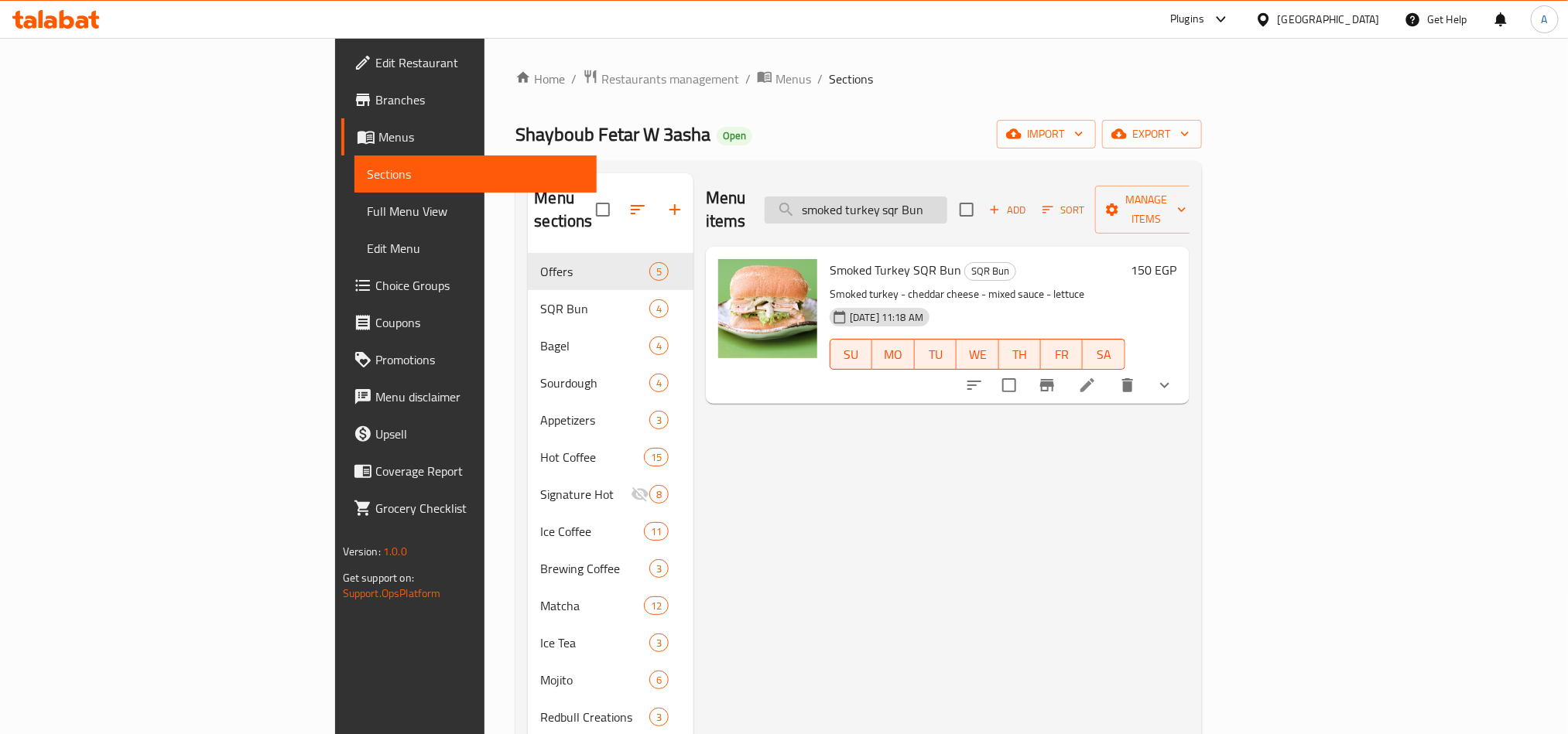
click at [948, 200] on input "smoked turkey sqr Bun" at bounding box center [856, 210] width 183 height 27
drag, startPoint x: 1016, startPoint y: 200, endPoint x: 1048, endPoint y: 205, distance: 32.4
click at [948, 205] on input "smoked turkey sqr Bun" at bounding box center [856, 210] width 183 height 27
click at [829, 258] on span "Smoked Turkey SQR Bun" at bounding box center [895, 270] width 131 height 23
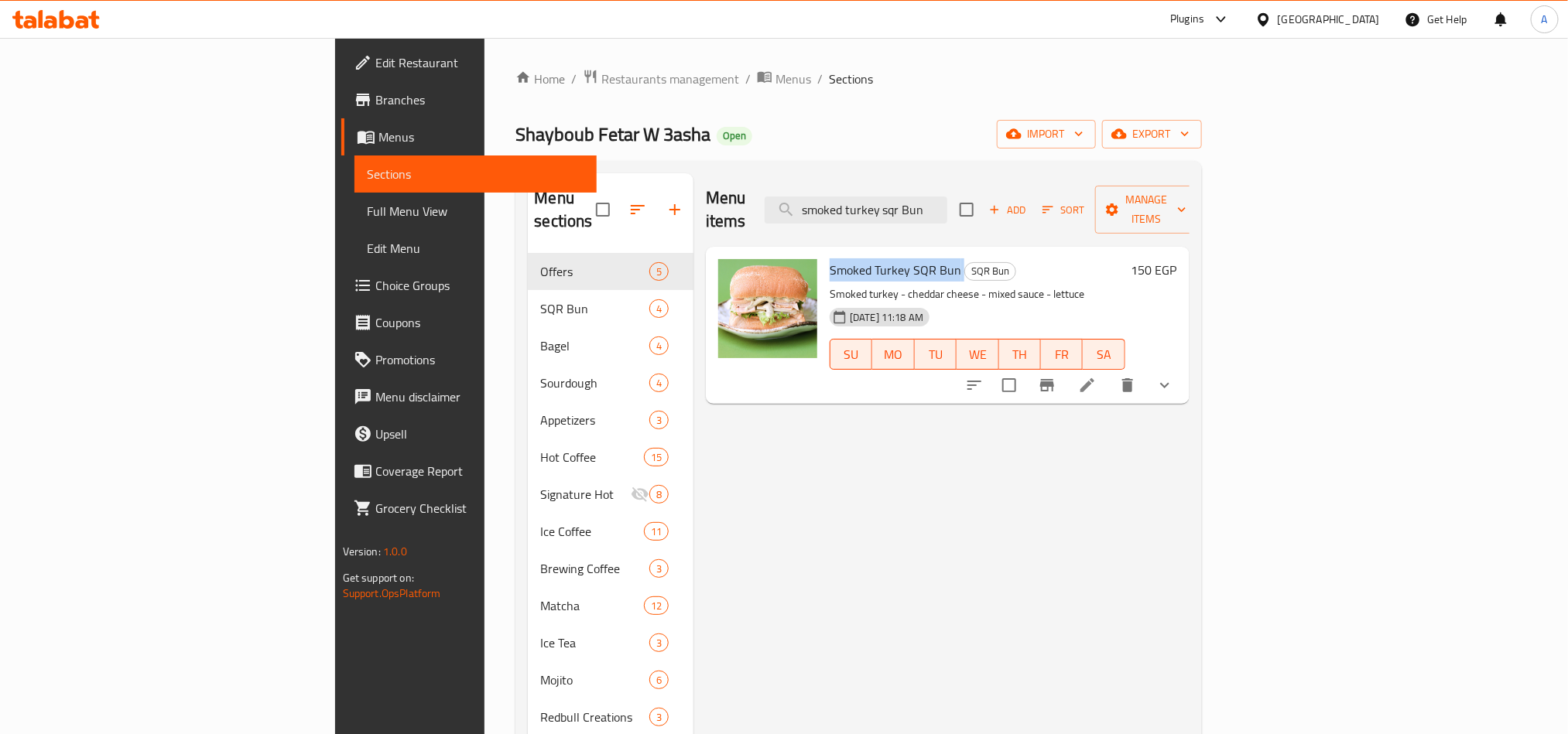
click at [829, 258] on span "Smoked Turkey SQR Bun" at bounding box center [895, 270] width 131 height 23
click at [1174, 376] on icon "show more" at bounding box center [1165, 385] width 19 height 19
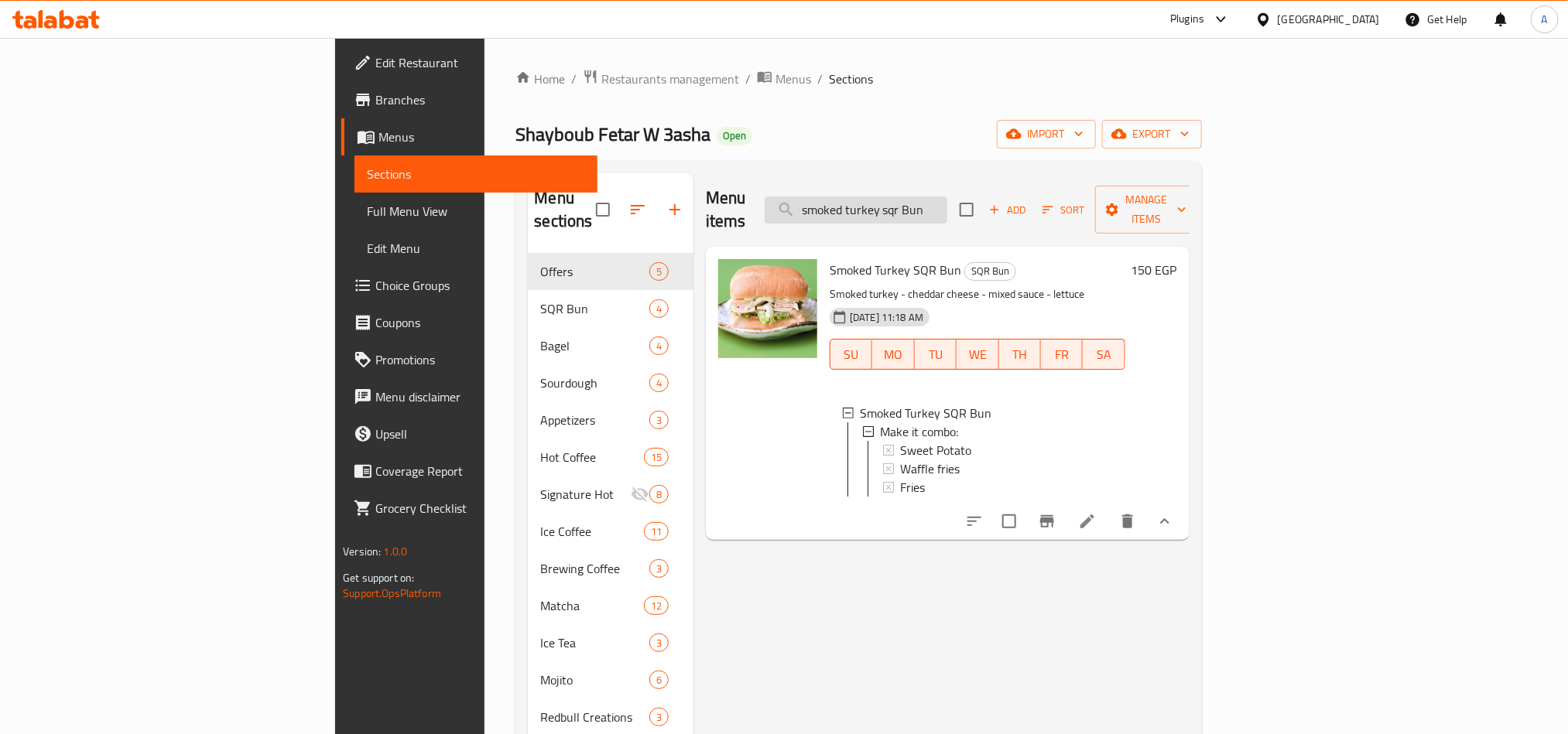
click at [948, 205] on input "smoked turkey sqr Bun" at bounding box center [856, 210] width 183 height 27
paste input "chicken tasty sqr Bun"
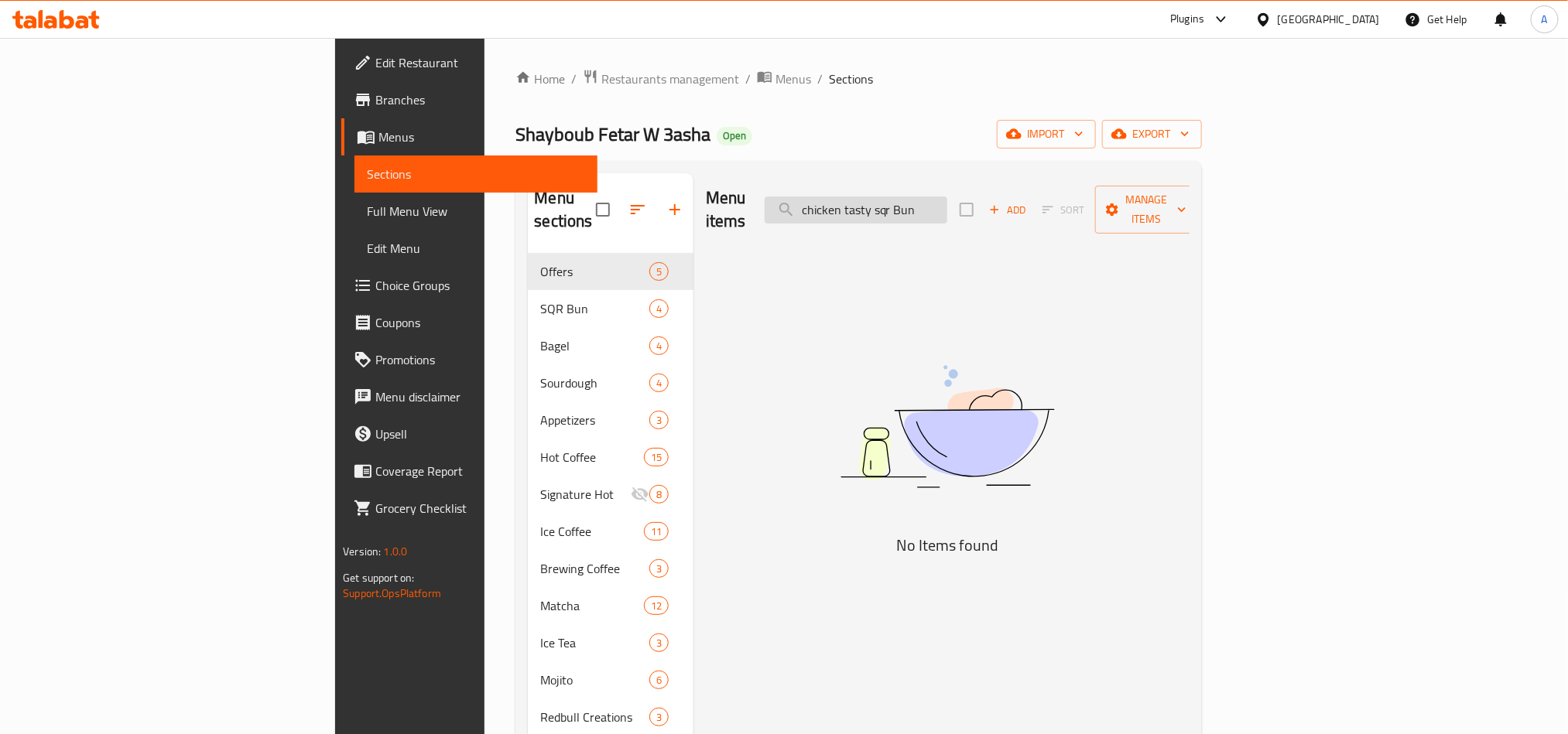
click at [948, 199] on input "chicken tasty sqr Bun" at bounding box center [856, 210] width 183 height 27
click at [948, 197] on input "chicken tasty sqr Bun" at bounding box center [856, 210] width 183 height 27
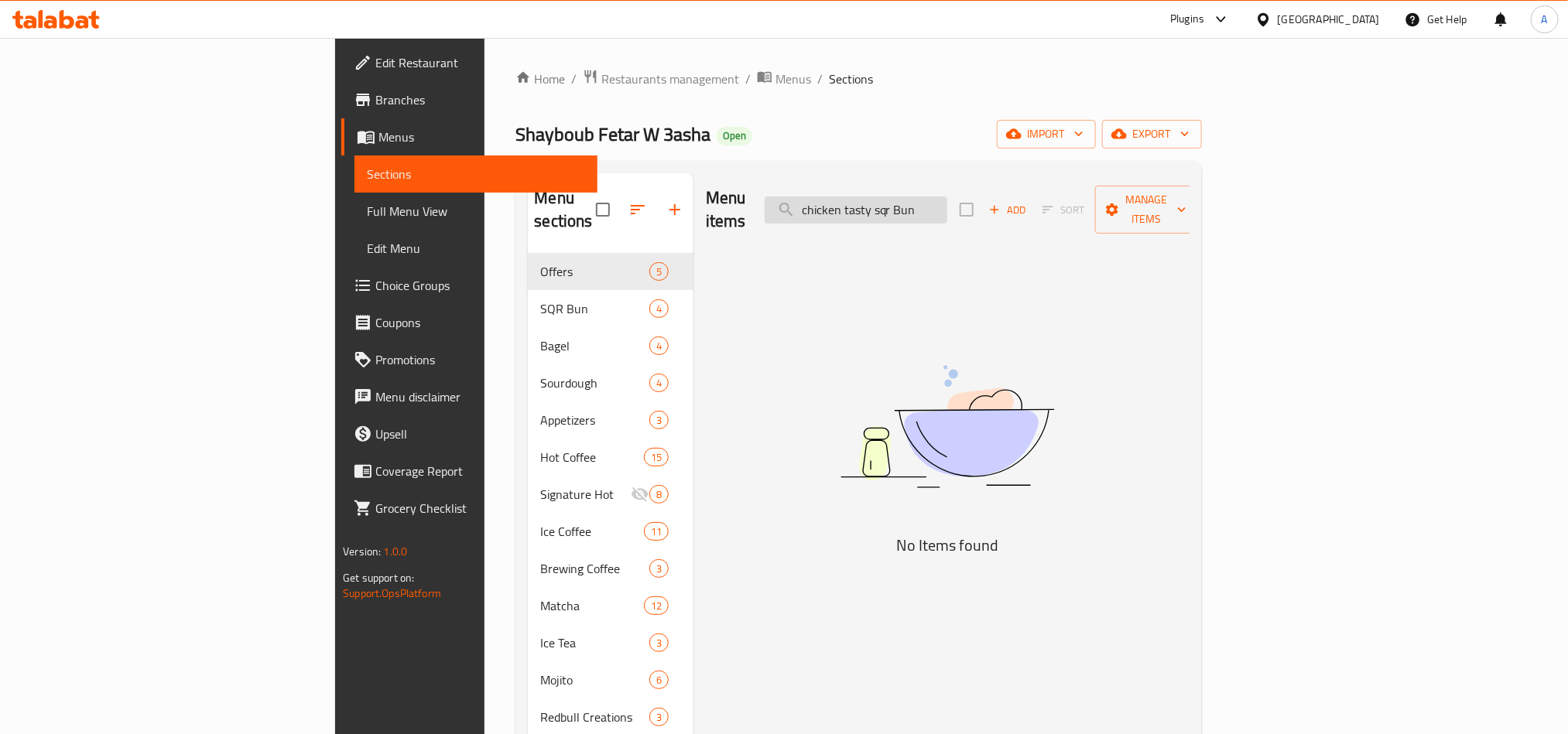
click at [948, 197] on input "chicken tasty sqr Bun" at bounding box center [856, 210] width 183 height 27
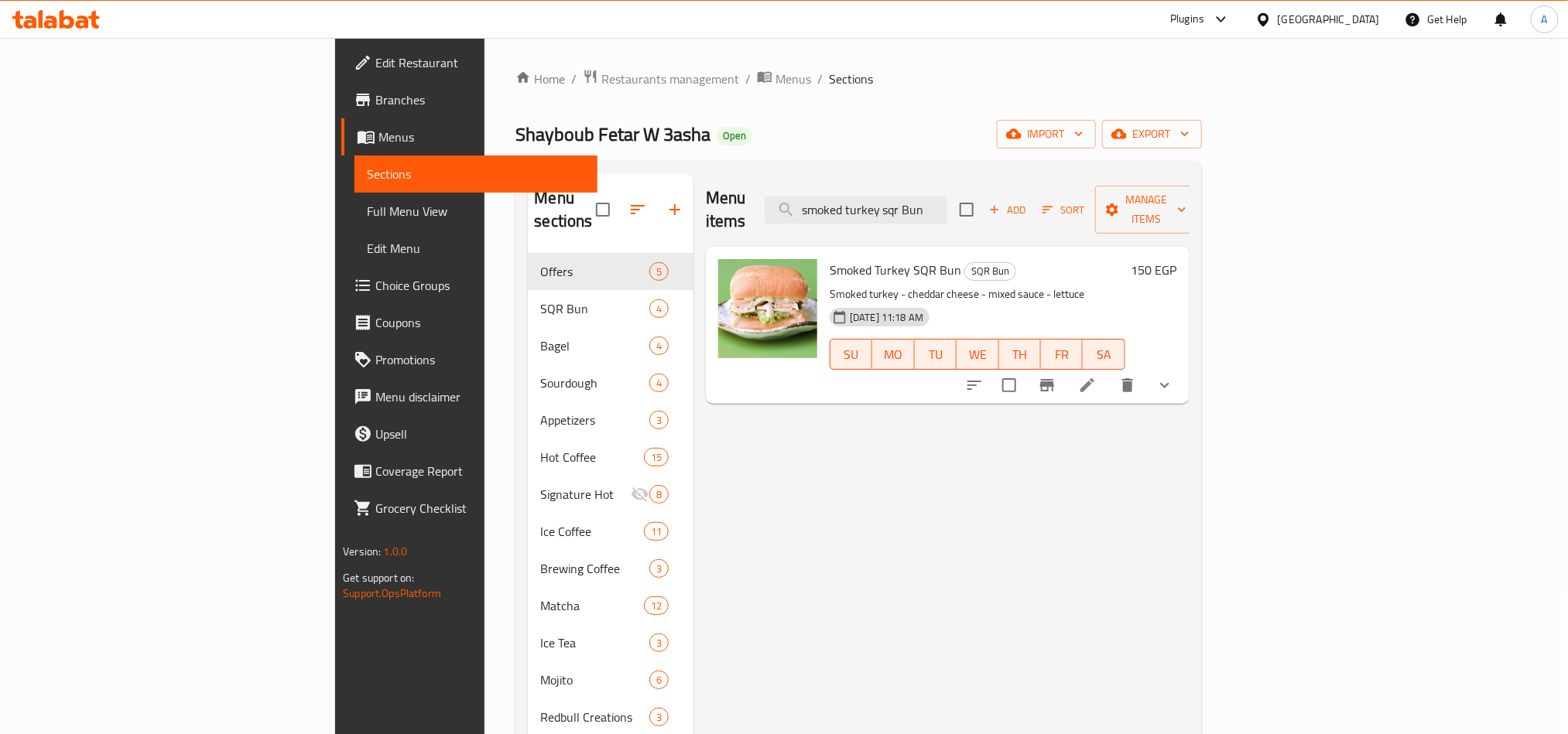
type input "smoked turkey sqr Bun"
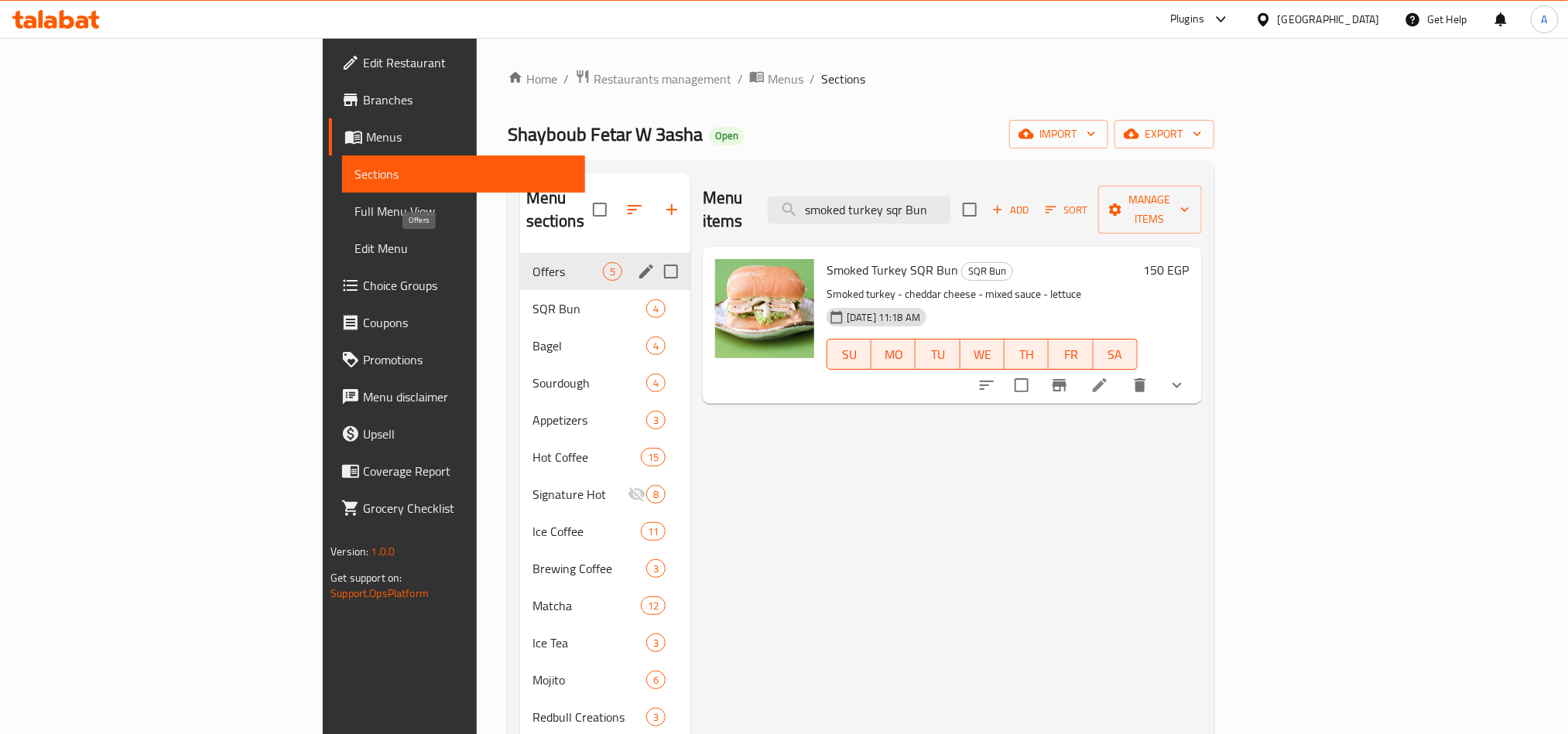
click at [532, 262] on span "Offers" at bounding box center [567, 271] width 71 height 19
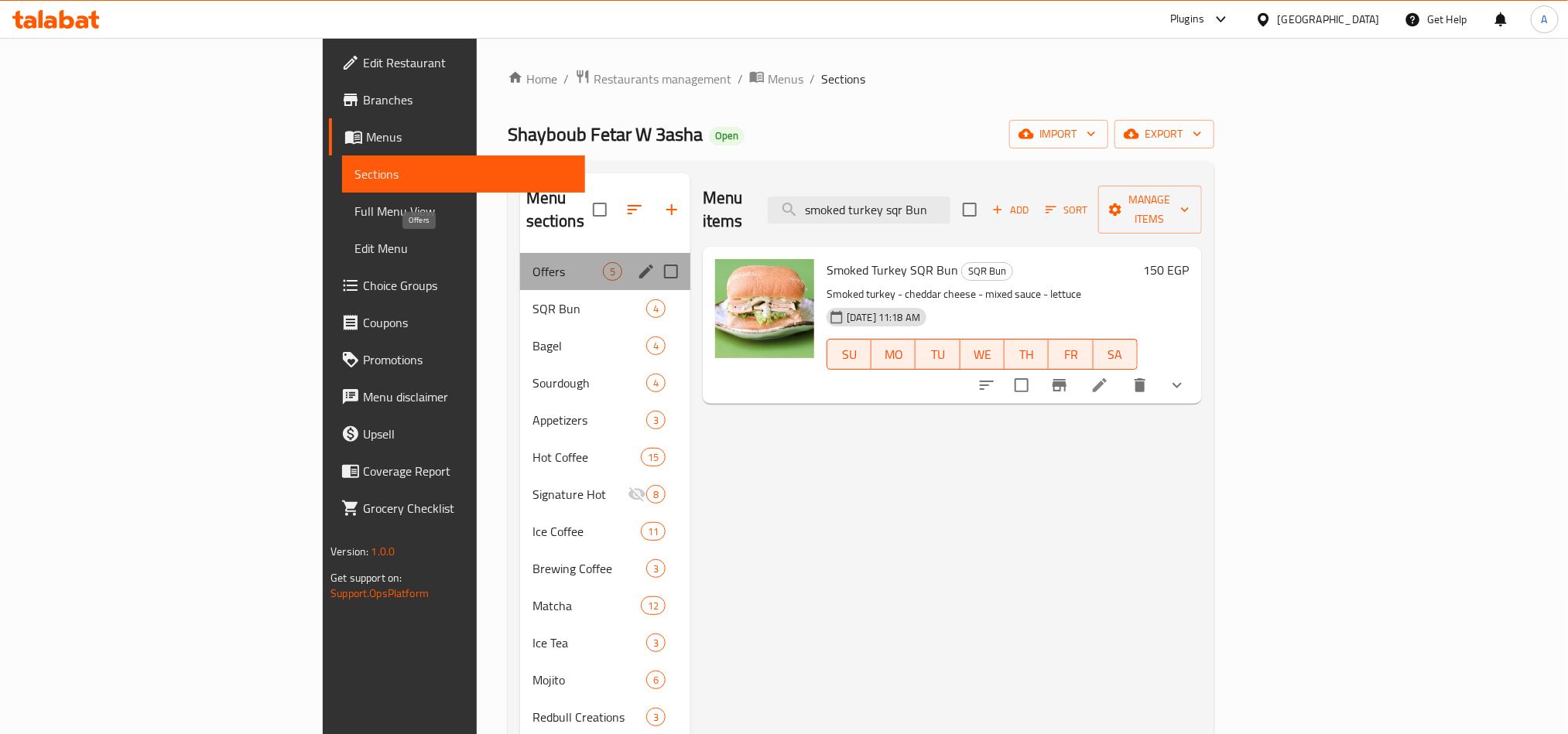
click at [532, 262] on span "Offers" at bounding box center [567, 271] width 71 height 19
click at [520, 260] on div "Offers 5" at bounding box center [604, 272] width 170 height 37
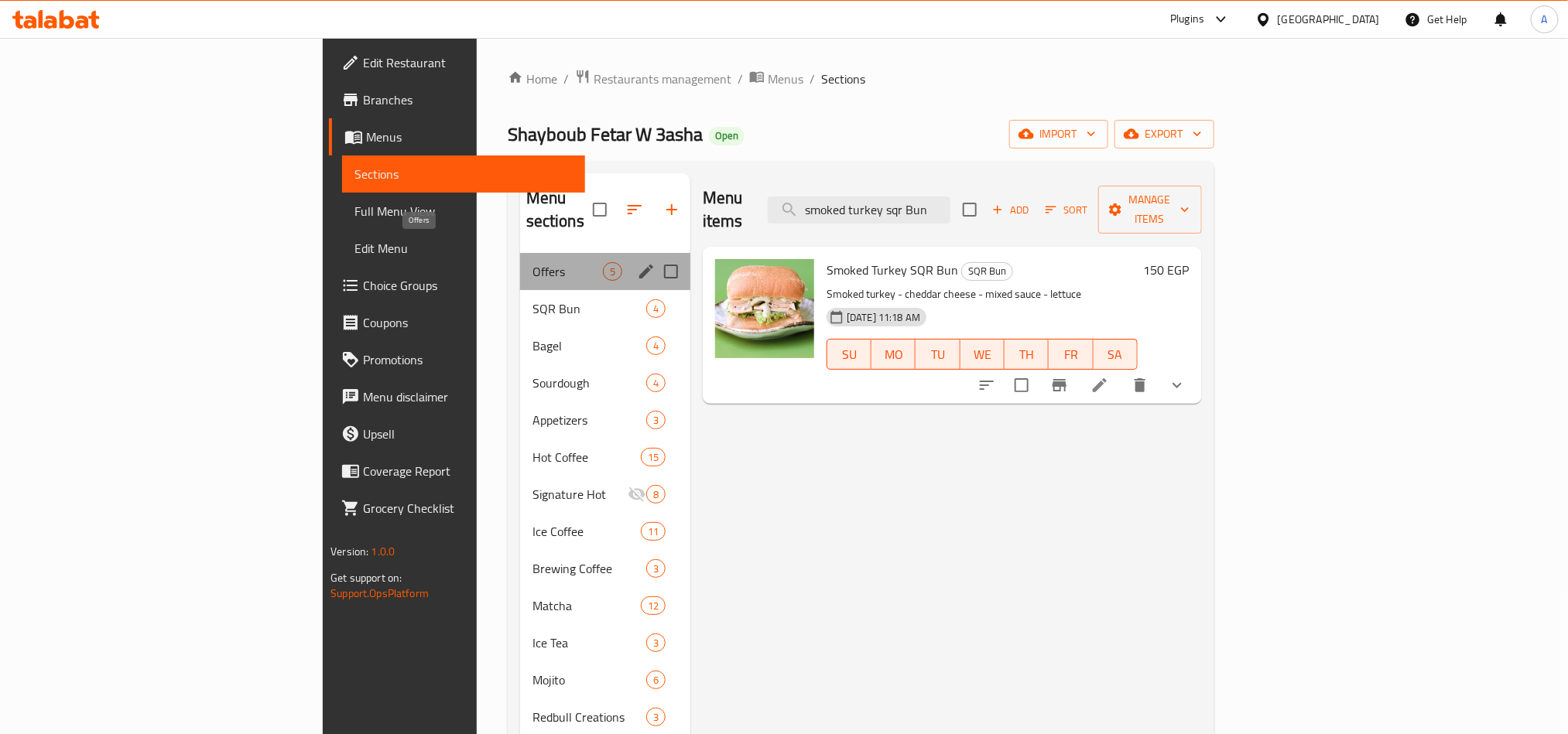
drag, startPoint x: 505, startPoint y: 243, endPoint x: 486, endPoint y: 246, distance: 19.2
click at [532, 262] on span "Offers" at bounding box center [567, 271] width 71 height 19
drag, startPoint x: 467, startPoint y: 247, endPoint x: 458, endPoint y: 247, distance: 9.0
click at [532, 262] on span "Offers" at bounding box center [567, 271] width 71 height 19
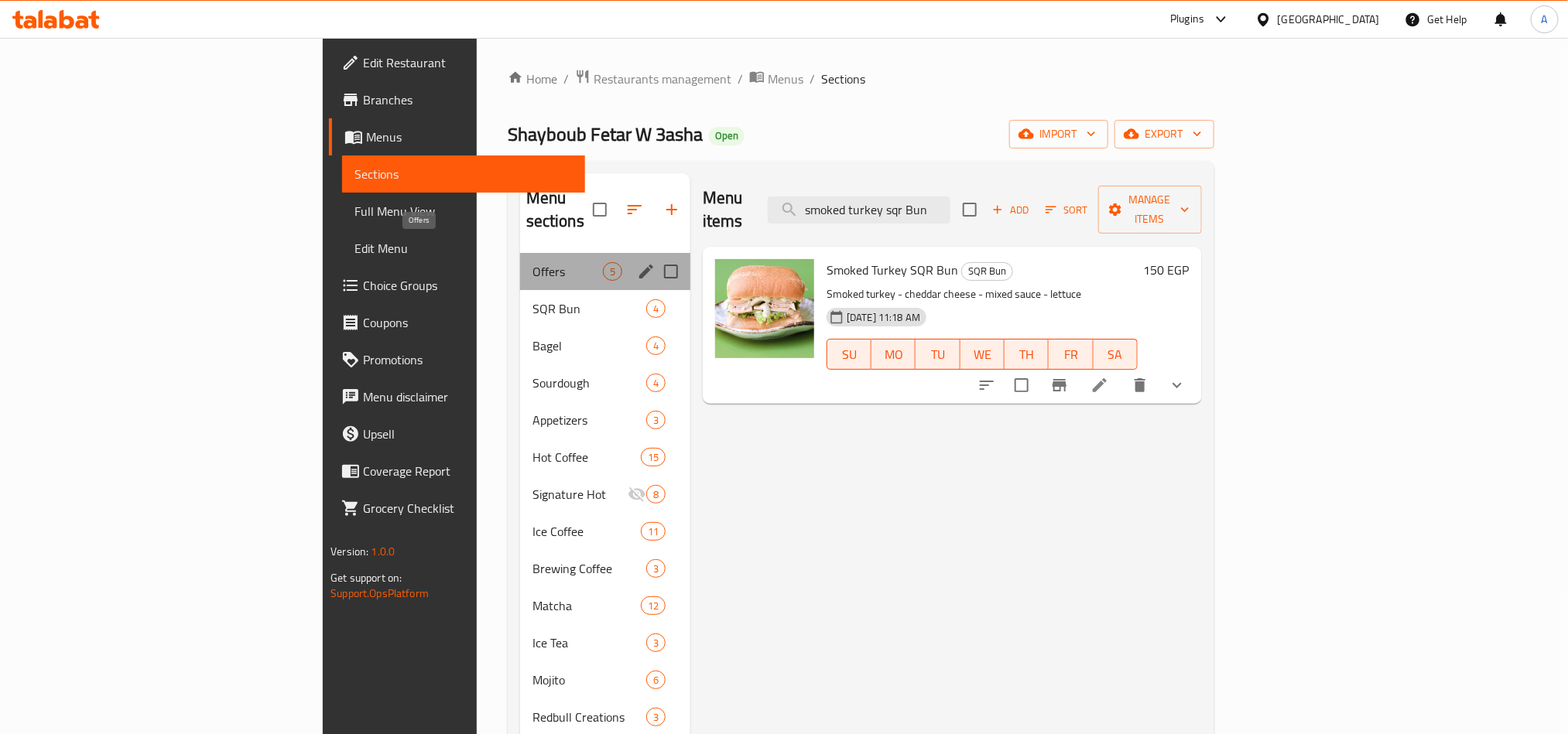
drag, startPoint x: 386, startPoint y: 243, endPoint x: 375, endPoint y: 243, distance: 11.0
click at [532, 262] on span "Offers" at bounding box center [567, 271] width 71 height 19
click at [520, 253] on div "Offers 5" at bounding box center [604, 272] width 170 height 37
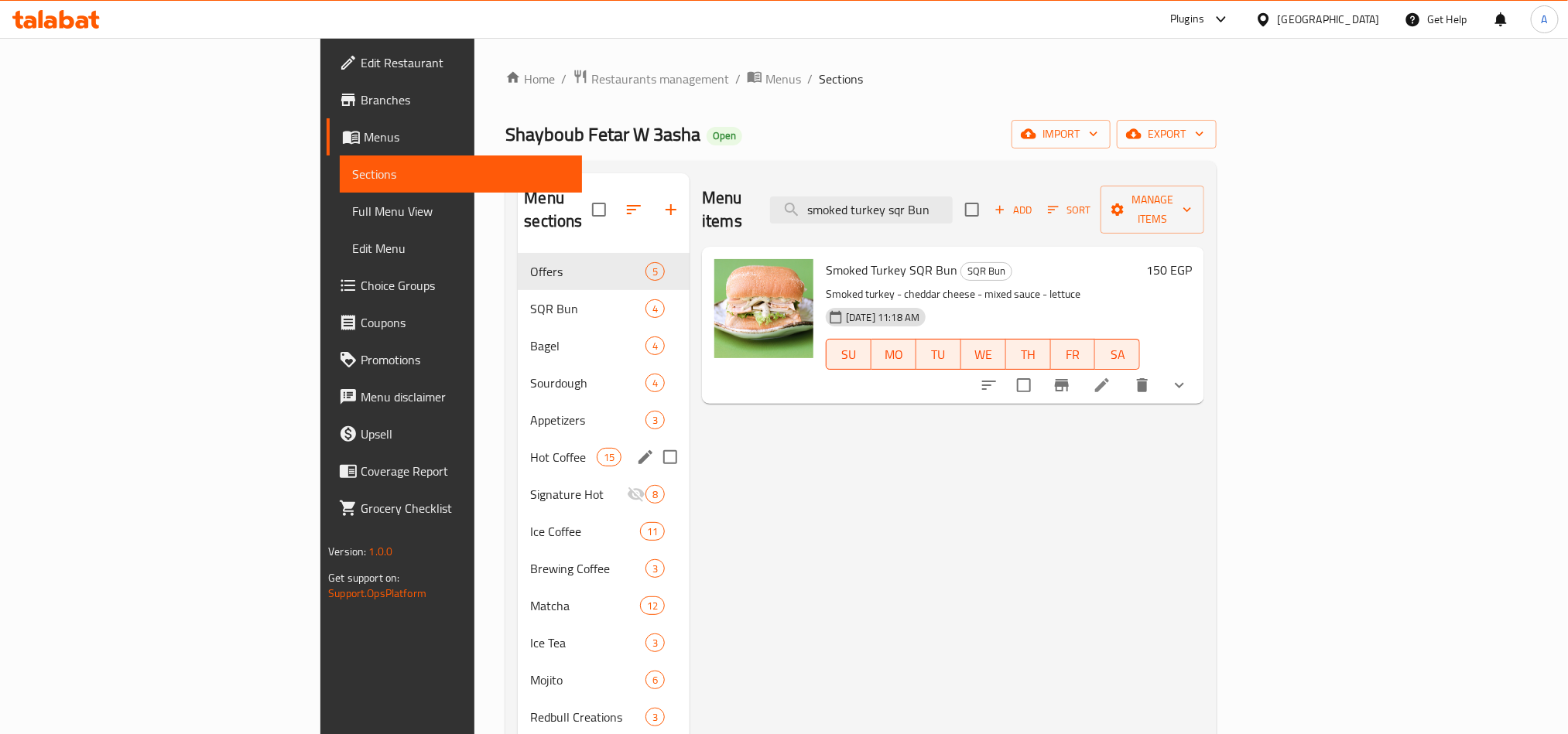
click at [518, 438] on div "Hot Coffee 15" at bounding box center [604, 457] width 172 height 37
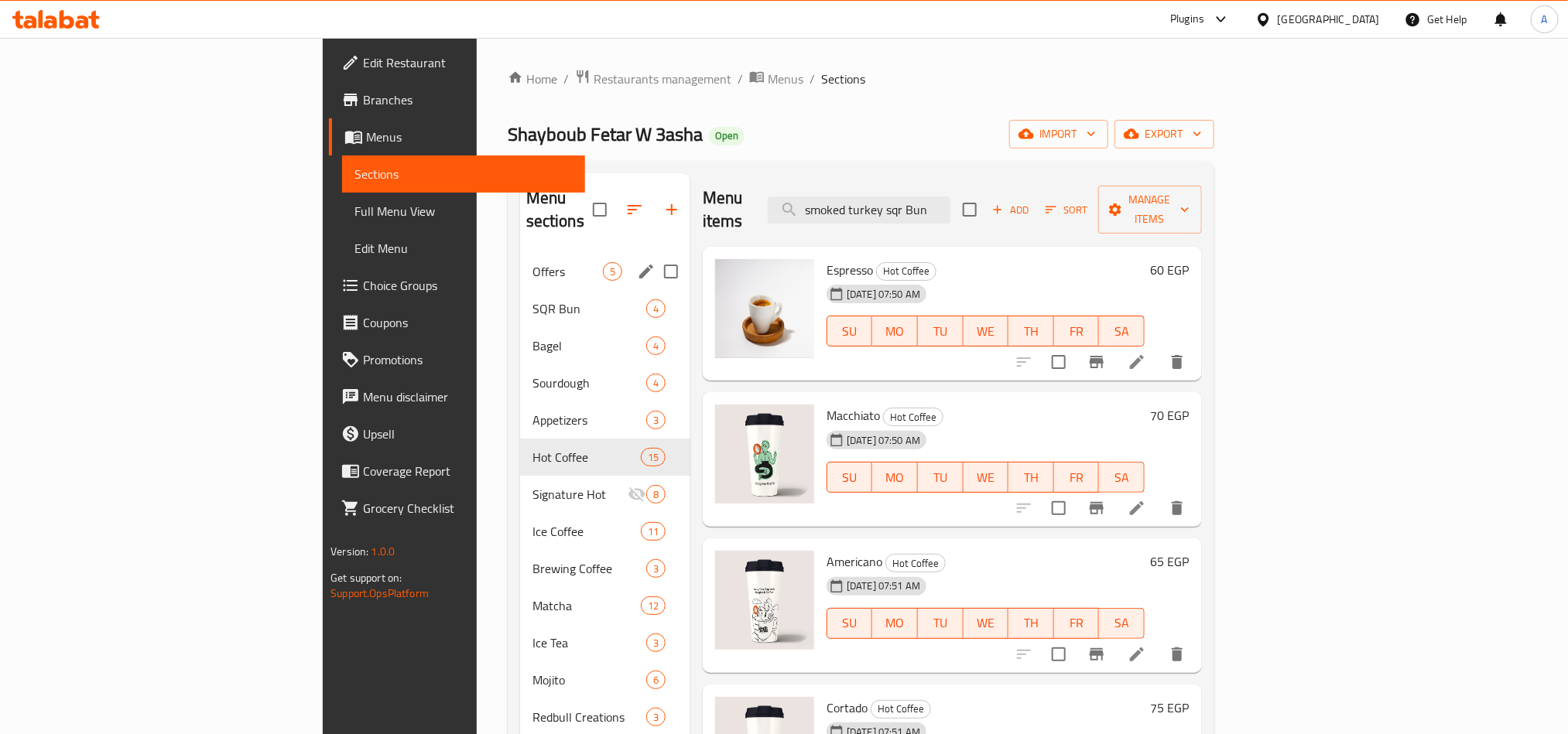
click at [520, 253] on div "Offers 5" at bounding box center [604, 272] width 170 height 37
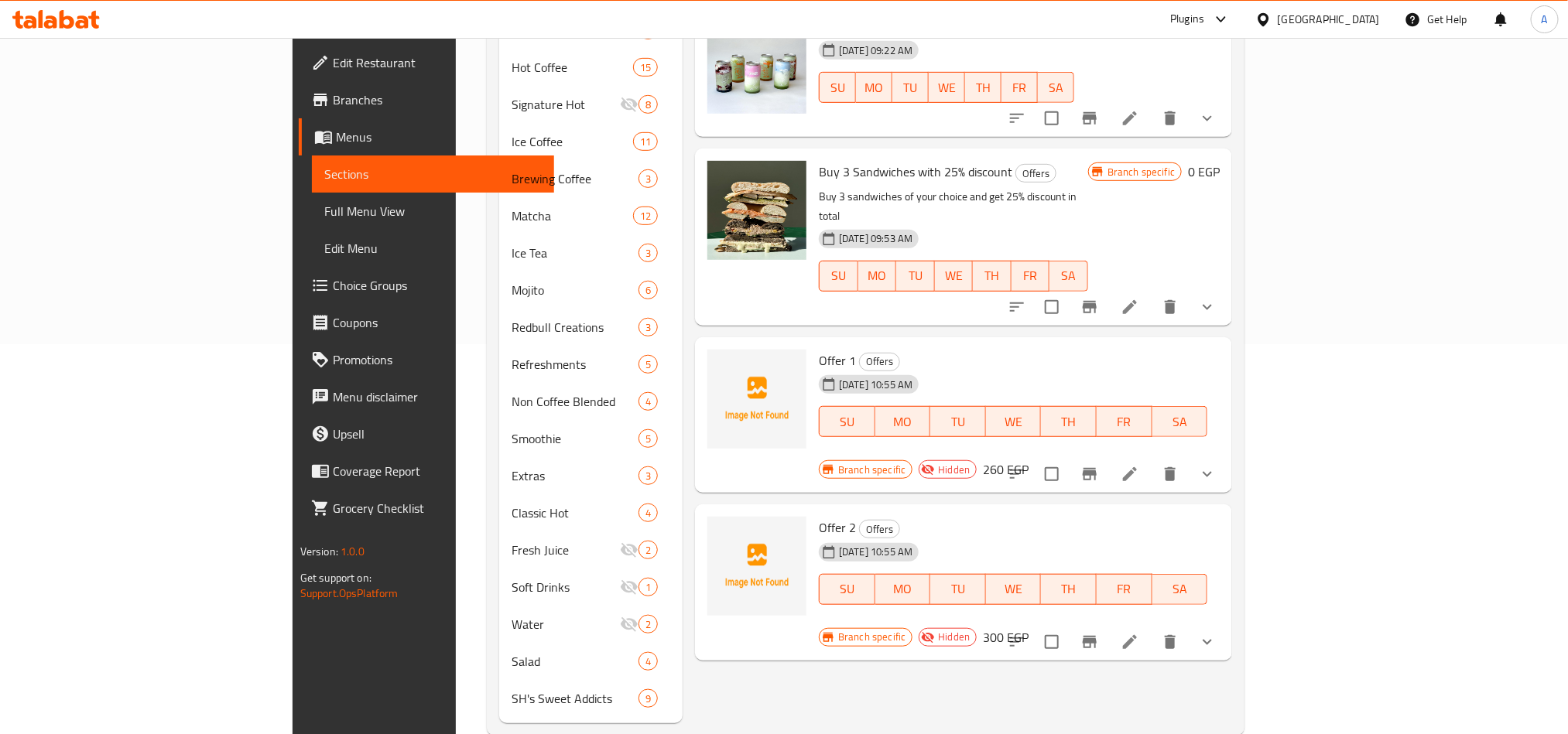
scroll to position [398, 0]
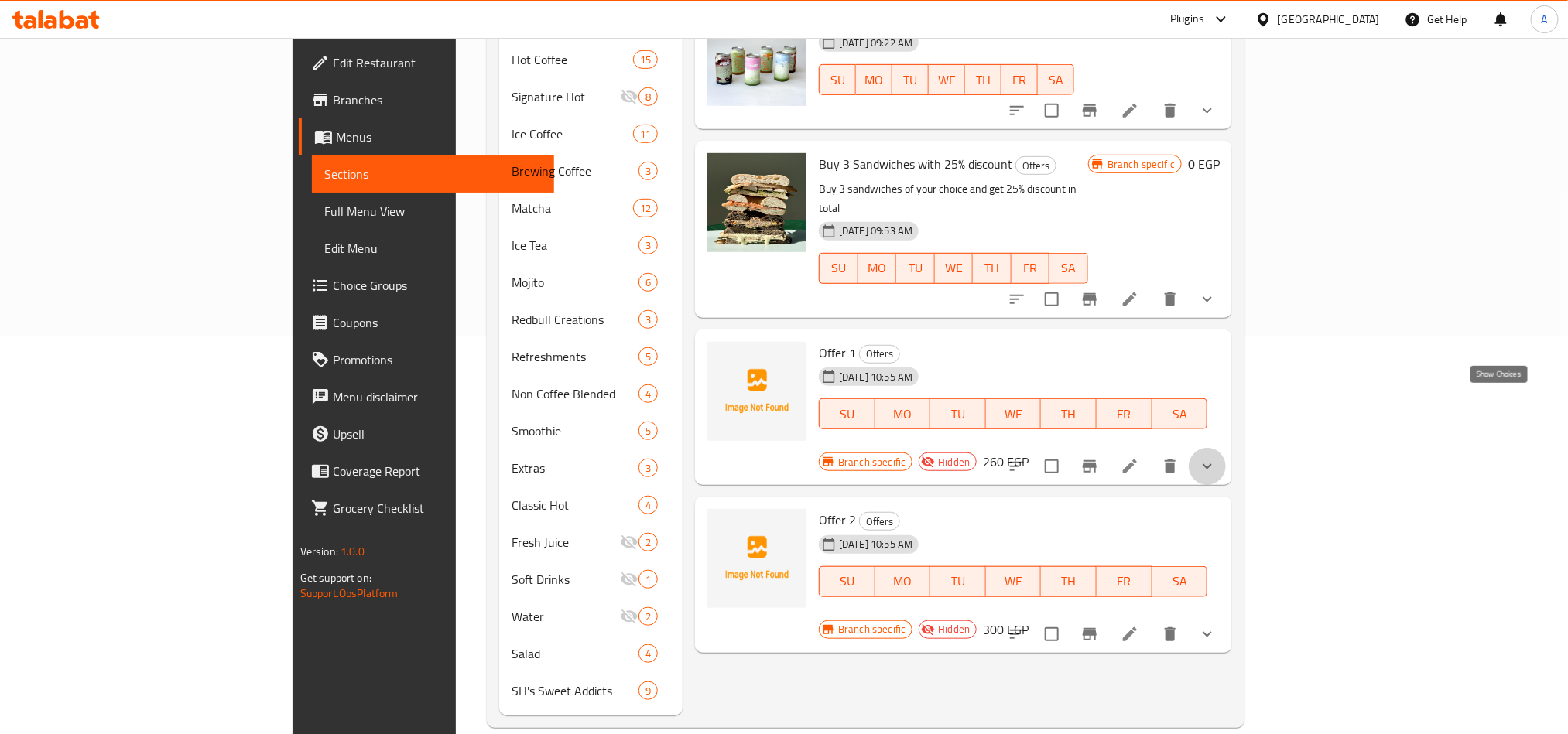
click at [1217, 457] on icon "show more" at bounding box center [1207, 466] width 19 height 19
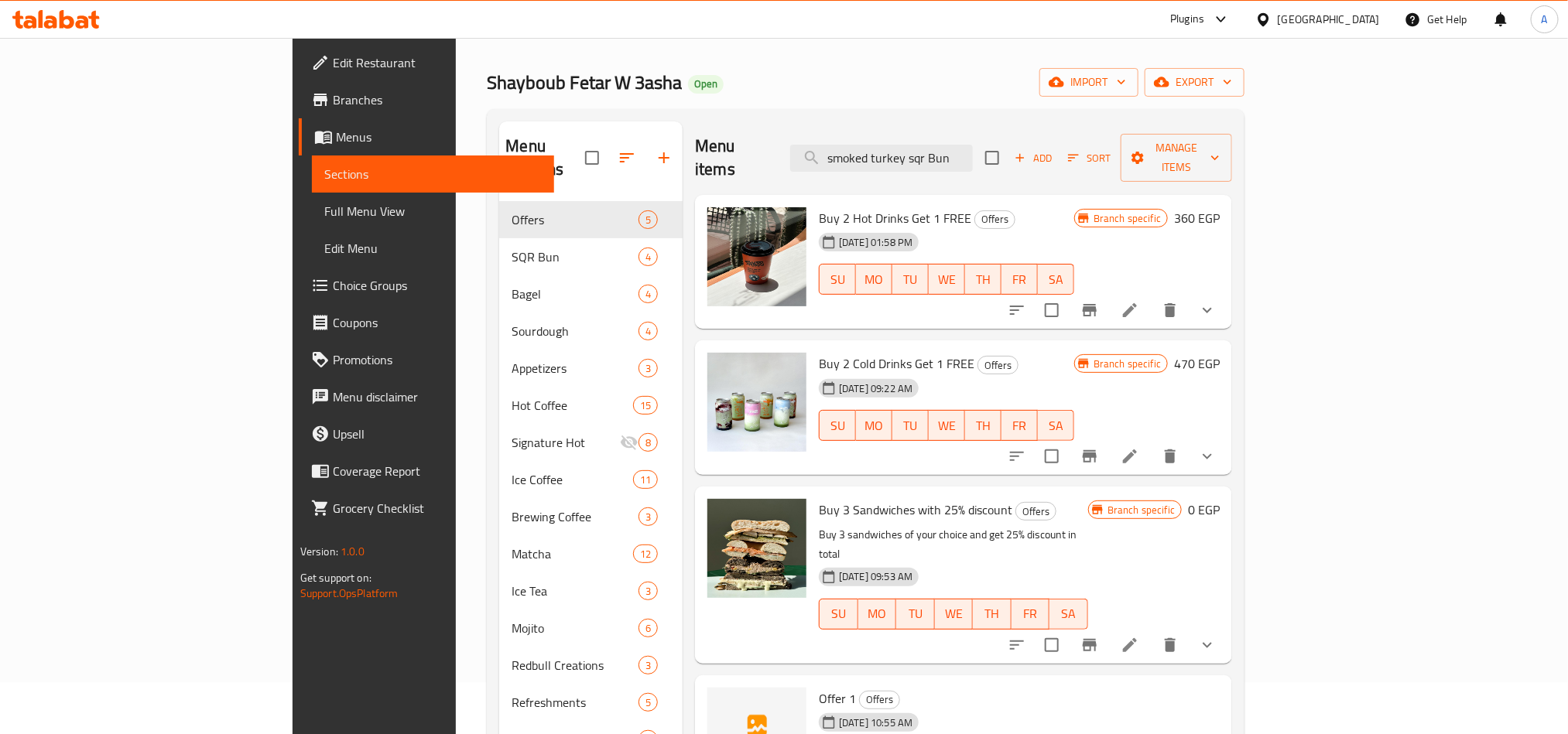
scroll to position [49, 0]
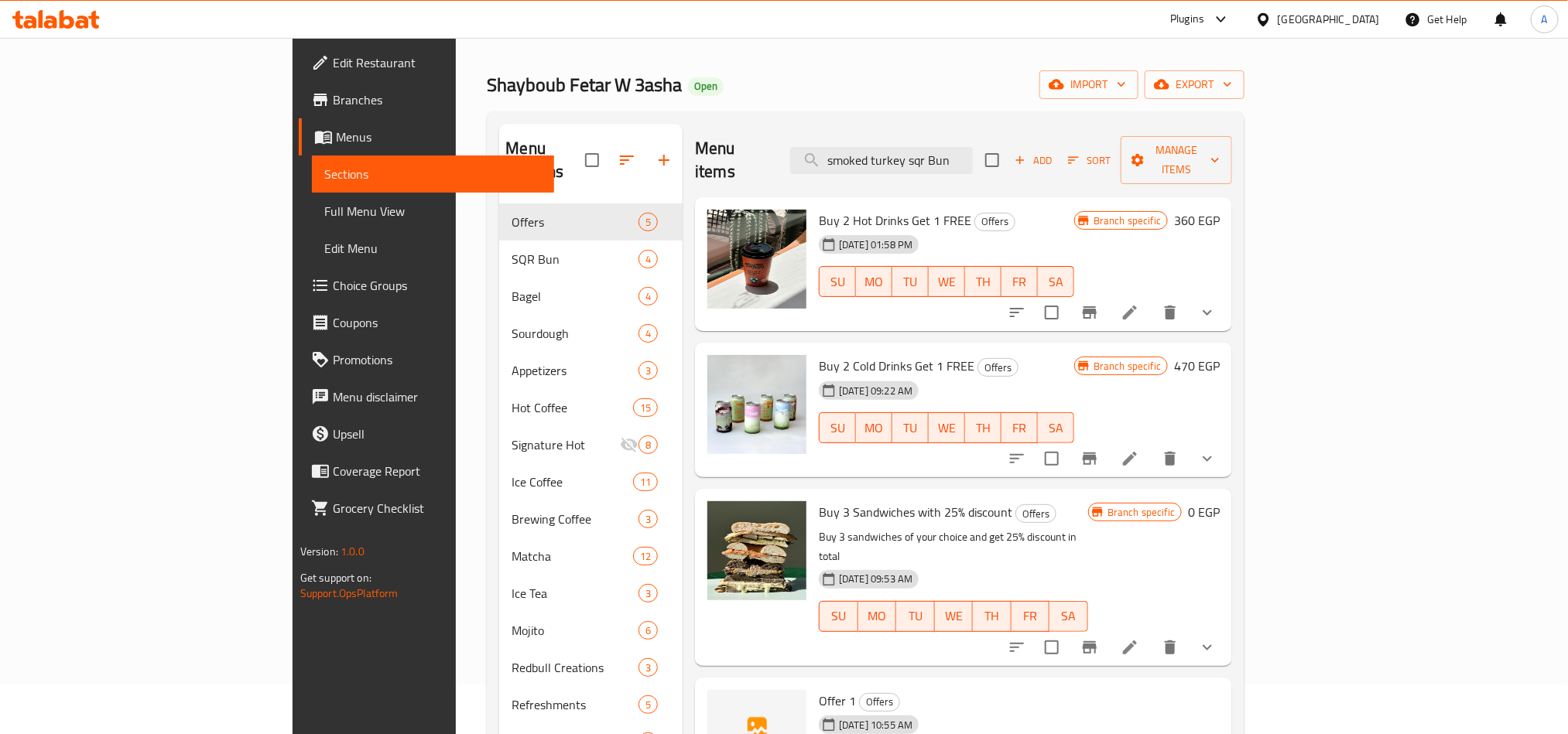
click at [942, 126] on div "Menu items smoked turkey sqr Bun Add Sort Manage items" at bounding box center [964, 160] width 537 height 73
click at [953, 147] on input "smoked turkey sqr Bun" at bounding box center [882, 161] width 183 height 27
click at [973, 162] on input "smoked turkey sqr Bun" at bounding box center [882, 161] width 183 height 27
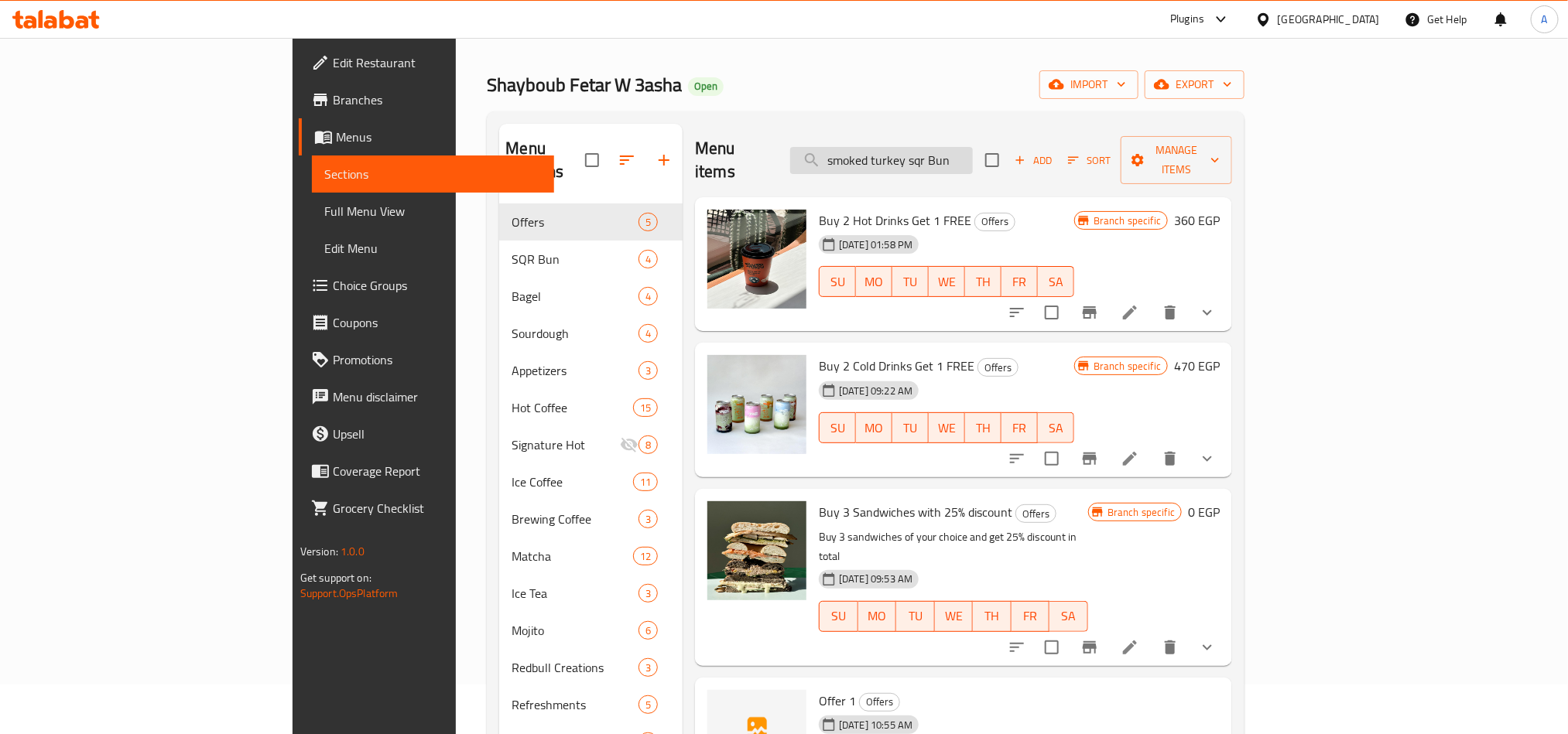
click at [973, 162] on input "smoked turkey sqr Bun" at bounding box center [882, 161] width 183 height 27
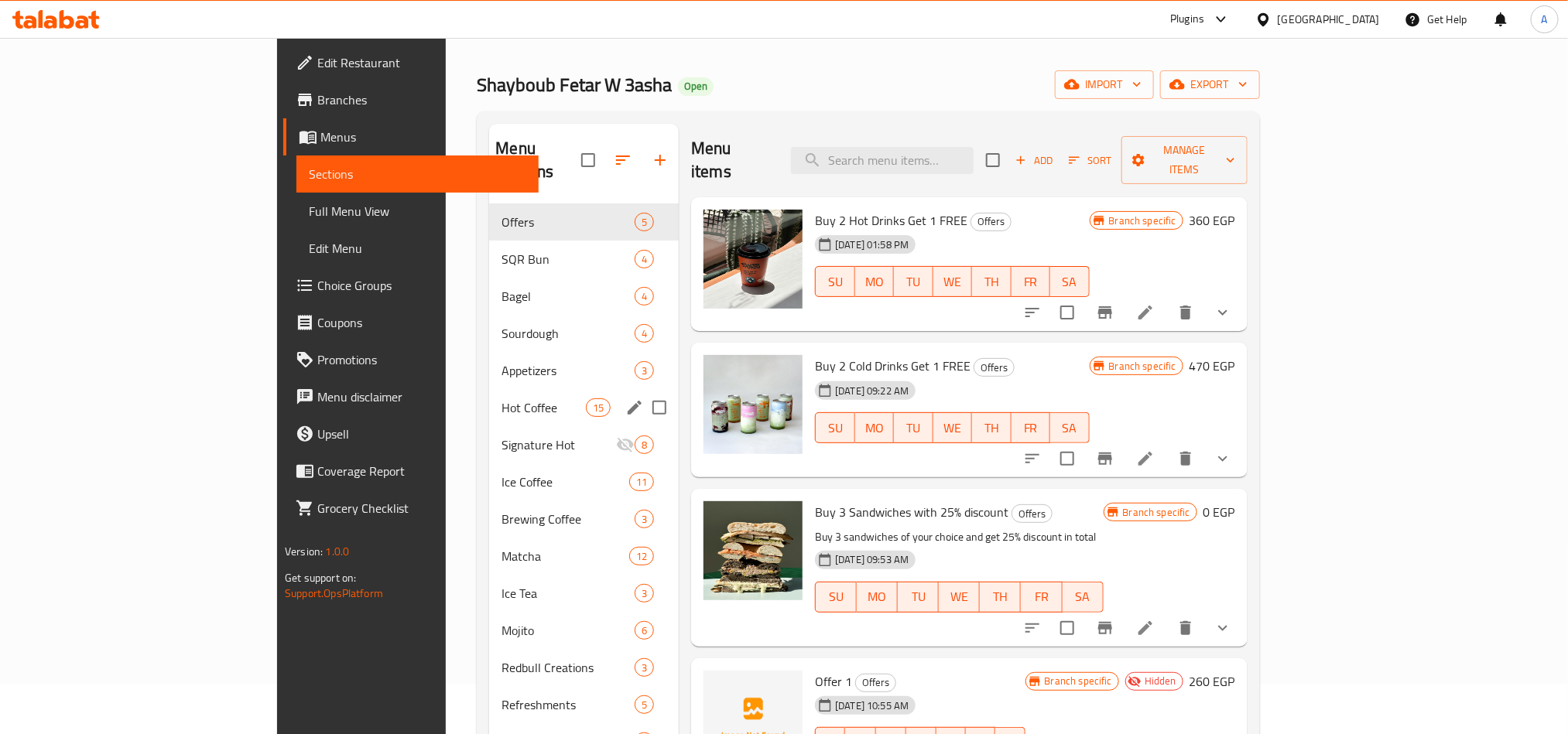
click at [501, 399] on span "Hot Coffee" at bounding box center [544, 408] width 85 height 19
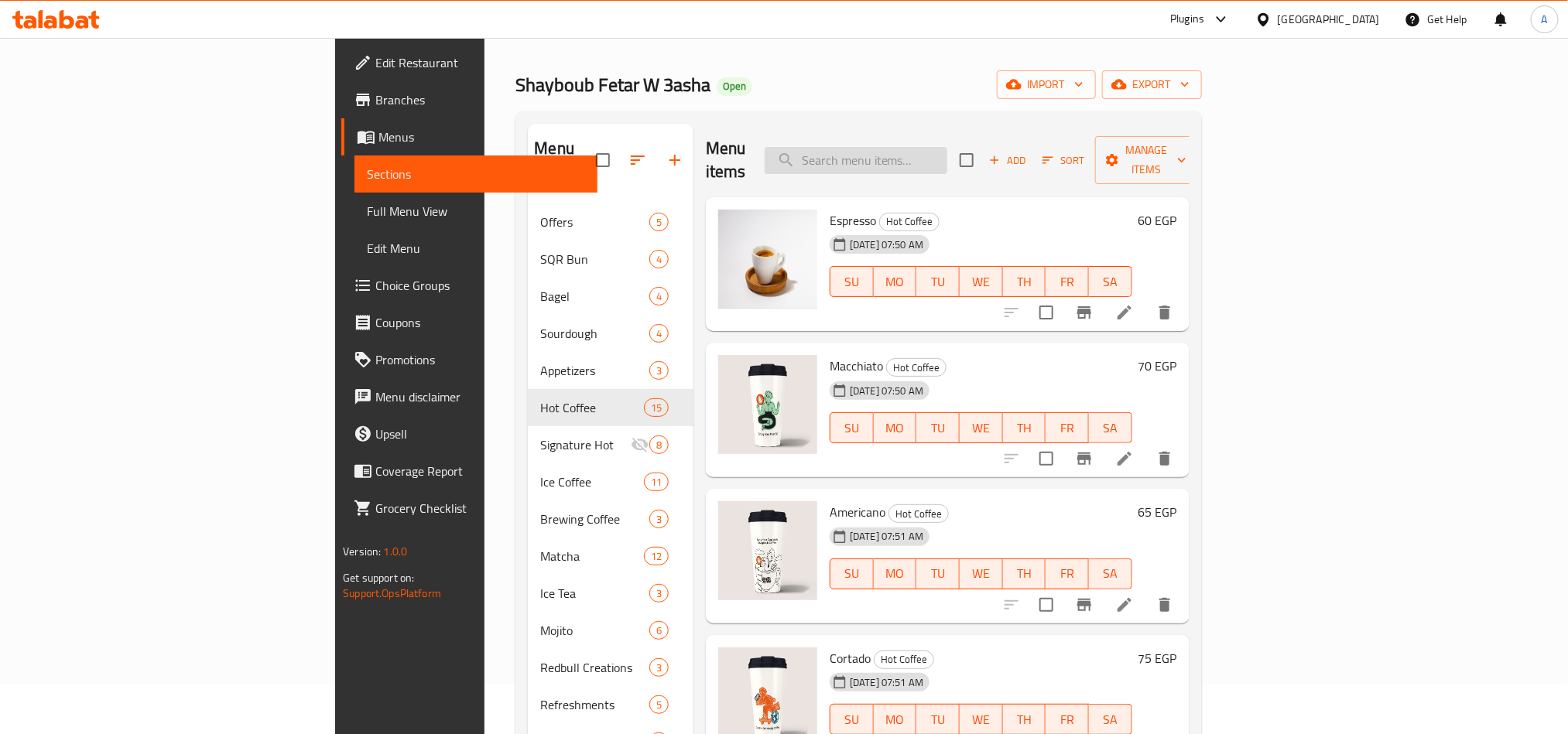
click at [948, 159] on input "search" at bounding box center [856, 161] width 183 height 27
paste input "smoked turkey sqr Bun"
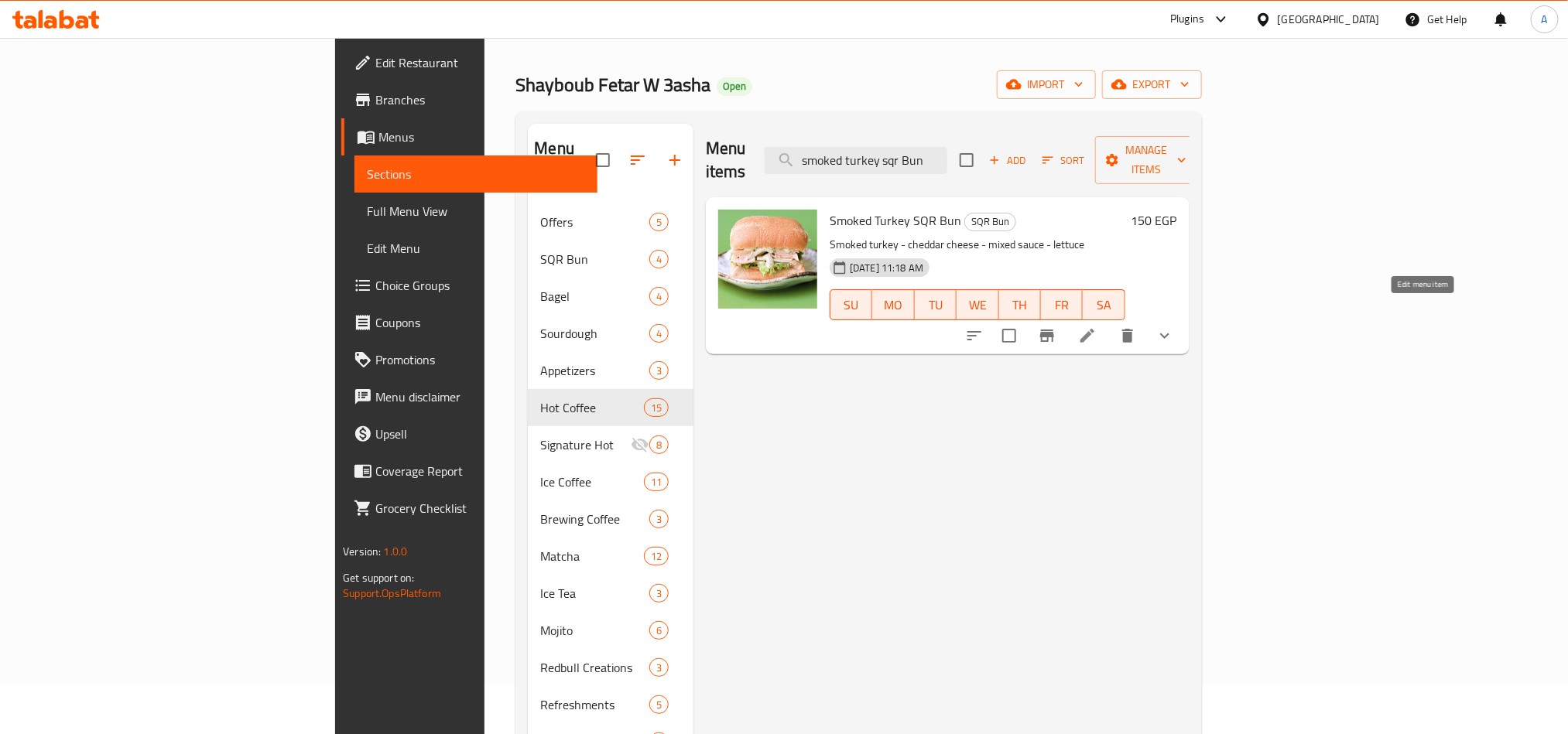
type input "smoked turkey sqr Bun"
click at [1097, 326] on icon at bounding box center [1087, 335] width 19 height 19
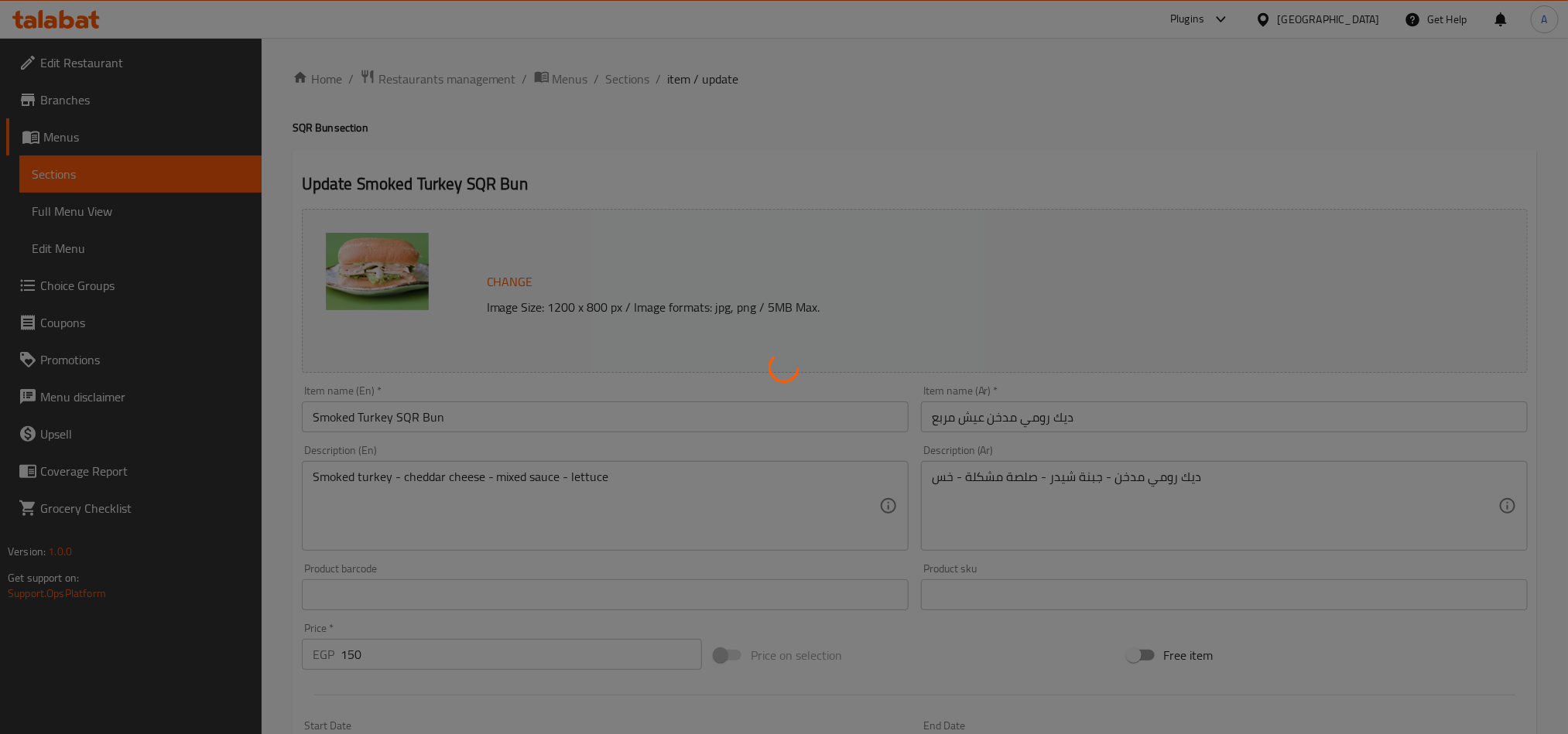
type input "اجعلها كومبو:"
type input "0"
type input "3"
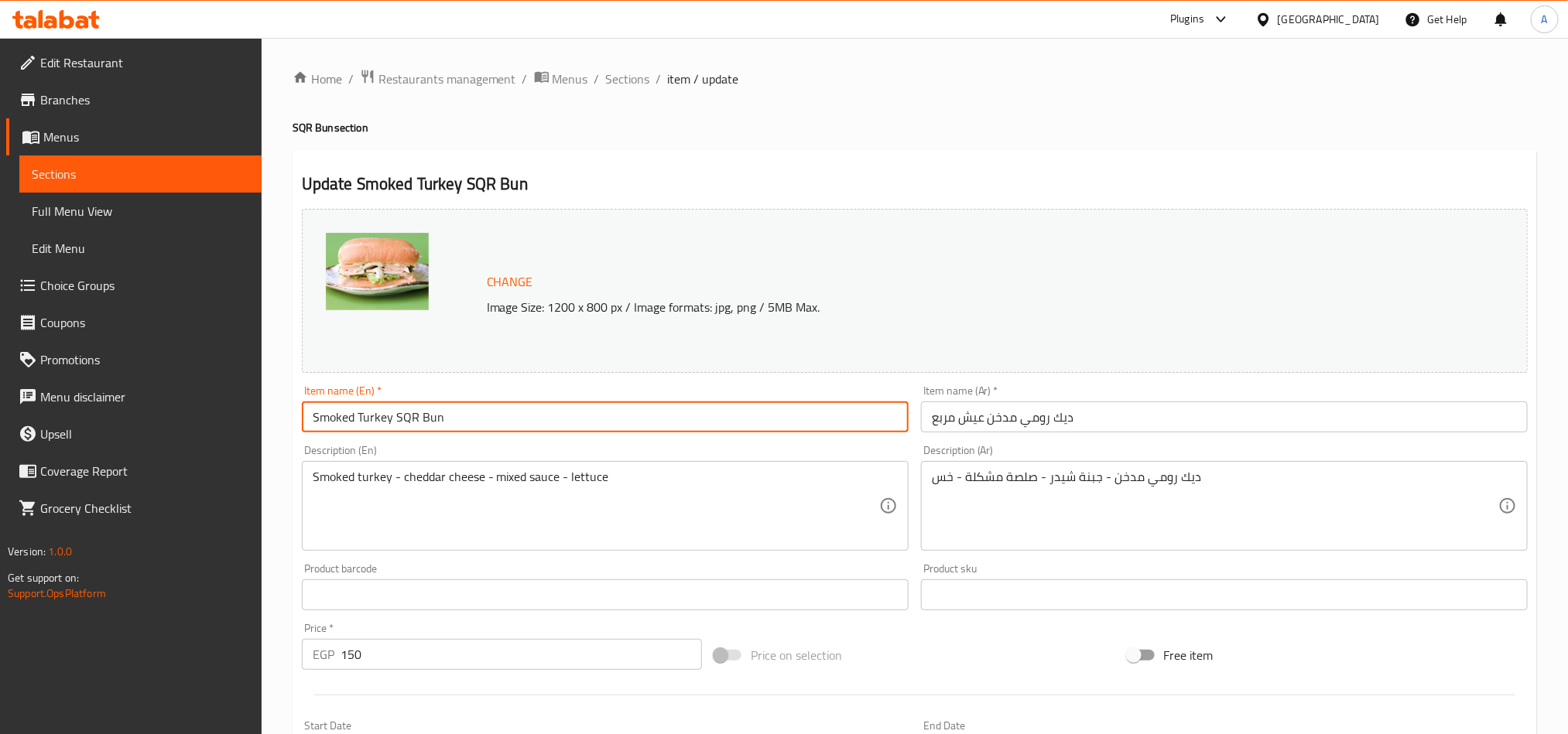
click at [405, 405] on input "Smoked Turkey SQR Bun" at bounding box center [605, 416] width 607 height 31
click at [405, 408] on input "Smoked Turkey SQR Bun" at bounding box center [605, 416] width 607 height 31
click at [405, 412] on input "Smoked Turkey SQR Bun" at bounding box center [605, 416] width 607 height 31
click at [407, 412] on input "Smoked Turkey SQR Bun" at bounding box center [605, 416] width 607 height 31
click at [620, 78] on span "Sections" at bounding box center [628, 79] width 44 height 19
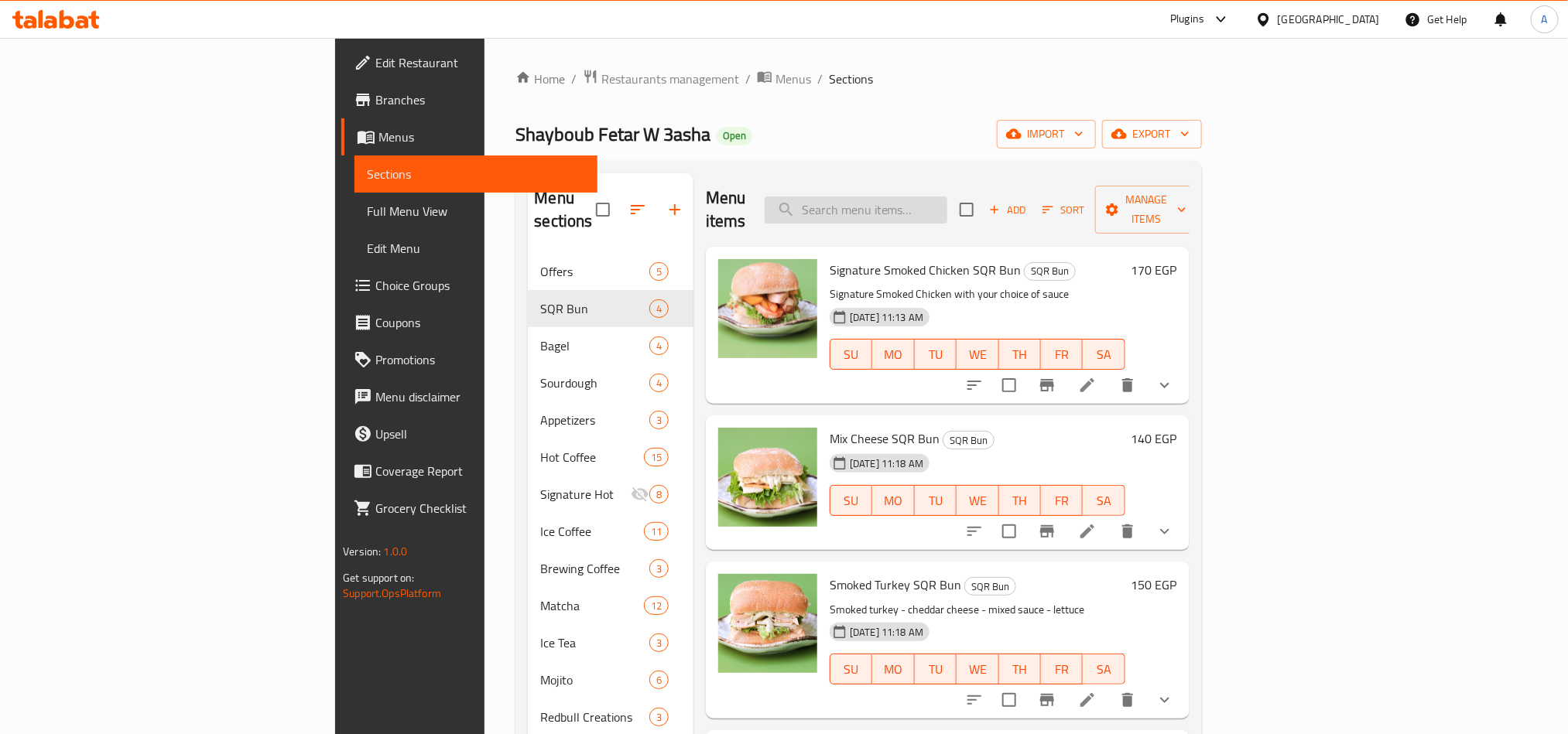
click at [948, 197] on input "search" at bounding box center [856, 210] width 183 height 27
paste input "SQR"
type input "SQR"
click at [966, 184] on div "Menu items SQR Add Sort Manage items" at bounding box center [948, 209] width 484 height 73
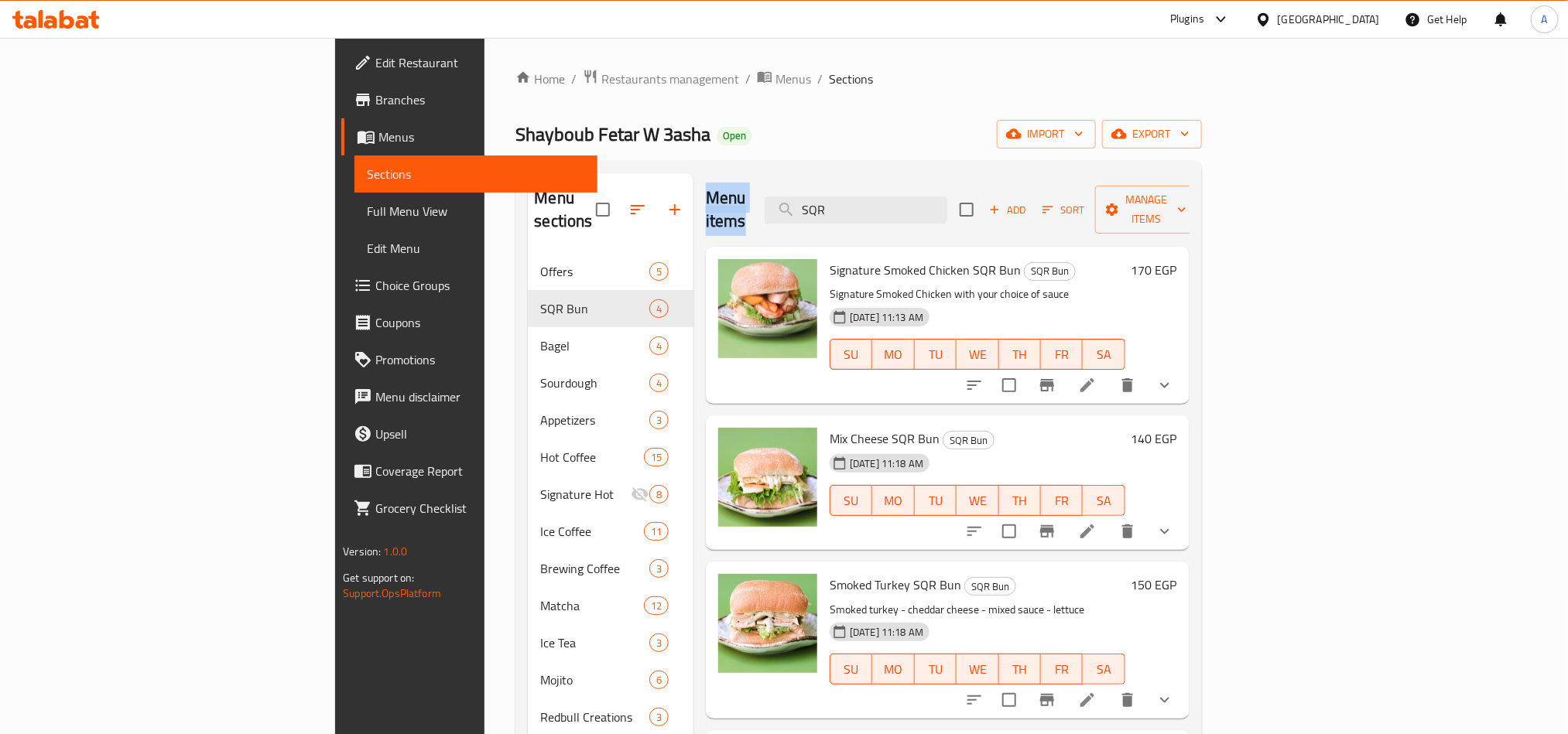
click at [966, 184] on div "Menu items SQR Add Sort Manage items" at bounding box center [948, 209] width 484 height 73
click at [948, 197] on input "SQR" at bounding box center [856, 210] width 183 height 27
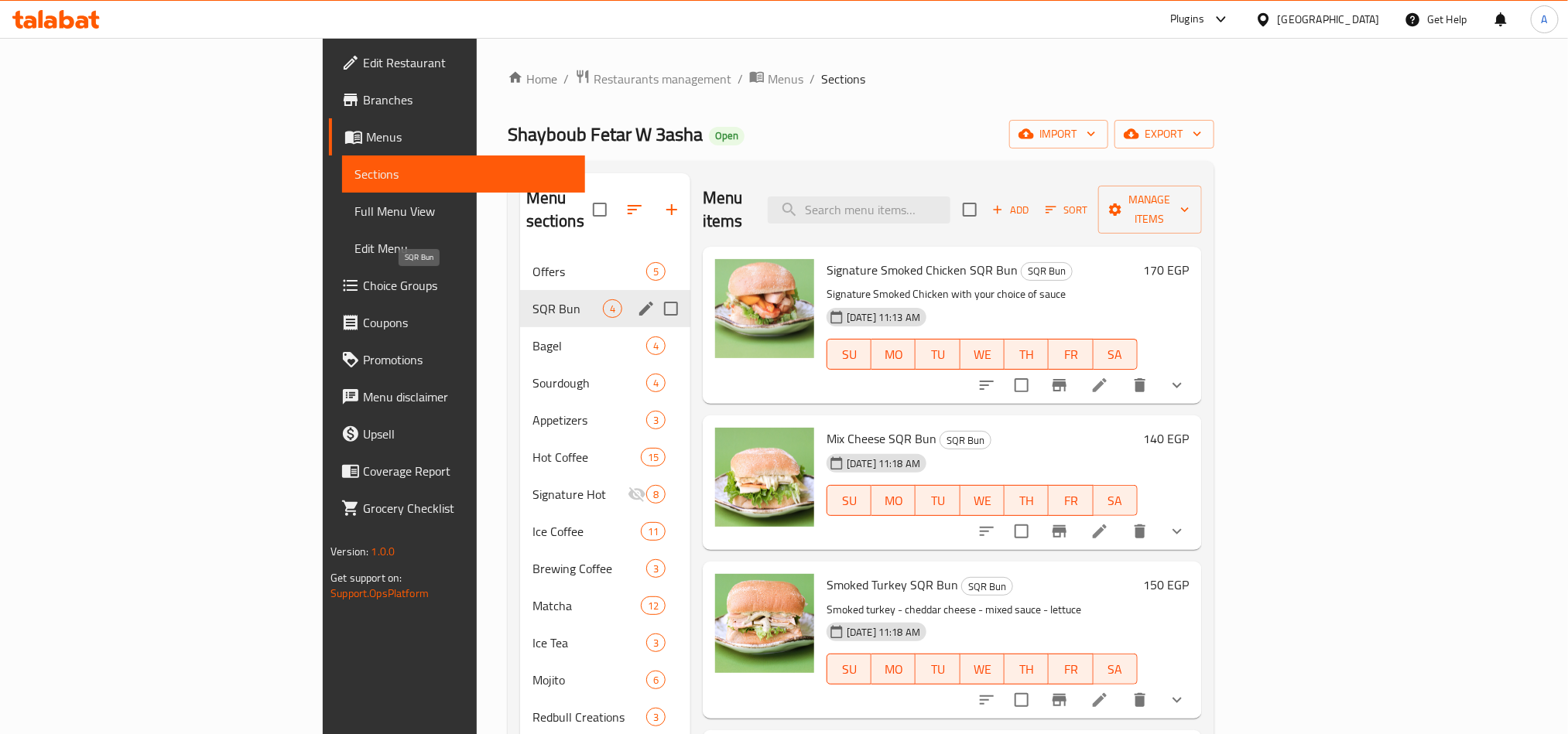
click at [532, 299] on span "SQR Bun" at bounding box center [567, 308] width 71 height 19
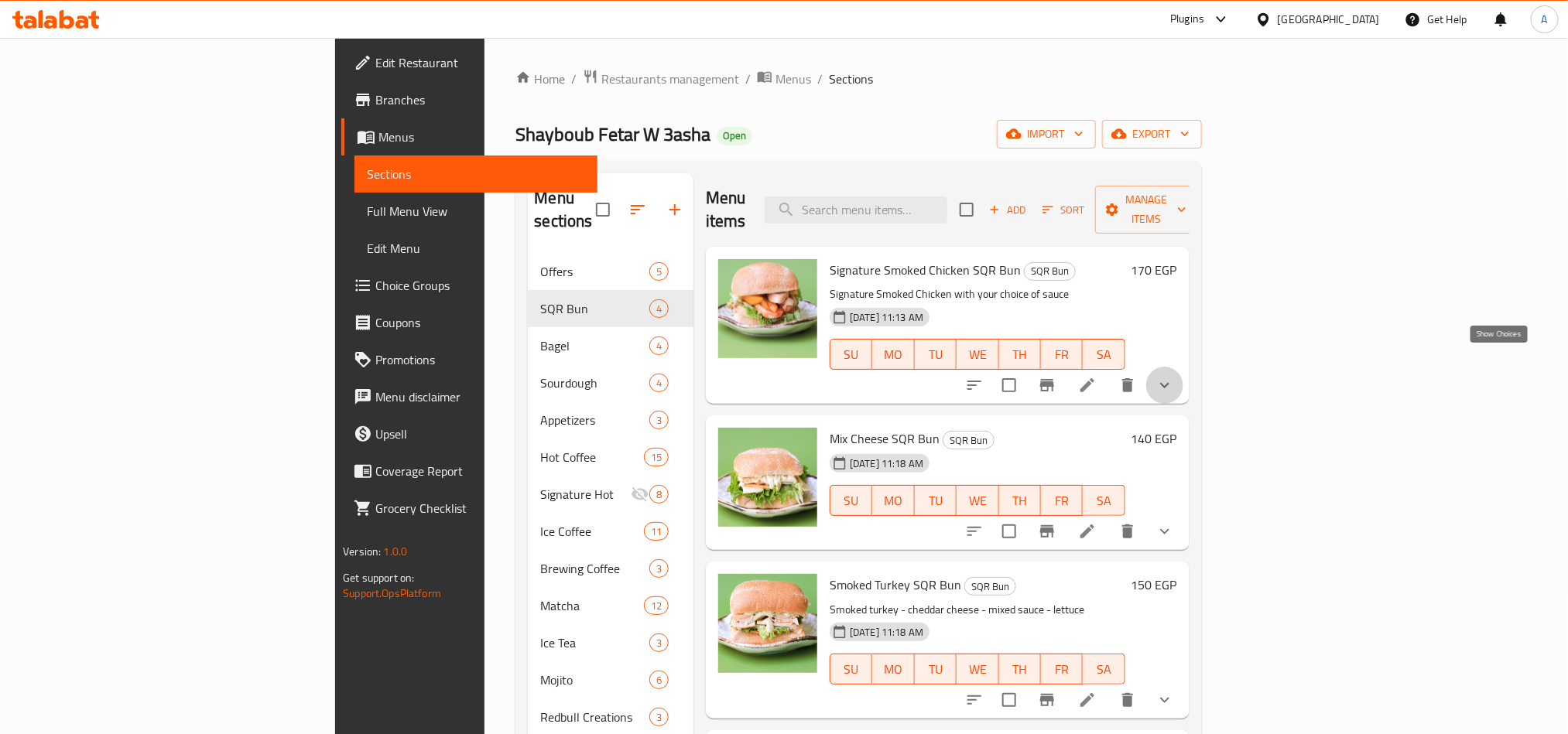
click at [1174, 376] on icon "show more" at bounding box center [1165, 385] width 19 height 19
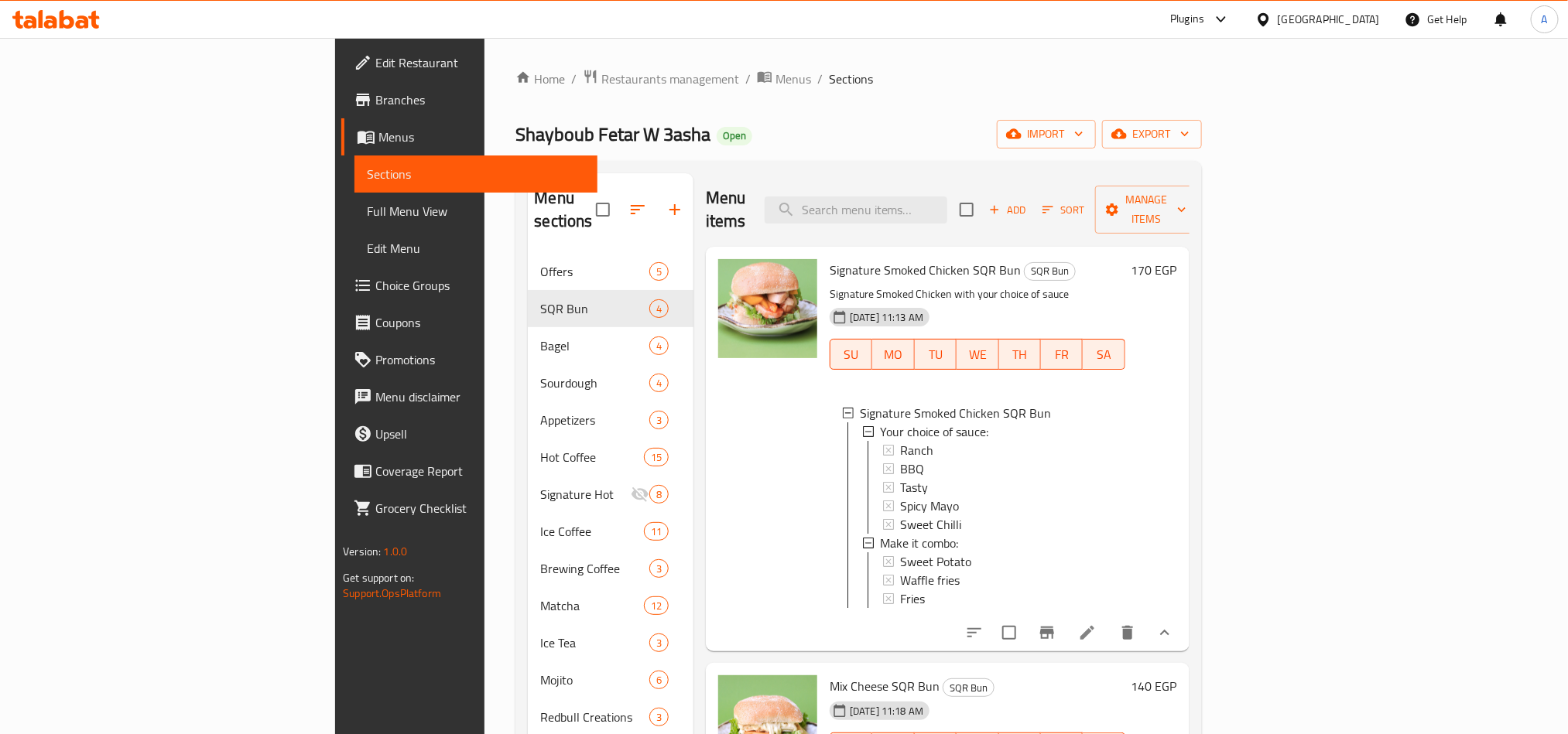
click at [891, 258] on span "Signature Smoked Chicken SQR Bun" at bounding box center [925, 270] width 191 height 23
click at [895, 258] on span "Signature Smoked Chicken SQR Bun" at bounding box center [925, 270] width 191 height 23
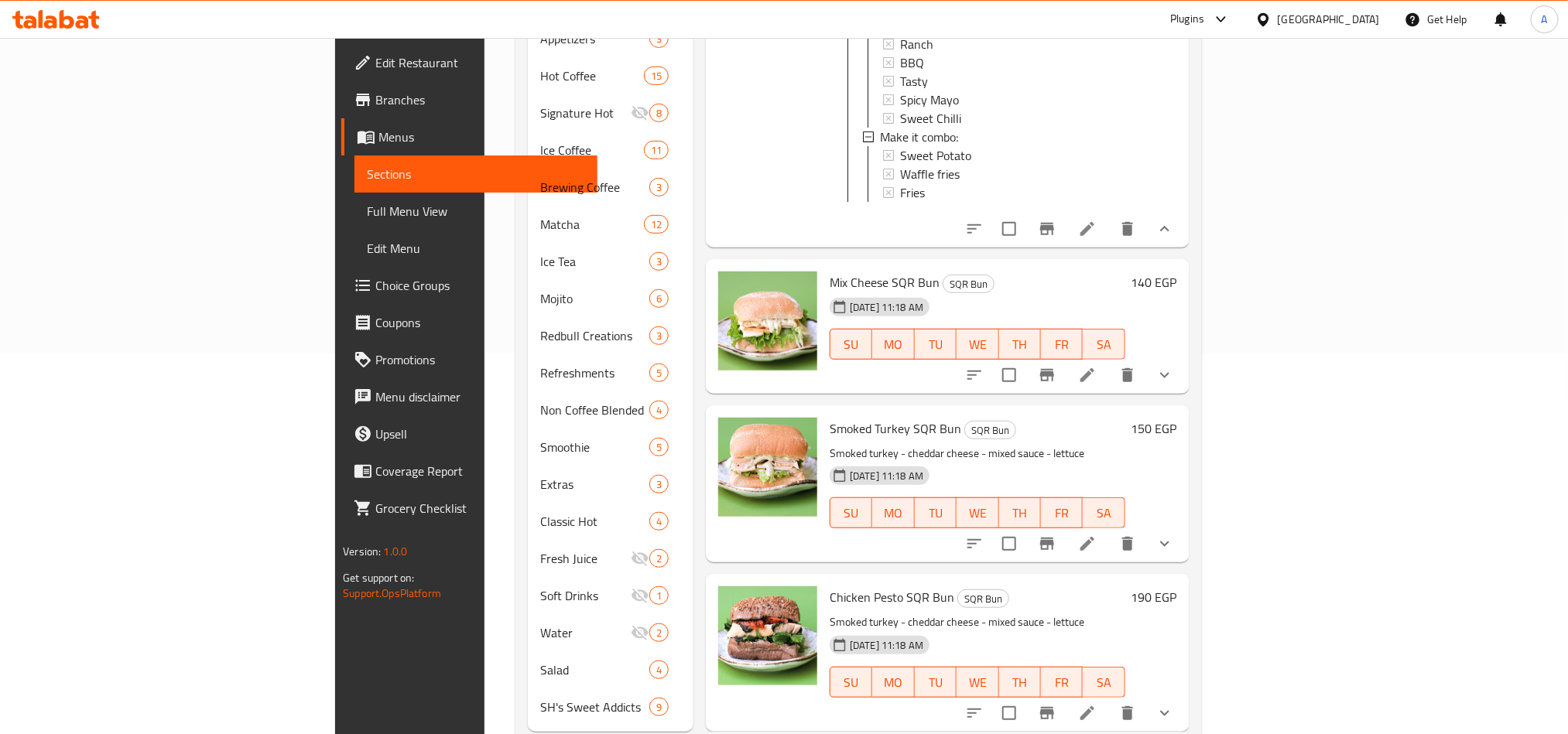
scroll to position [398, 0]
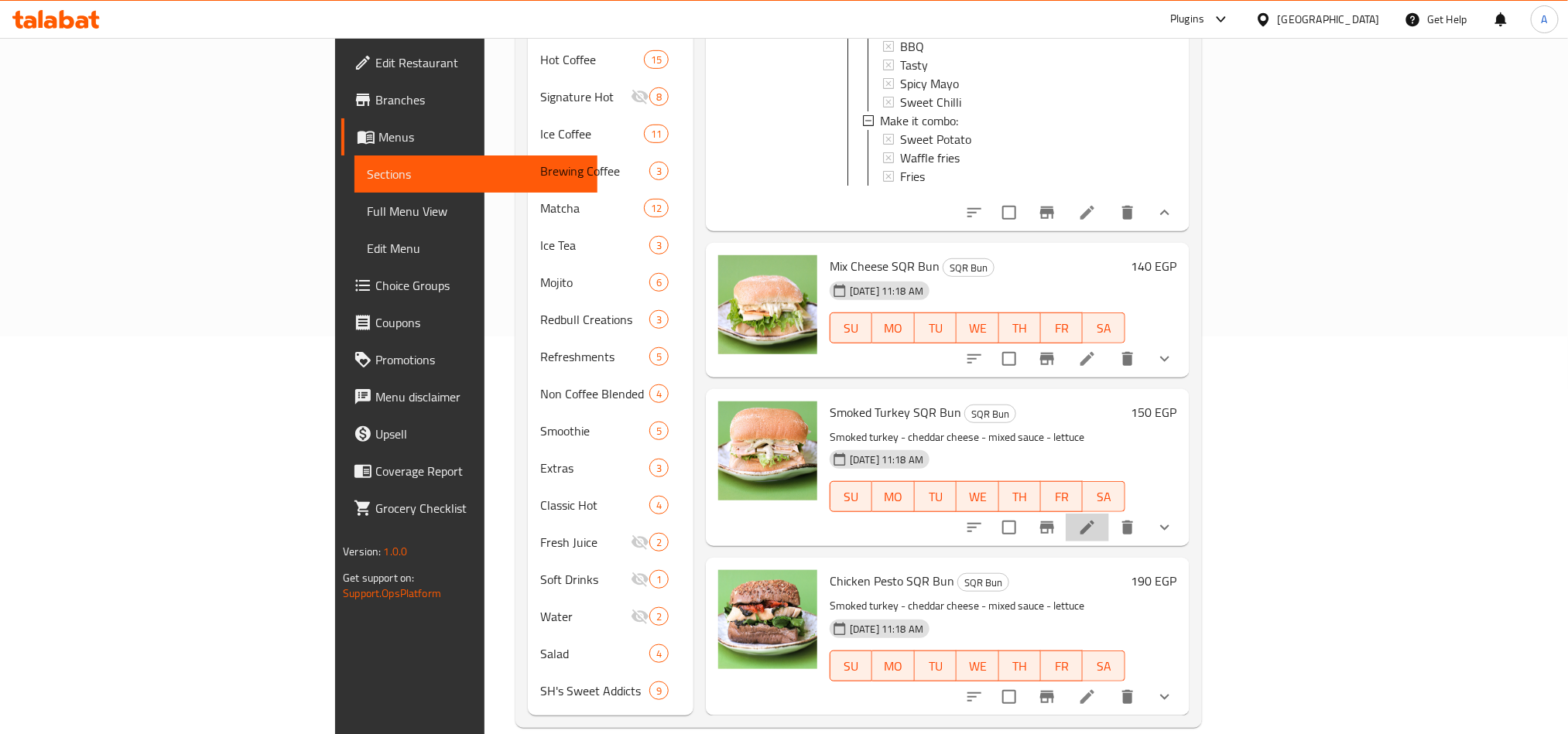
click at [1109, 513] on li at bounding box center [1087, 528] width 43 height 28
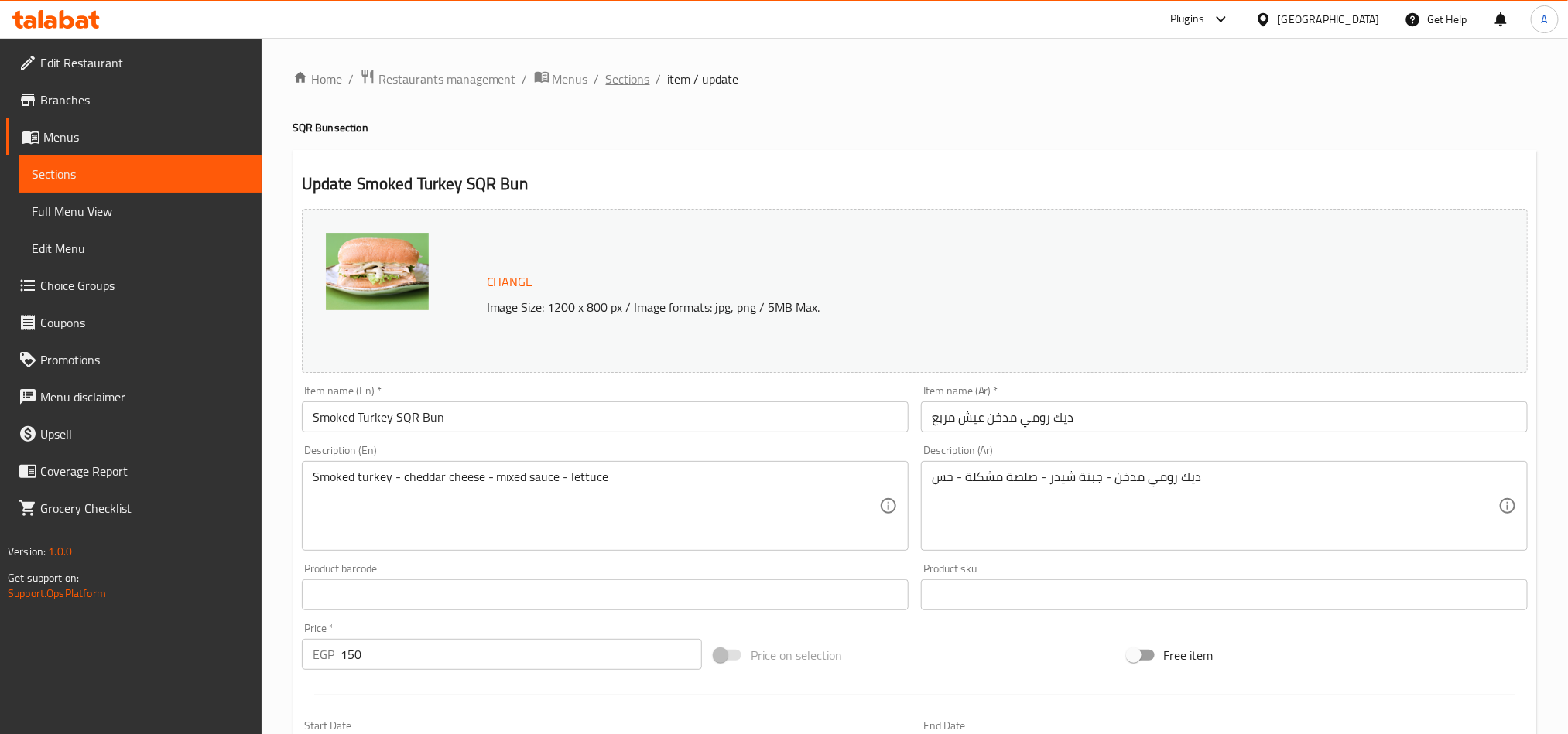
click at [634, 78] on span "Sections" at bounding box center [628, 79] width 44 height 19
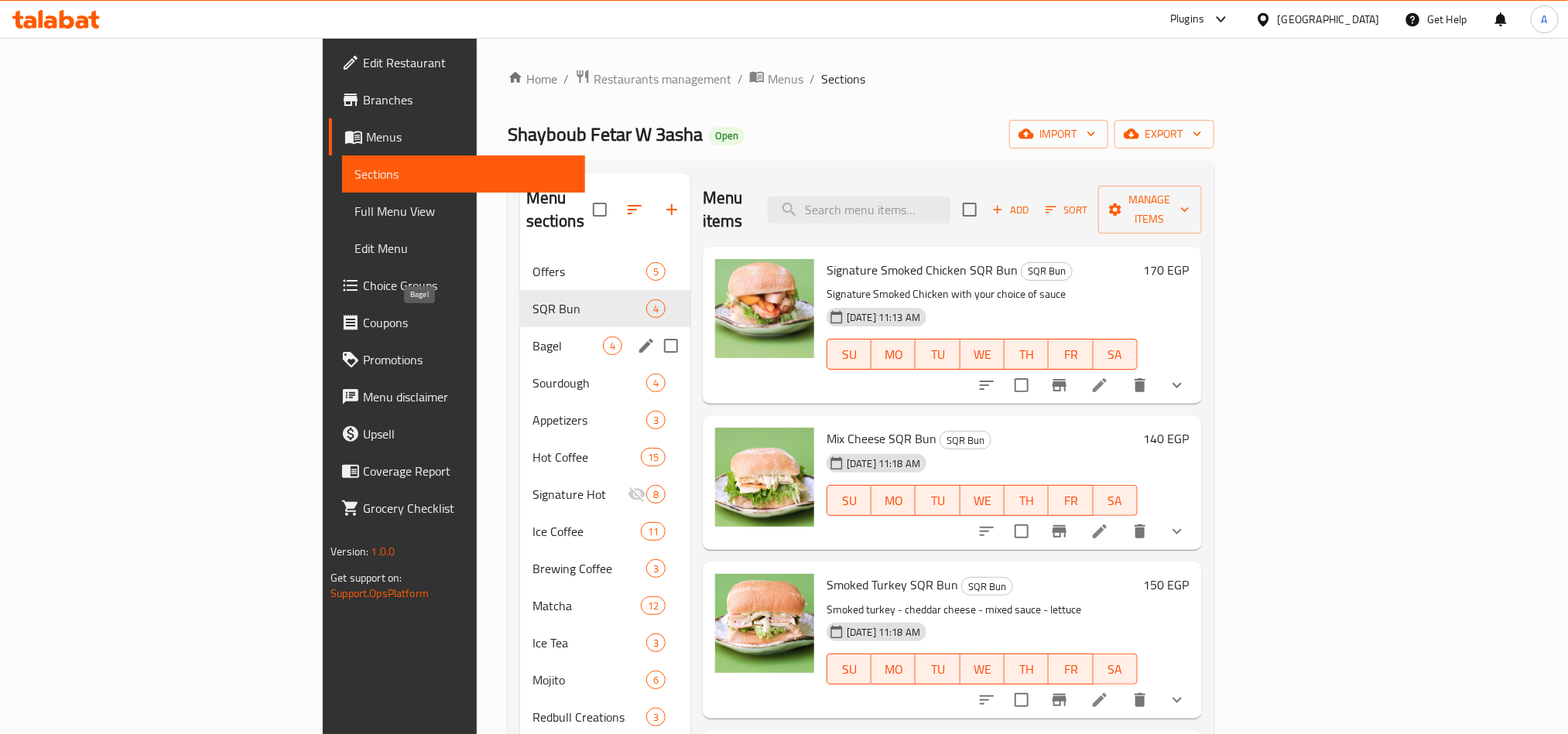
click at [532, 337] on span "Bagel" at bounding box center [567, 346] width 71 height 19
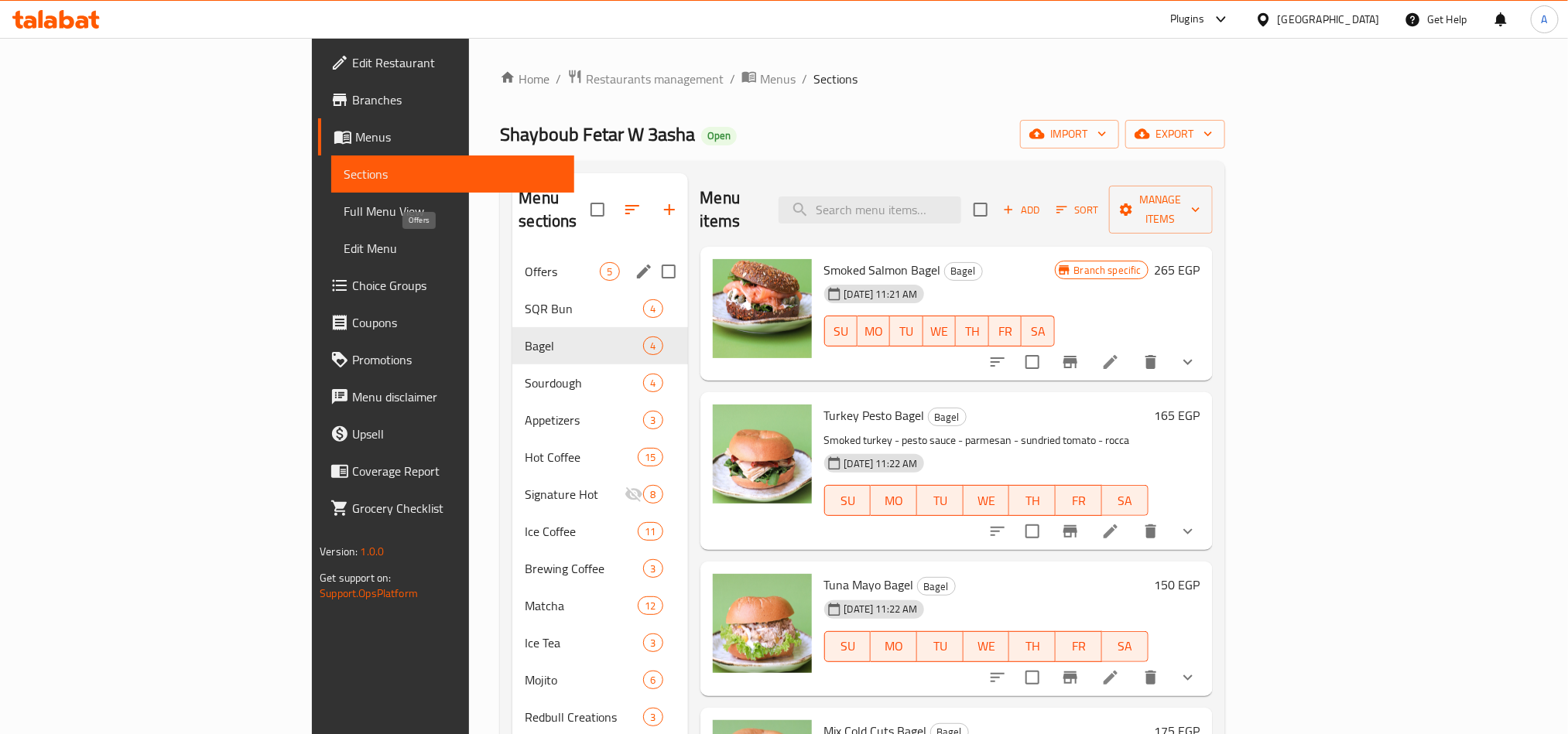
click at [525, 262] on span "Offers" at bounding box center [562, 271] width 75 height 19
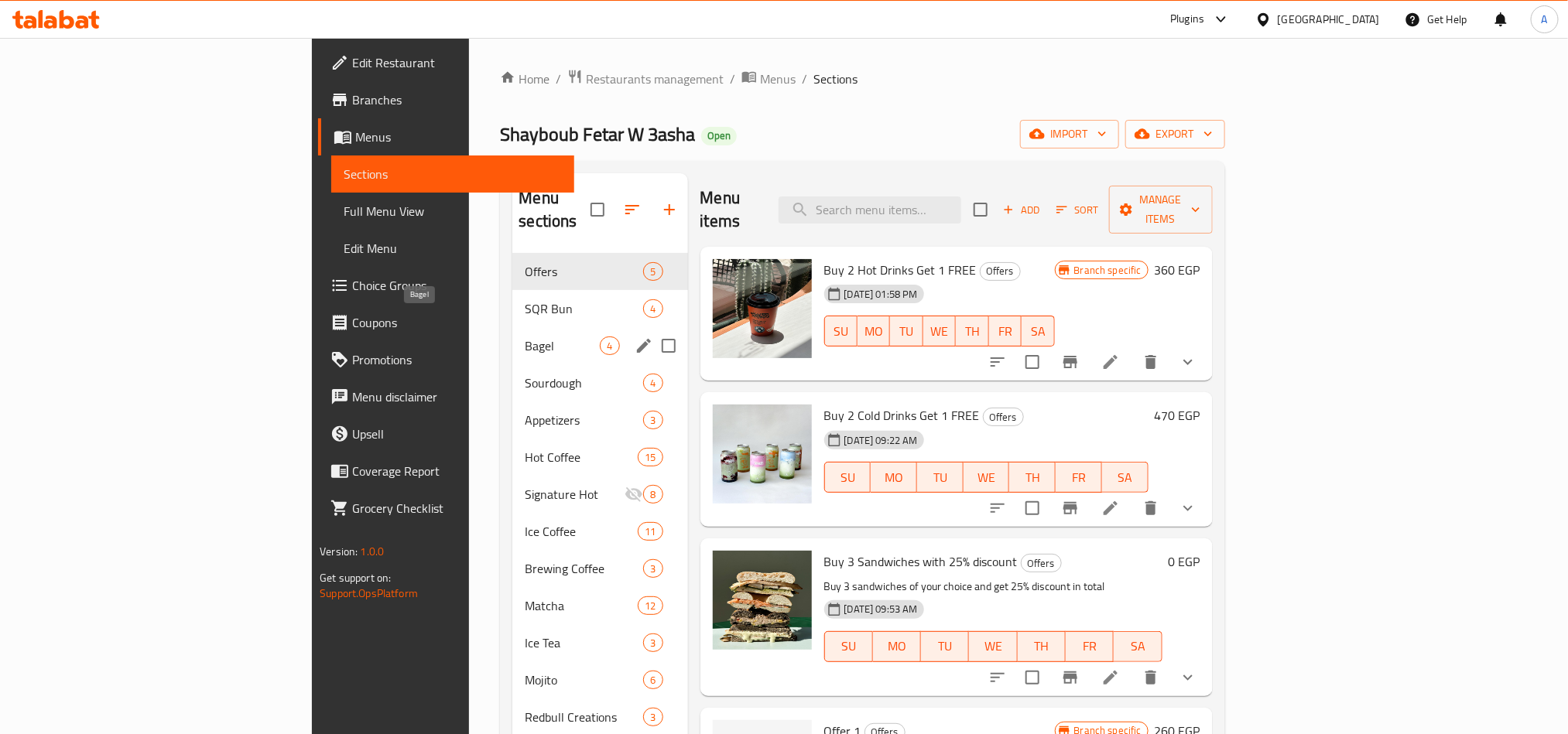
click at [525, 337] on span "Bagel" at bounding box center [562, 346] width 75 height 19
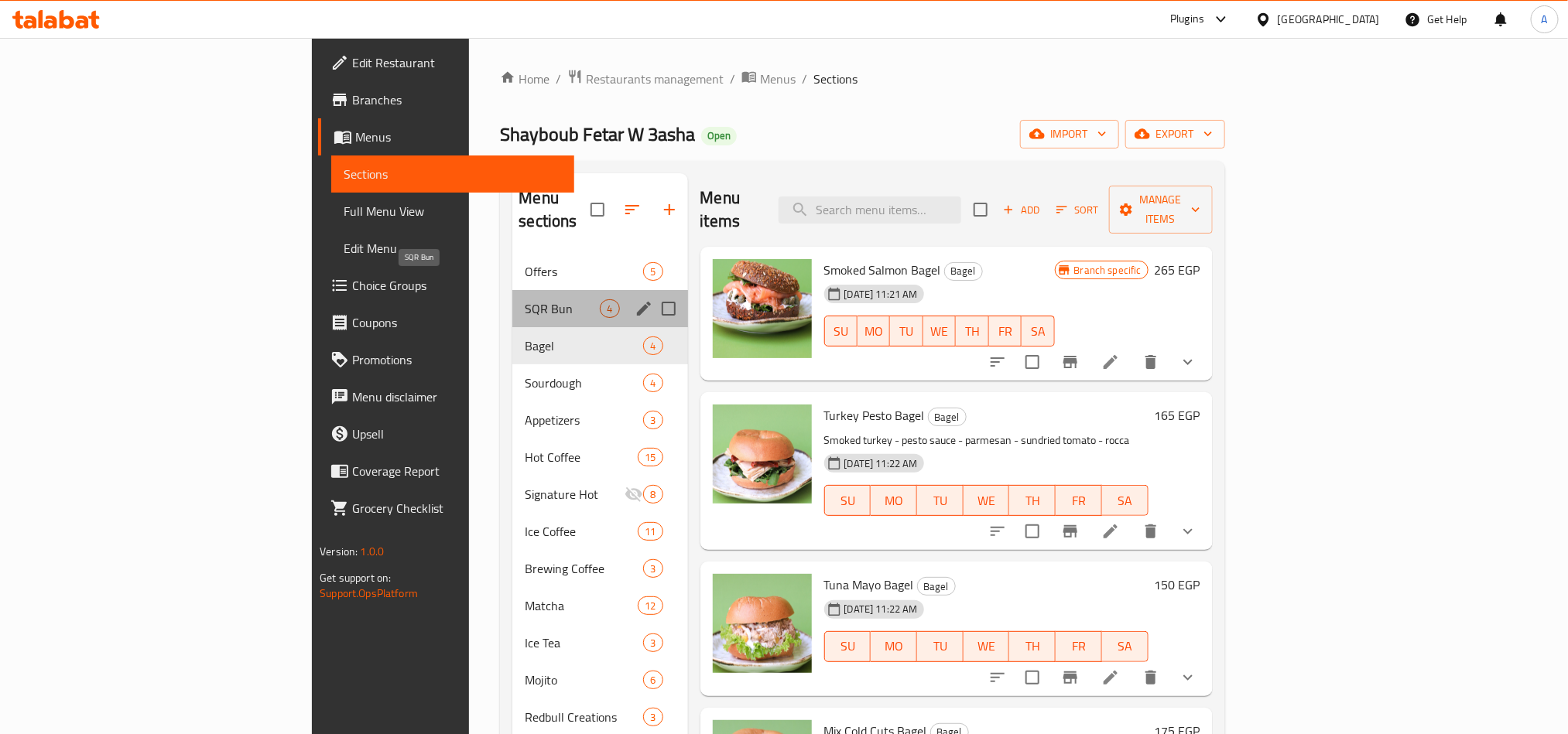
click at [525, 299] on span "SQR Bun" at bounding box center [562, 308] width 75 height 19
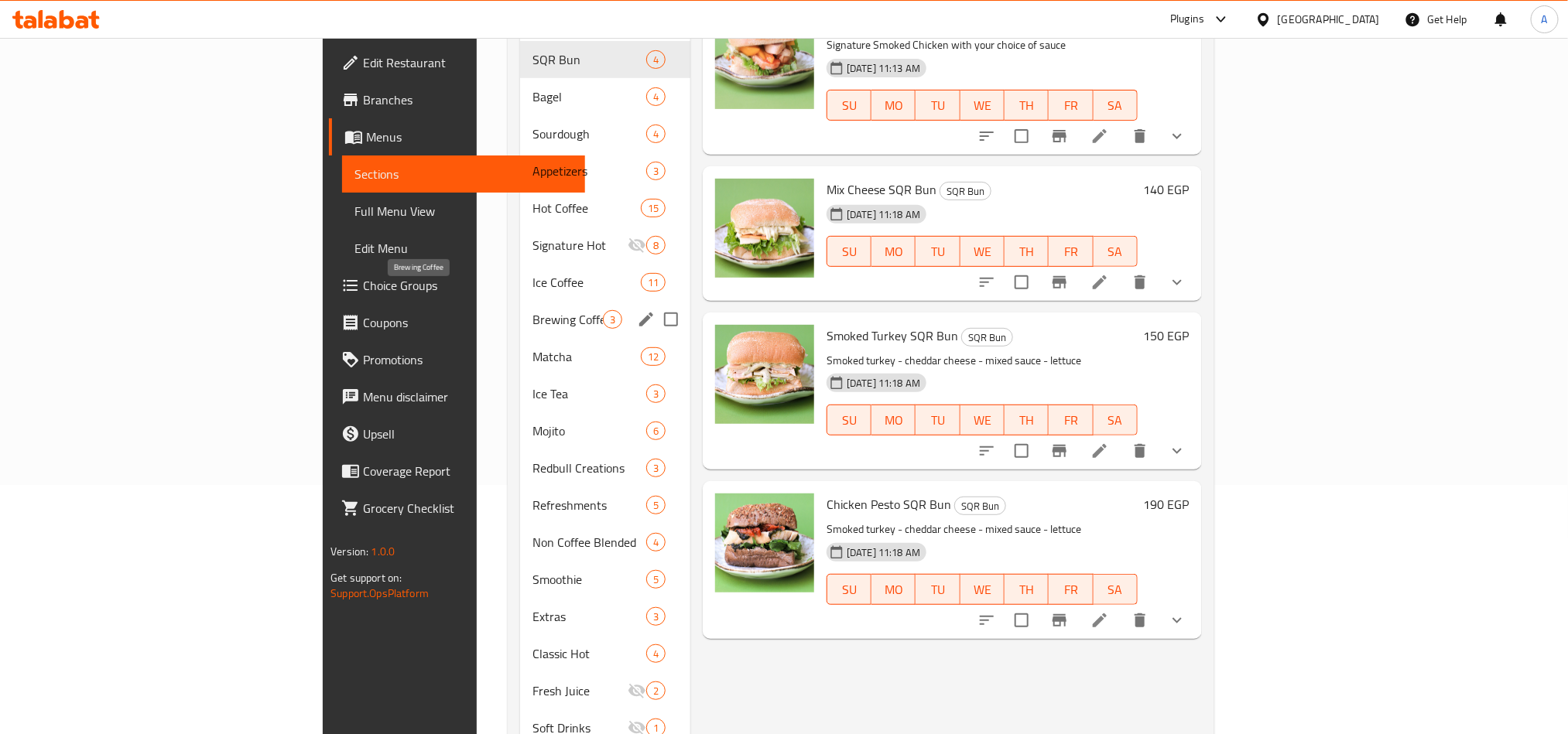
scroll to position [49, 0]
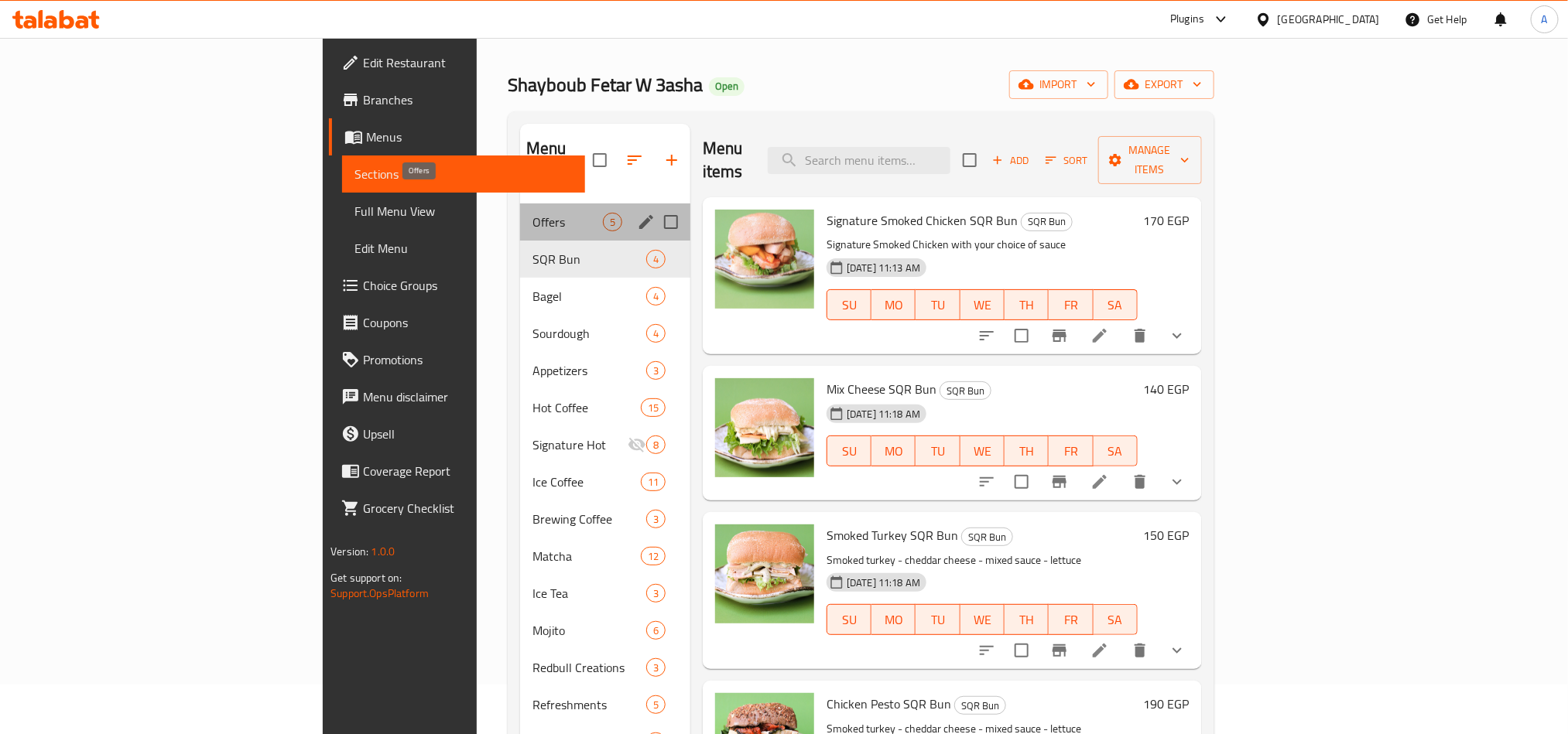
click at [532, 213] on span "Offers" at bounding box center [567, 221] width 71 height 19
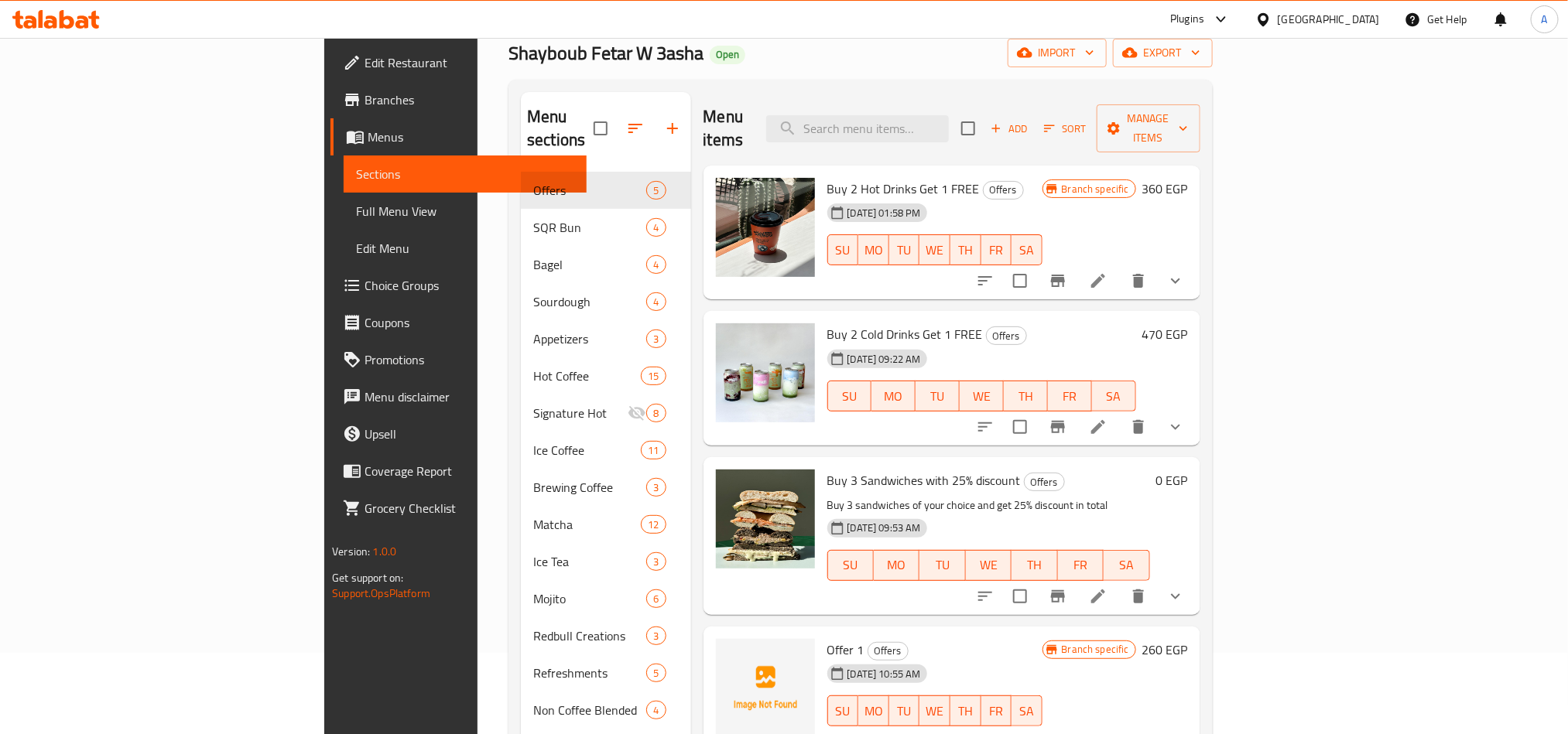
scroll to position [398, 0]
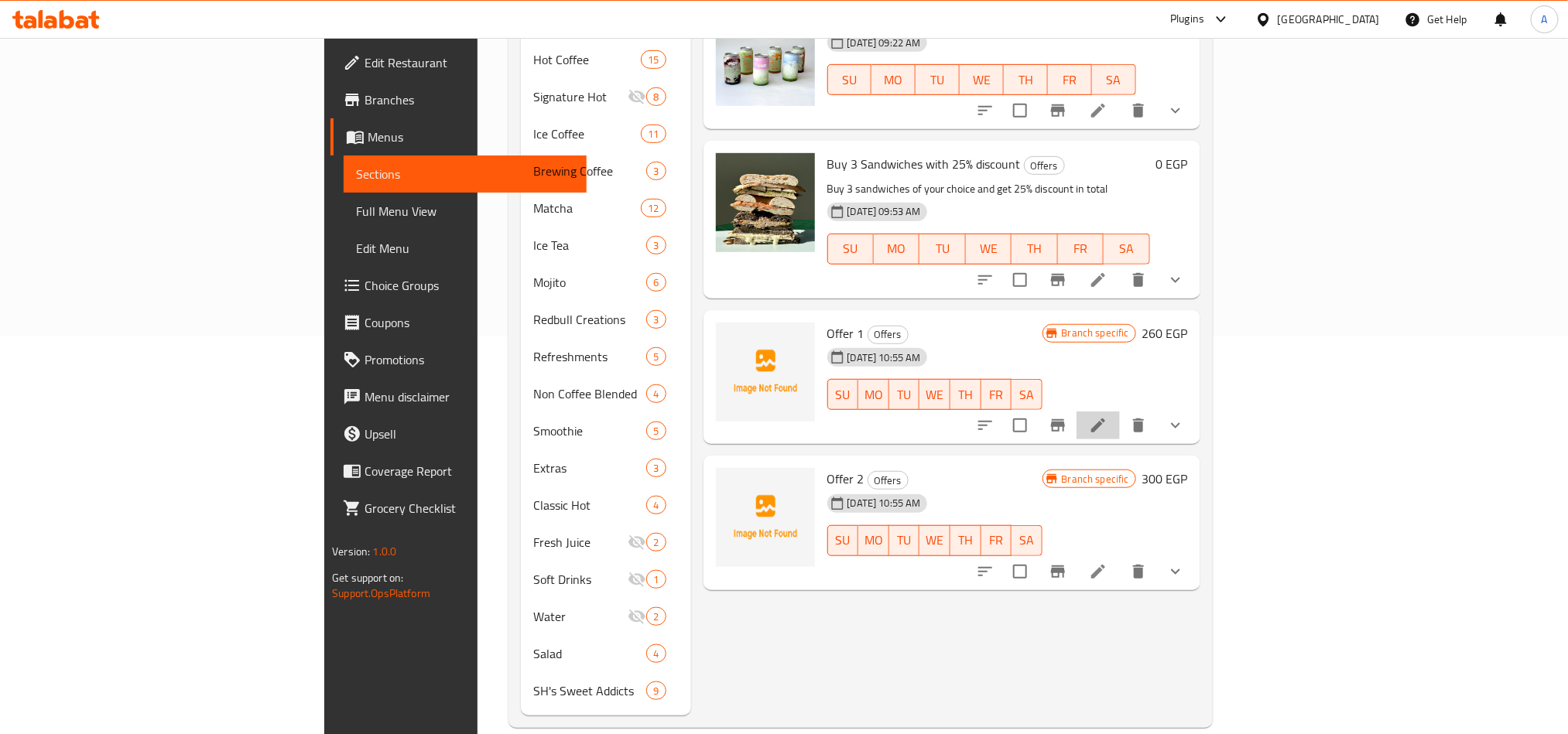
click at [1120, 412] on li at bounding box center [1098, 426] width 43 height 28
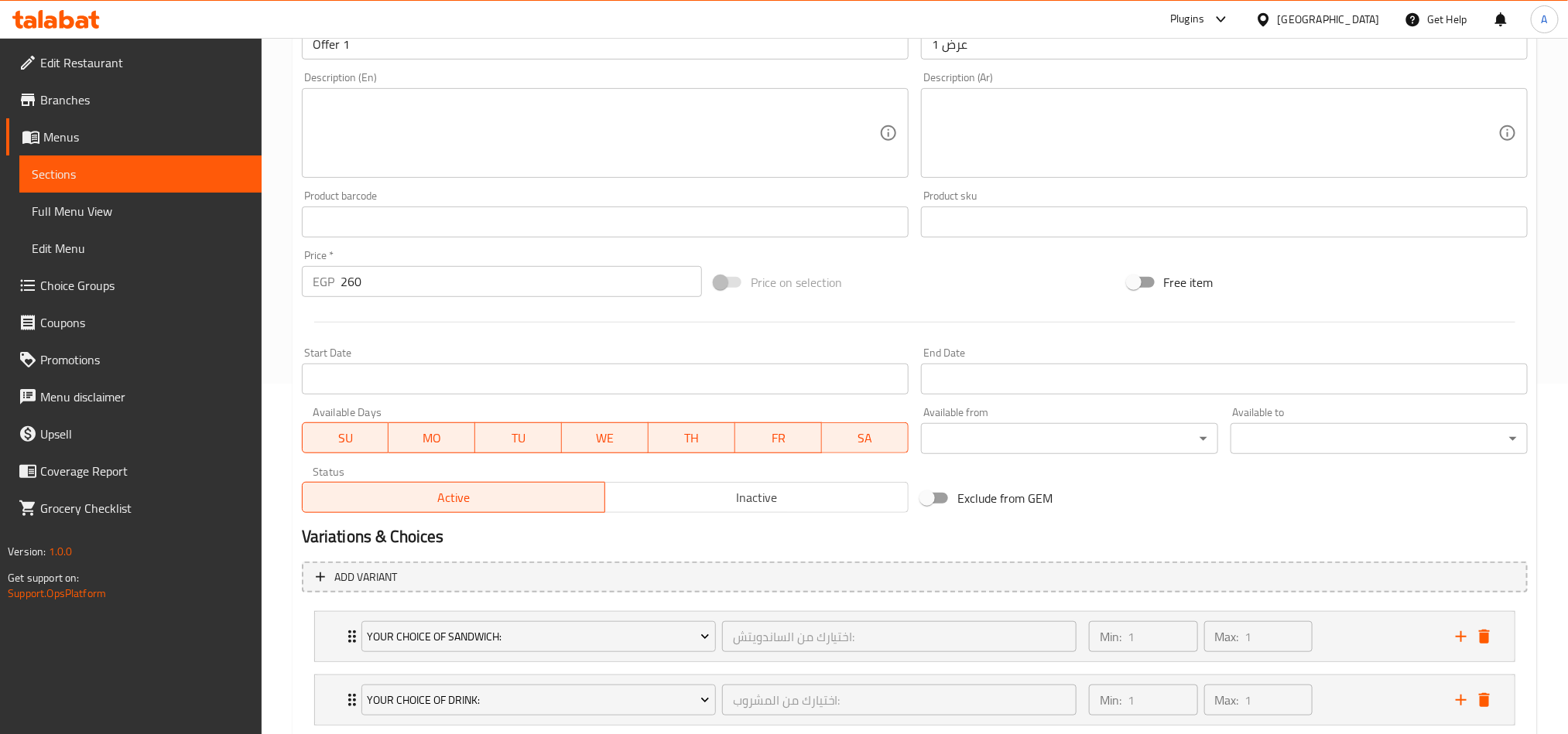
scroll to position [450, 0]
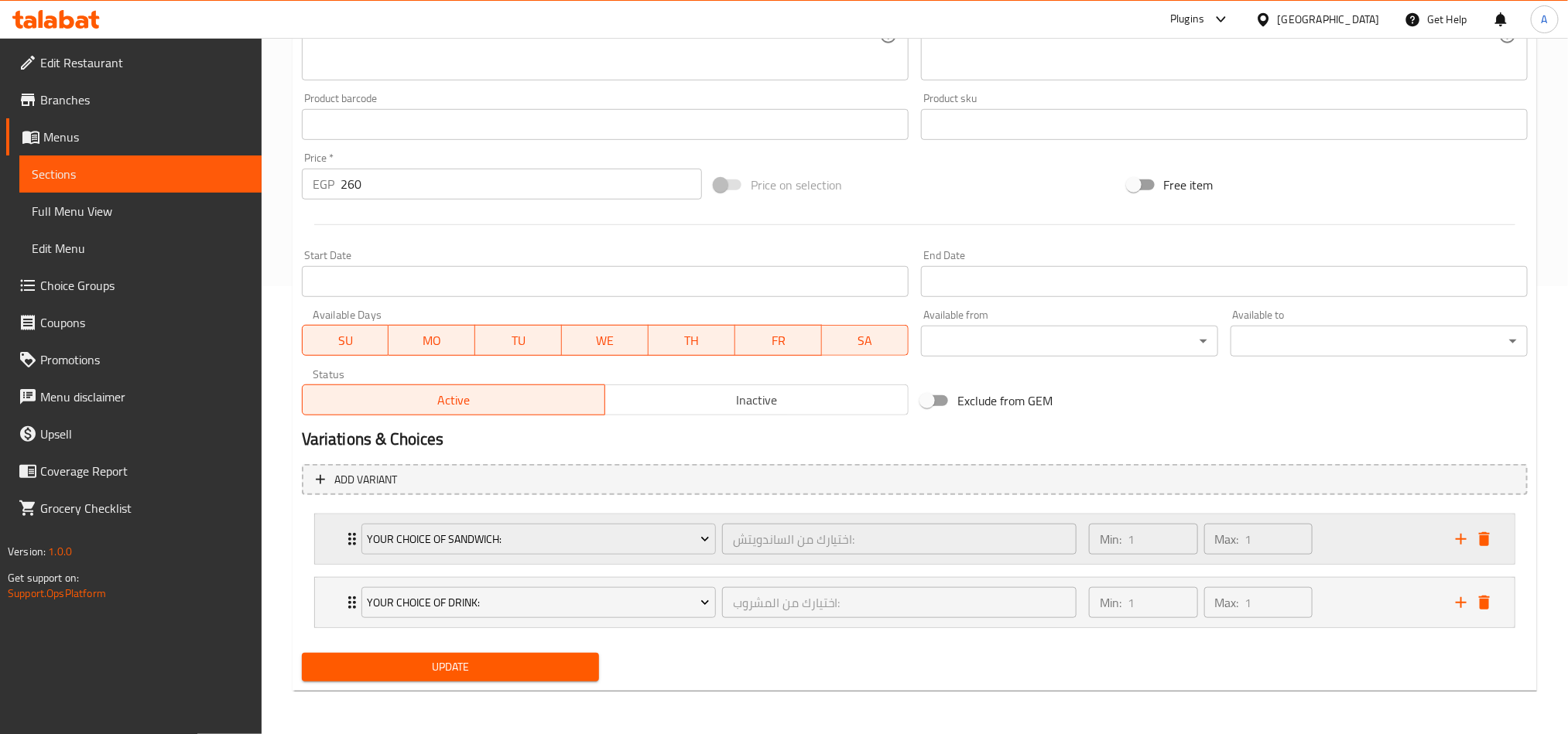
click at [333, 527] on div "Your Choice Of Sandwich: اختيارك من الساندويتش: ​ Min: 1 ​ Max: 1 ​" at bounding box center [915, 539] width 1200 height 49
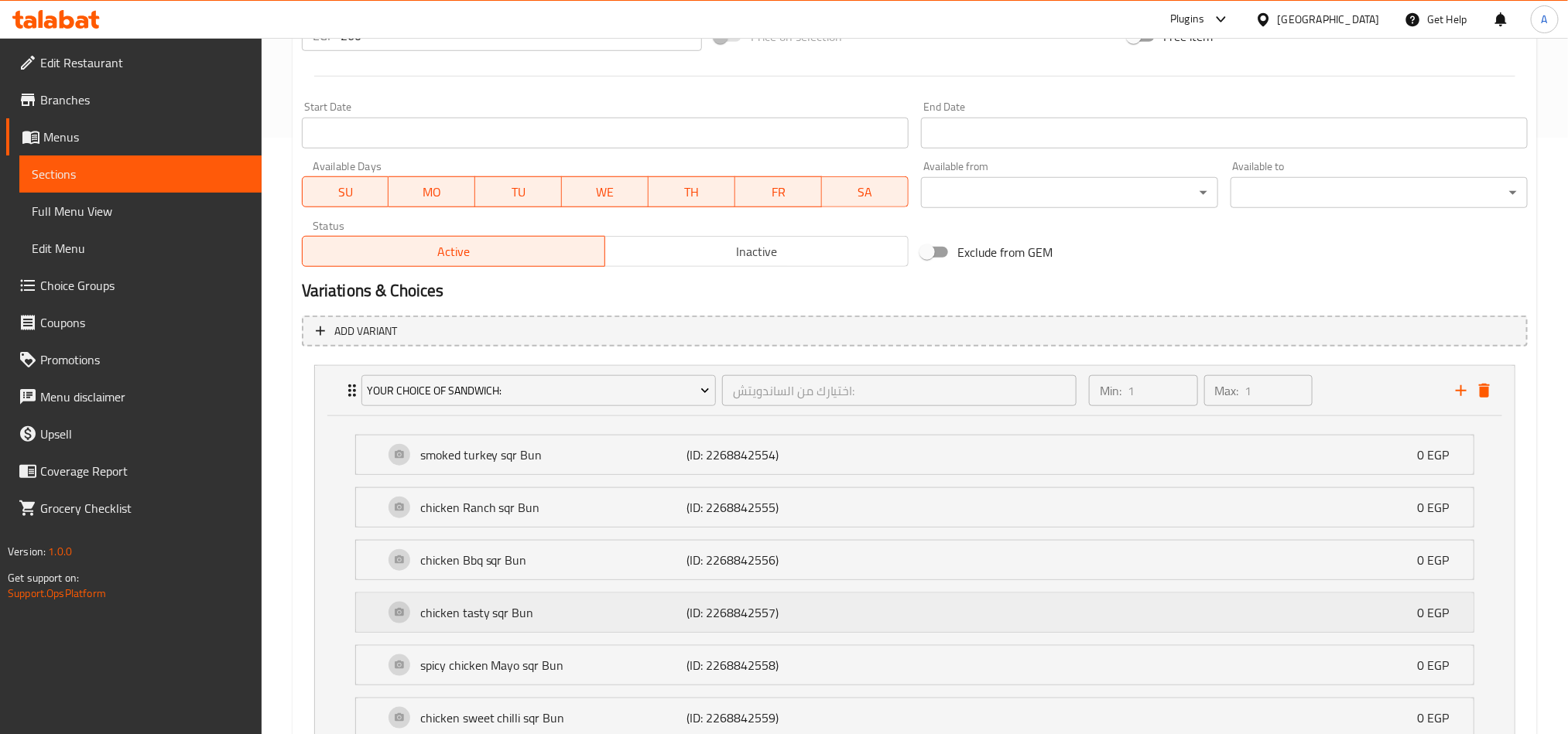
scroll to position [798, 0]
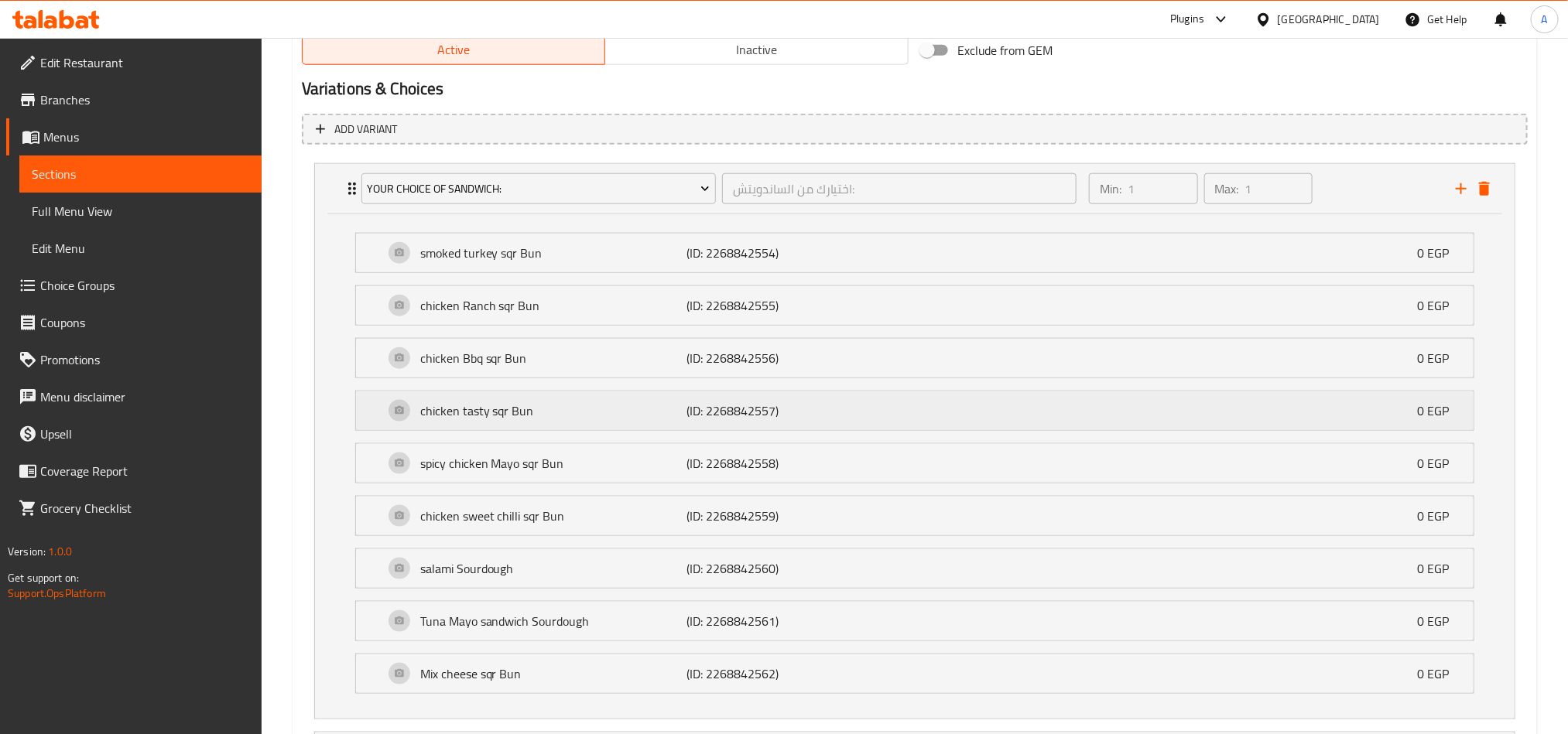
click at [515, 408] on p "chicken tasty sqr Bun" at bounding box center [553, 410] width 267 height 19
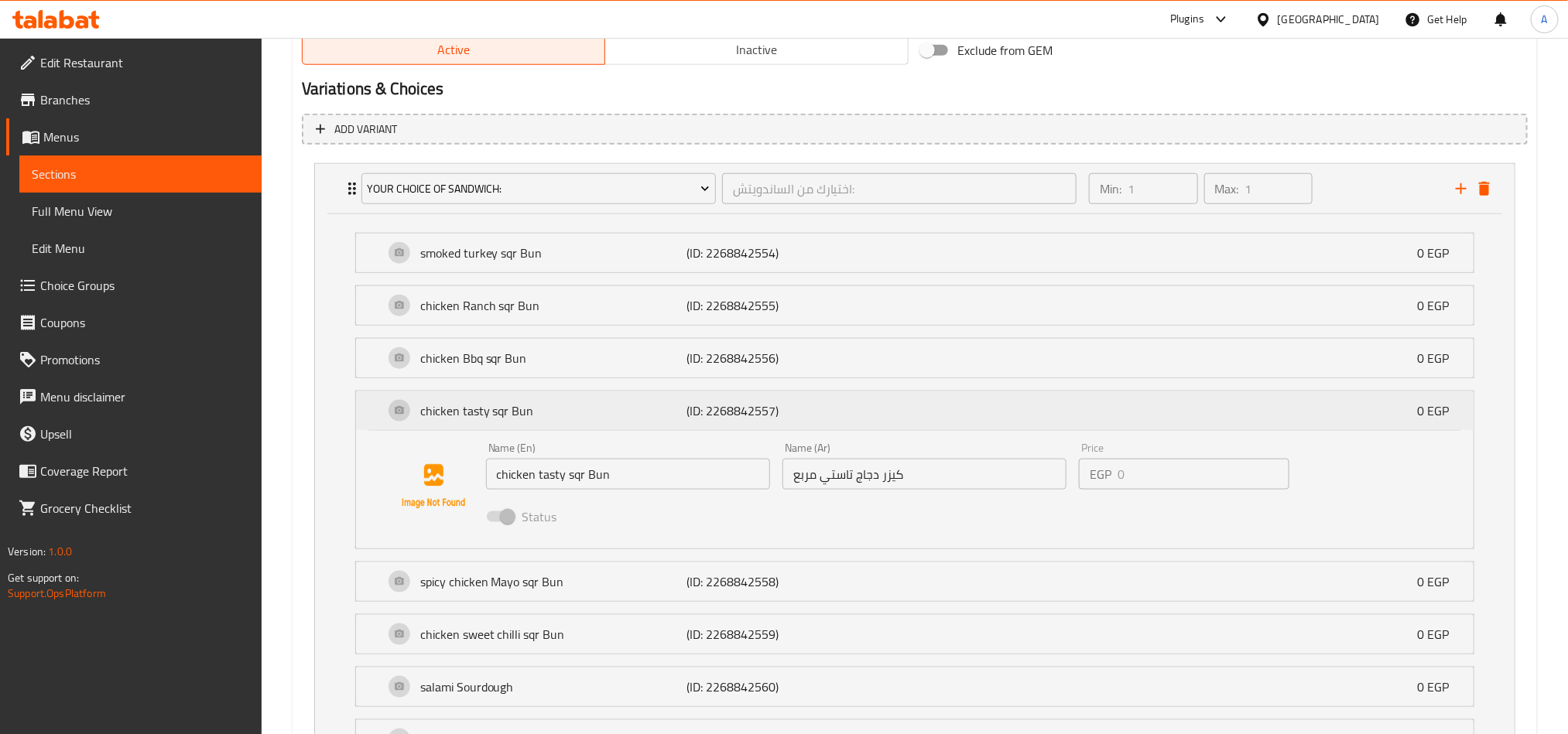
click at [515, 408] on p "chicken tasty sqr Bun" at bounding box center [553, 410] width 267 height 19
